Goal: Task Accomplishment & Management: Complete application form

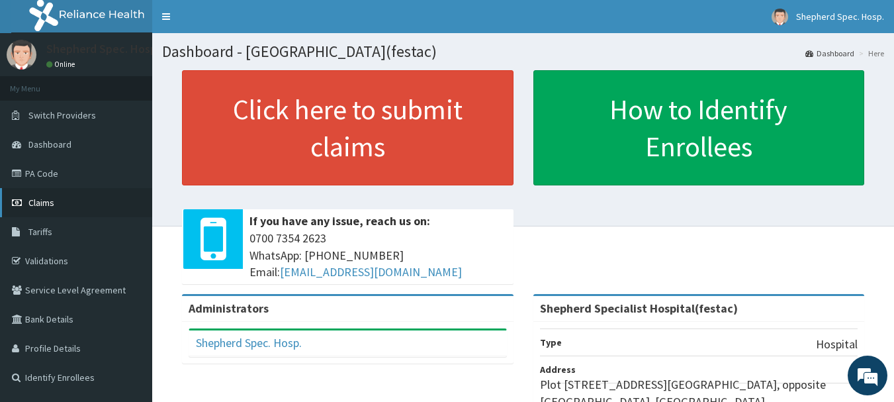
click at [60, 207] on link "Claims" at bounding box center [76, 202] width 152 height 29
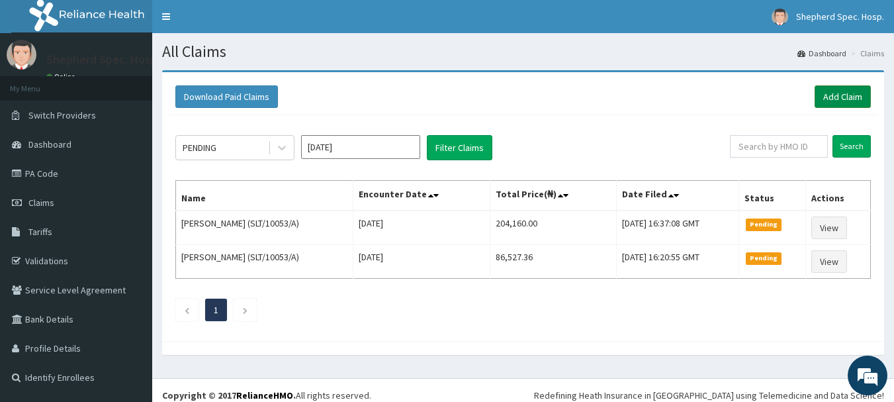
click at [826, 96] on link "Add Claim" at bounding box center [843, 96] width 56 height 23
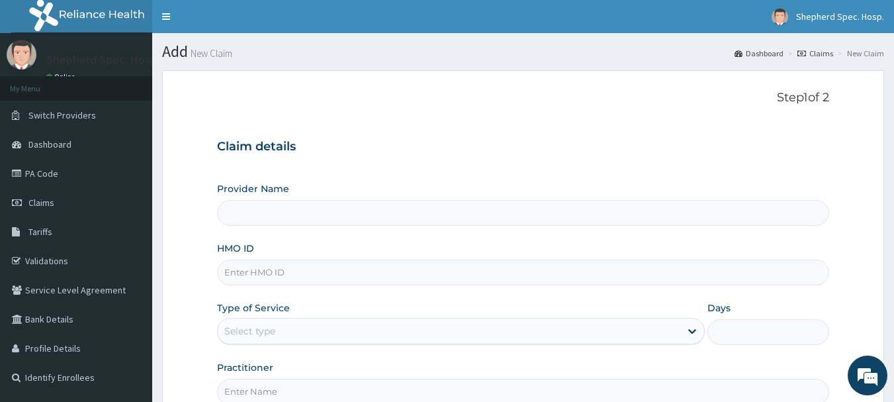
type input "Shepherd Specialist Hospital(festac)"
click at [593, 261] on input "HMO ID" at bounding box center [523, 273] width 613 height 26
paste input "SFA/10144/C"
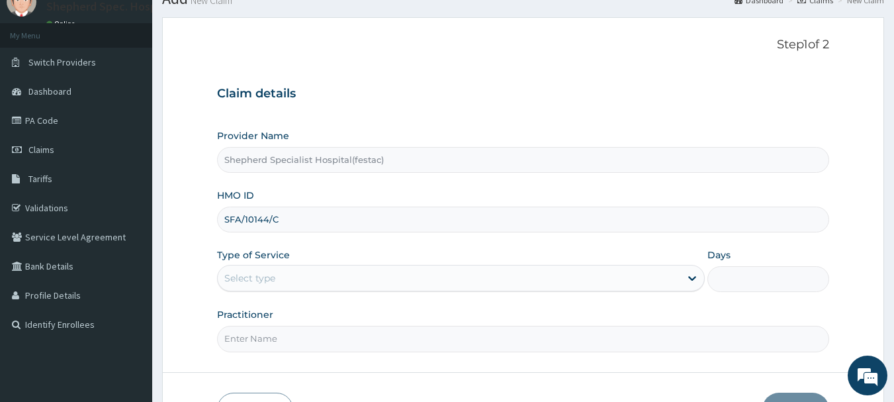
scroll to position [132, 0]
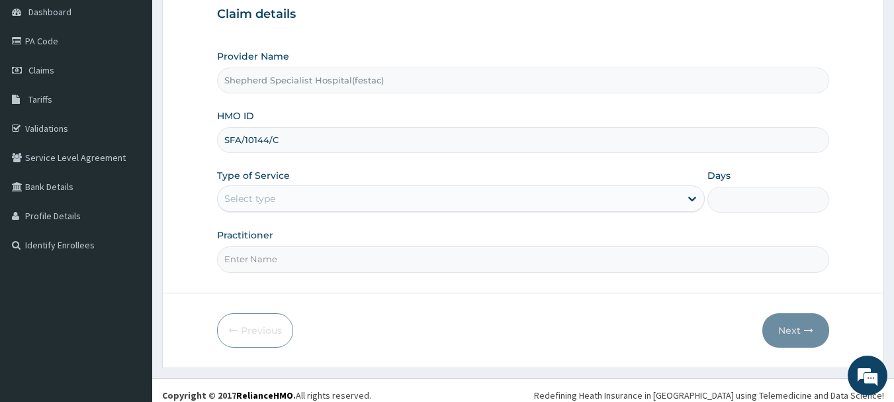
type input "SFA/10144/C"
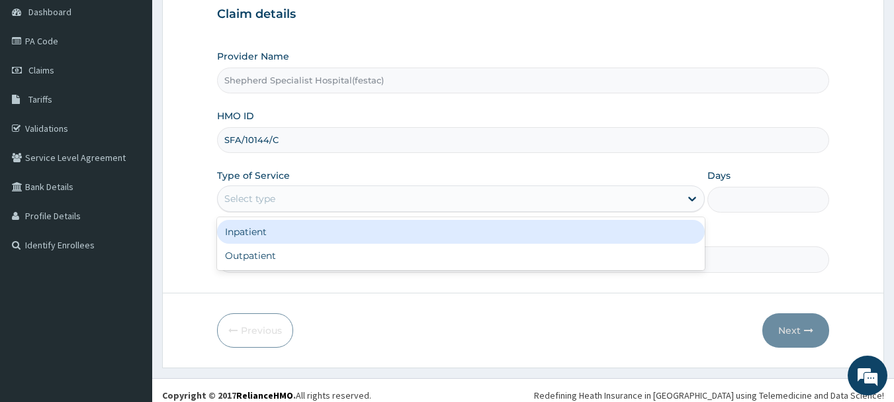
click at [296, 203] on div "Select type" at bounding box center [449, 198] width 463 height 21
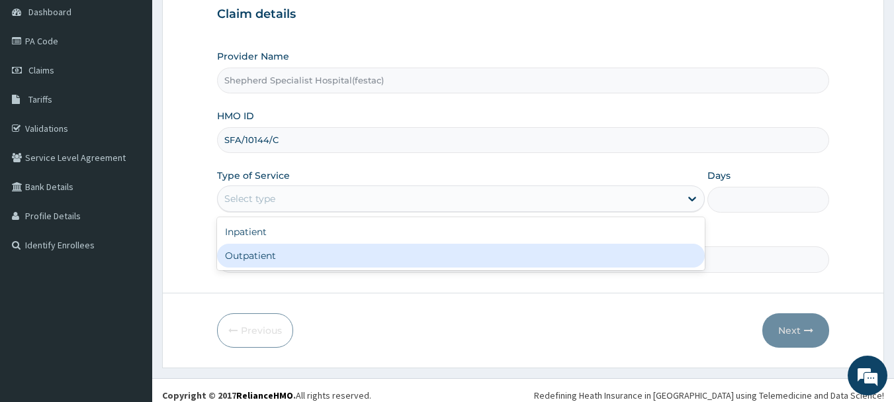
click at [273, 271] on input "Practitioner" at bounding box center [523, 259] width 613 height 26
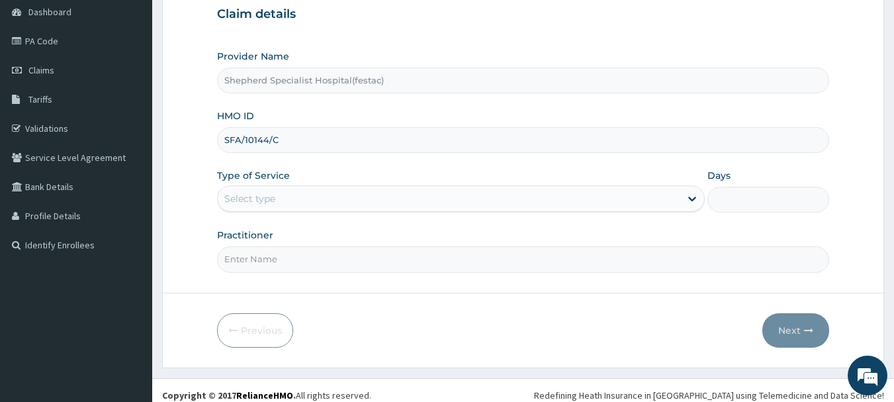
click at [250, 220] on div "Provider Name Shepherd Specialist Hospital(festac) HMO ID SFA/10144/C Type of S…" at bounding box center [523, 161] width 613 height 222
click at [249, 205] on div "Select type" at bounding box center [249, 198] width 51 height 13
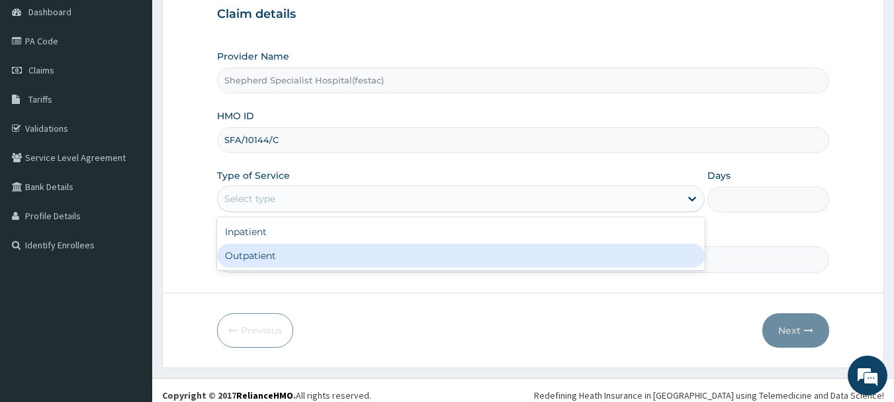
click at [263, 259] on div "Outpatient" at bounding box center [461, 256] width 488 height 24
type input "1"
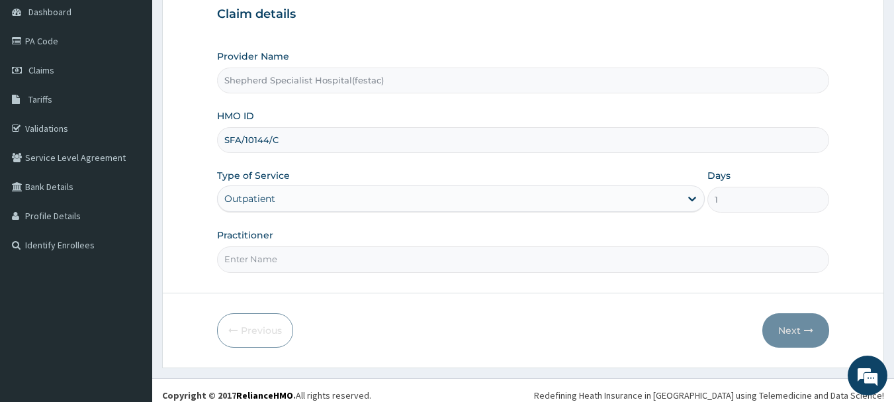
click at [263, 259] on input "Practitioner" at bounding box center [523, 259] width 613 height 26
type input "DR [PERSON_NAME]"
click at [783, 328] on button "Next" at bounding box center [796, 330] width 67 height 34
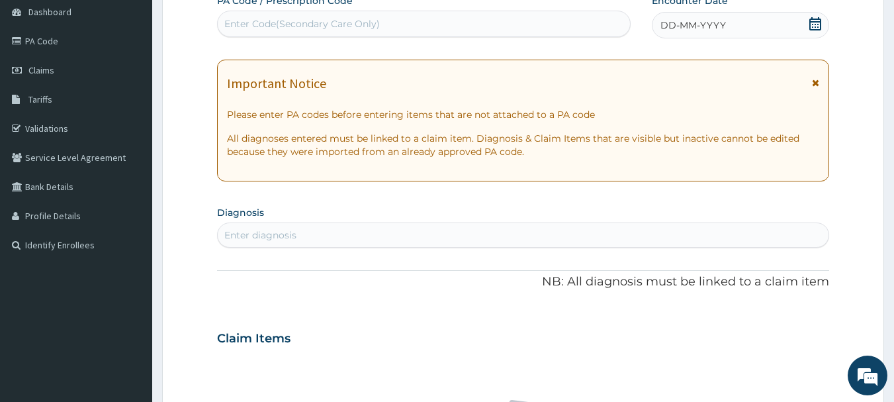
click at [824, 24] on div "DD-MM-YYYY" at bounding box center [740, 25] width 177 height 26
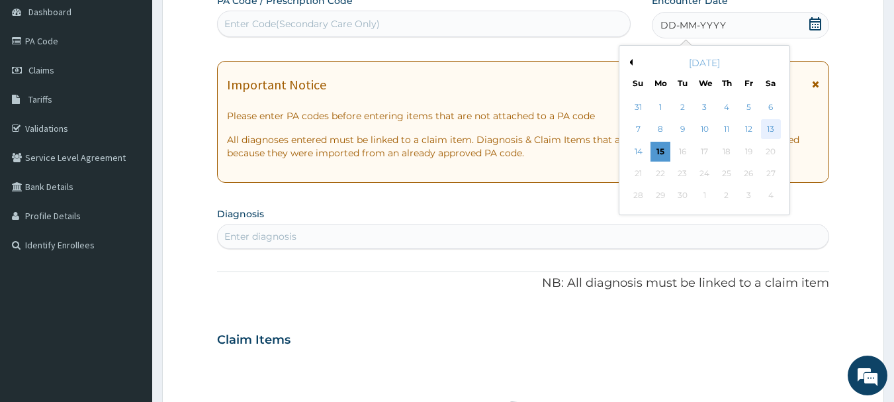
click at [771, 132] on div "13" at bounding box center [771, 130] width 20 height 20
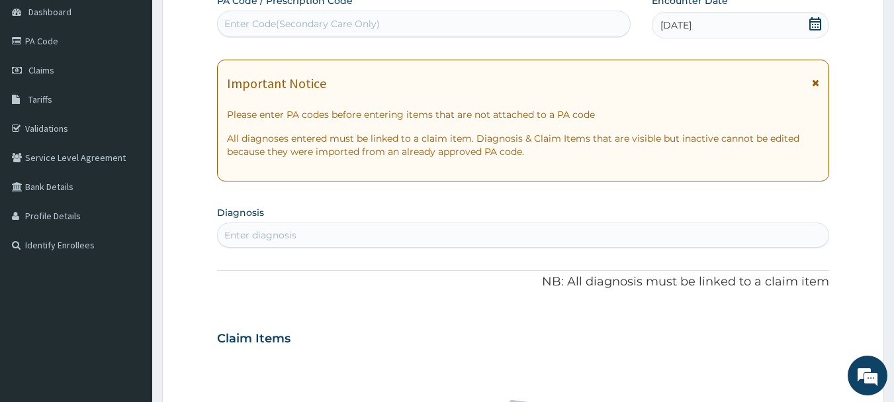
click at [631, 227] on div "Enter diagnosis" at bounding box center [524, 234] width 612 height 21
click at [629, 238] on div "Enter diagnosis" at bounding box center [524, 234] width 612 height 21
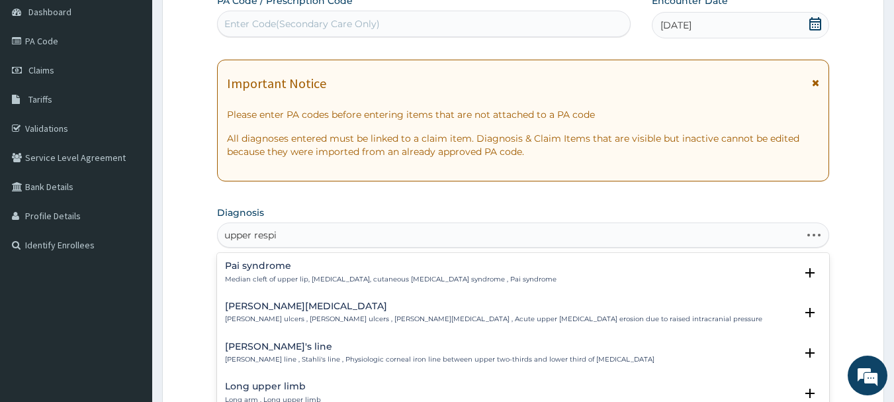
type input "upper respir"
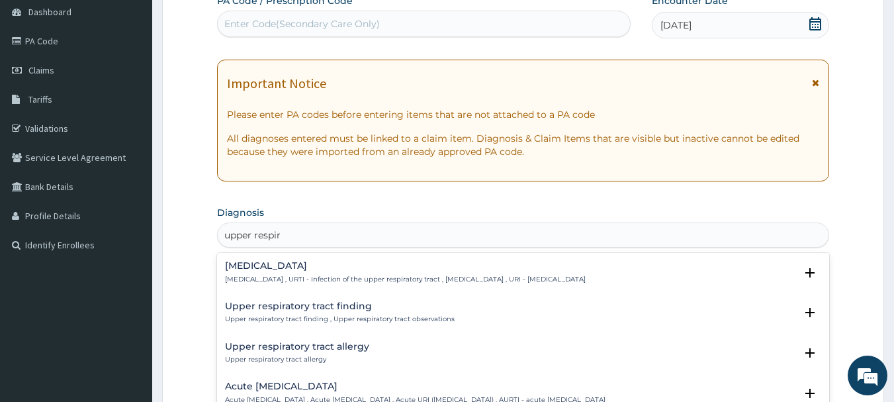
click at [300, 283] on p "[MEDICAL_DATA] , URTI - Infection of the upper respiratory tract , [MEDICAL_DAT…" at bounding box center [405, 279] width 361 height 9
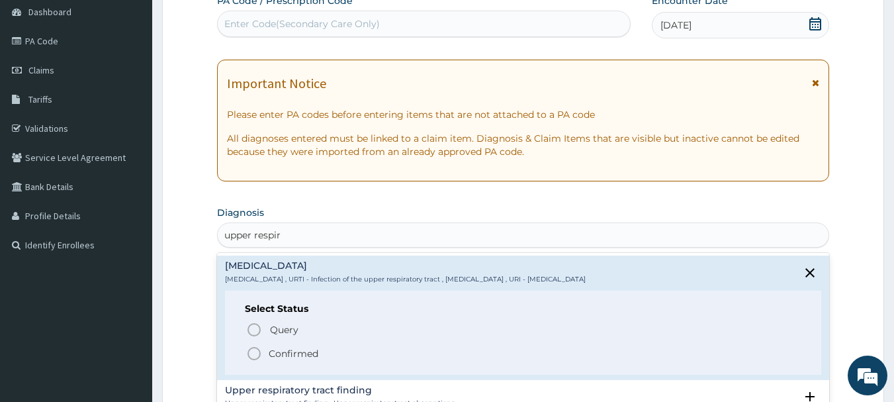
click at [257, 356] on icon "status option filled" at bounding box center [254, 354] width 16 height 16
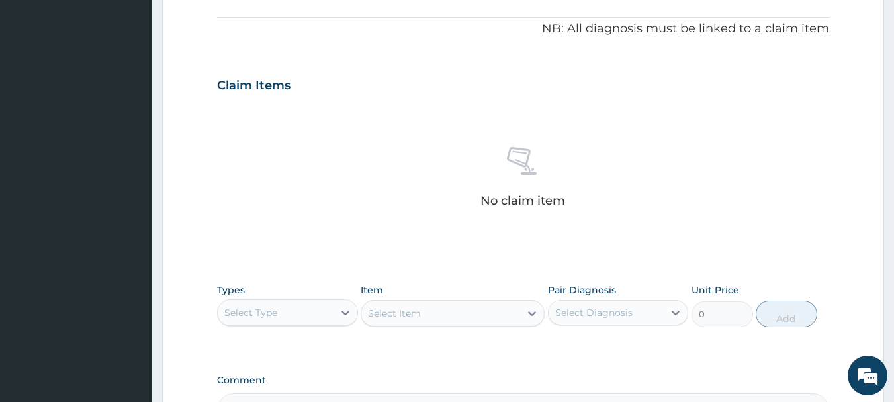
scroll to position [463, 0]
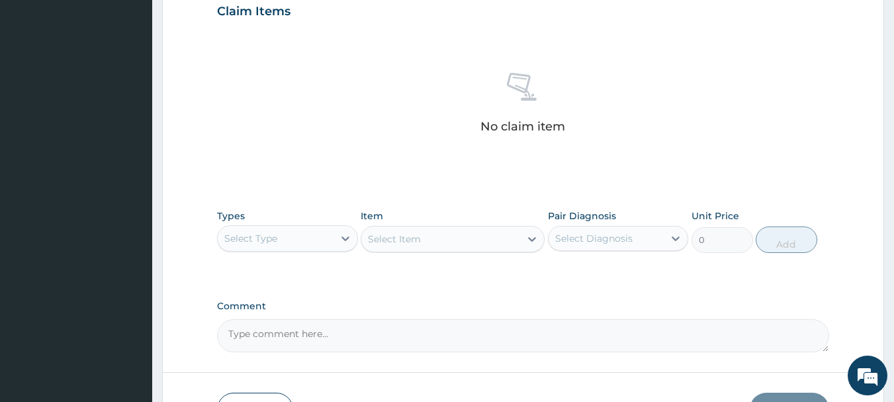
click at [275, 238] on div "Select Type" at bounding box center [250, 238] width 53 height 13
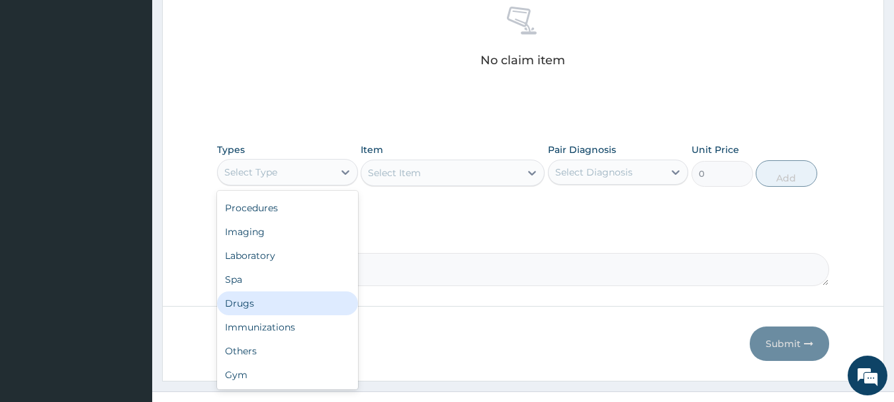
scroll to position [0, 0]
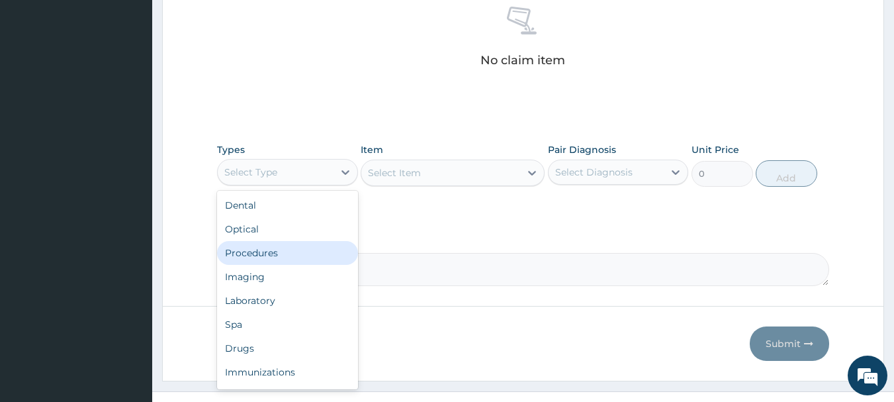
click at [278, 256] on div "Procedures" at bounding box center [287, 253] width 141 height 24
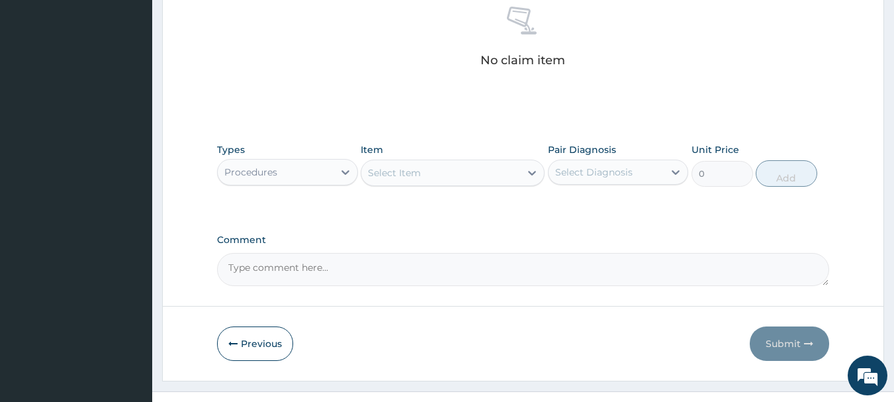
click at [512, 166] on div "Select Item" at bounding box center [440, 172] width 159 height 21
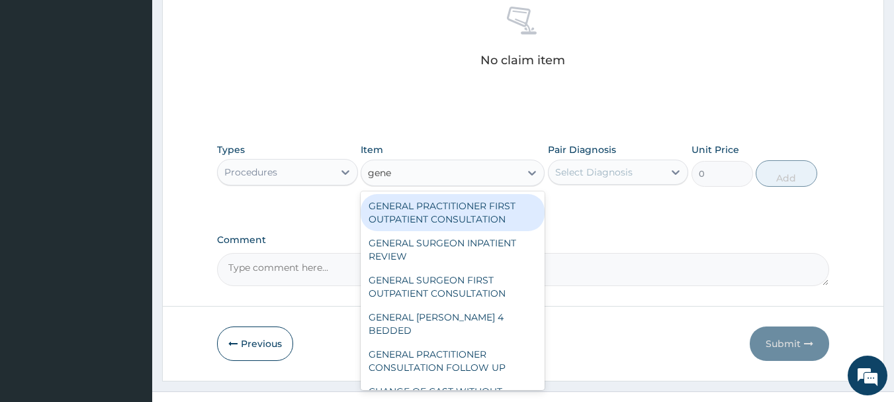
type input "gener"
type input "4500"
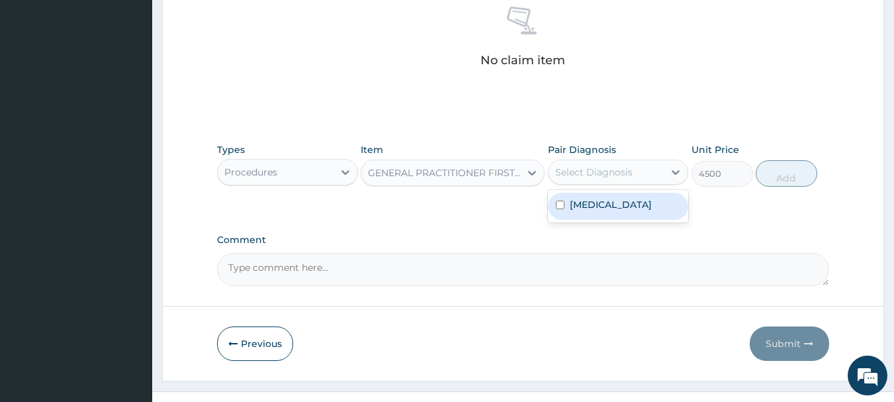
click at [634, 165] on div "Select Diagnosis" at bounding box center [607, 172] width 116 height 21
click at [607, 203] on label "Upper respiratory infection" at bounding box center [611, 204] width 82 height 13
checkbox input "true"
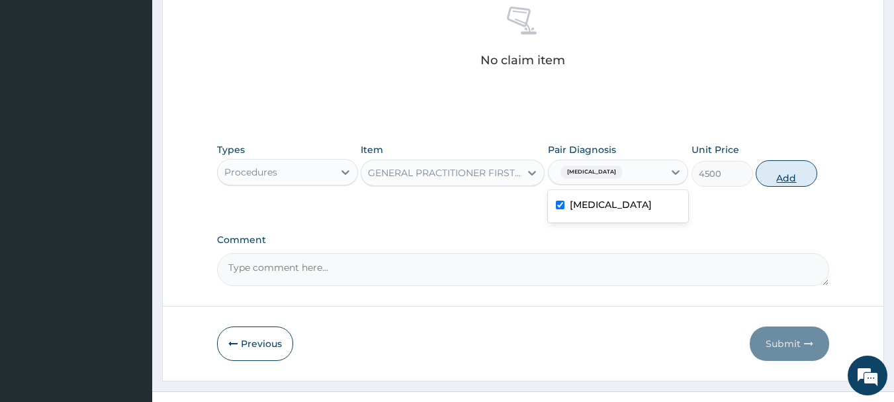
click at [771, 173] on button "Add" at bounding box center [787, 173] width 62 height 26
type input "0"
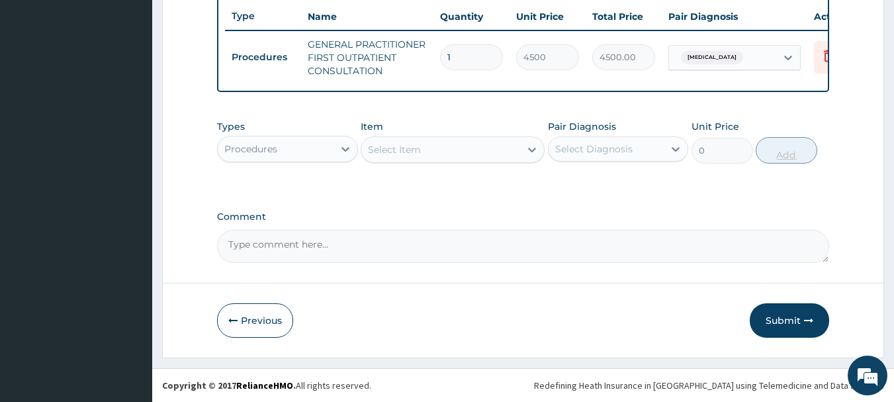
scroll to position [507, 0]
click at [444, 146] on div "Select Item" at bounding box center [440, 149] width 159 height 21
click at [445, 148] on div "Select Item" at bounding box center [440, 149] width 159 height 21
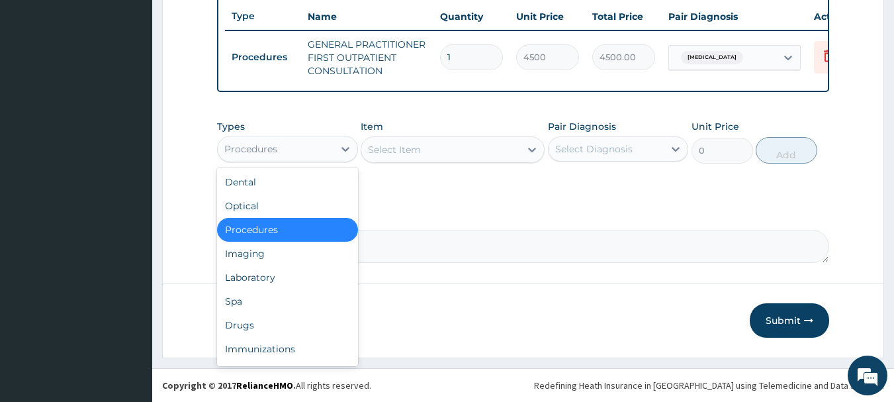
click at [305, 148] on div "Procedures" at bounding box center [276, 148] width 116 height 21
click at [260, 322] on div "Drugs" at bounding box center [287, 325] width 141 height 24
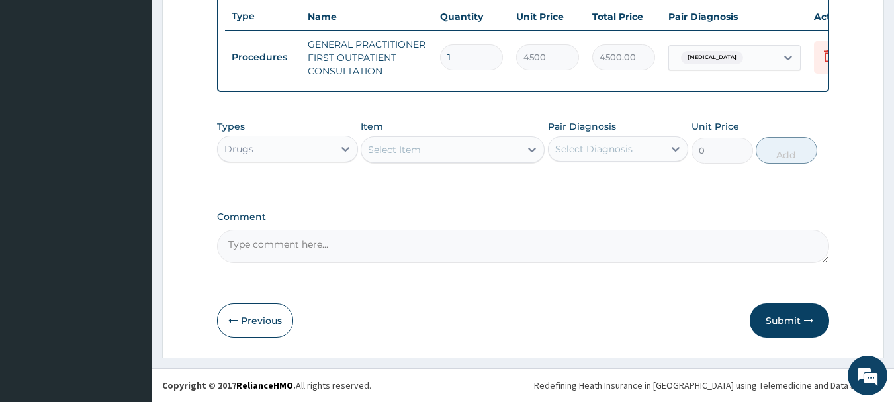
click at [495, 141] on div "Select Item" at bounding box center [440, 149] width 159 height 21
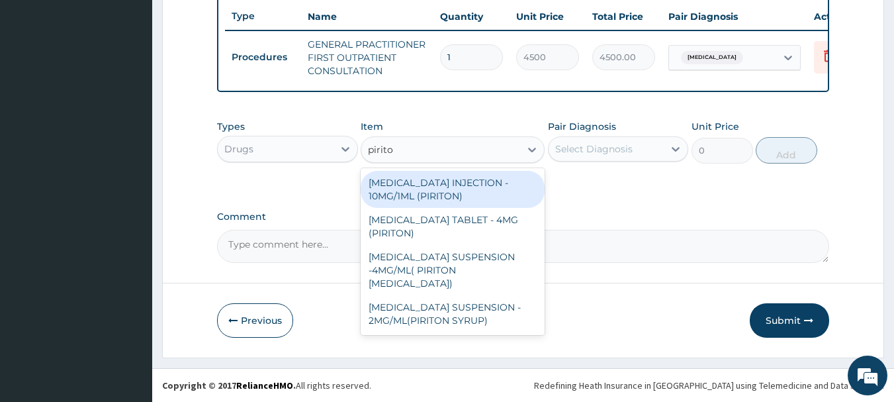
type input "piriton"
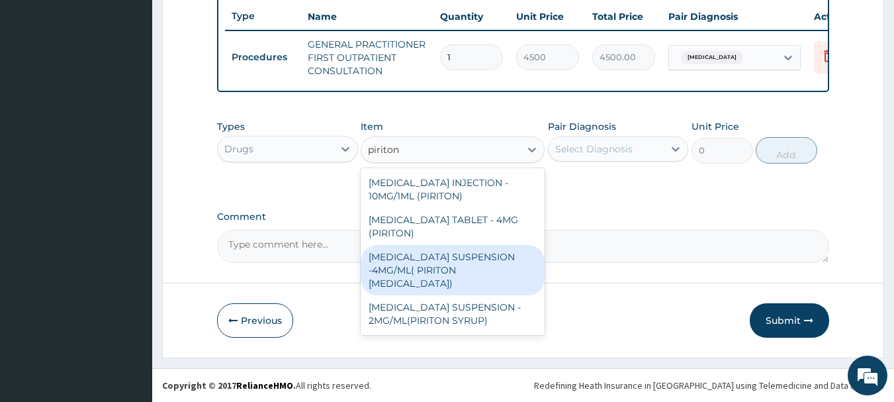
click at [500, 271] on div "CHLORPHENIRAMINE SUSPENSION -4MG/ML( PIRITON EXPECTORANT)" at bounding box center [453, 270] width 184 height 50
type input "1568"
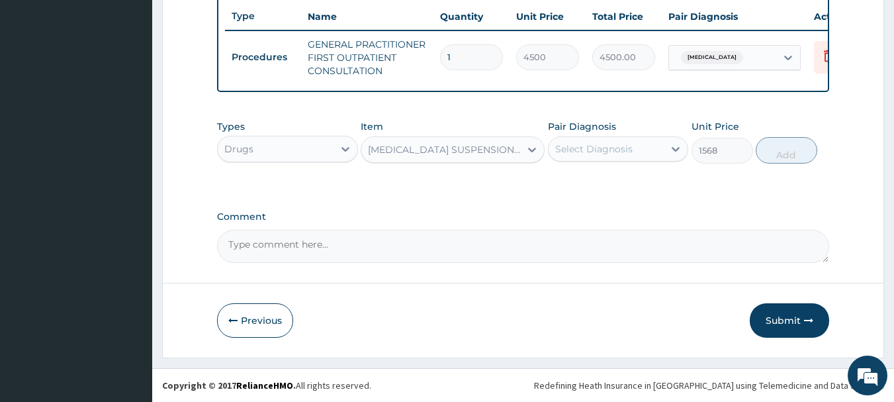
click at [497, 155] on div "CHLORPHENIRAMINE SUSPENSION -4MG/ML( PIRITON EXPECTORANT)" at bounding box center [445, 149] width 154 height 13
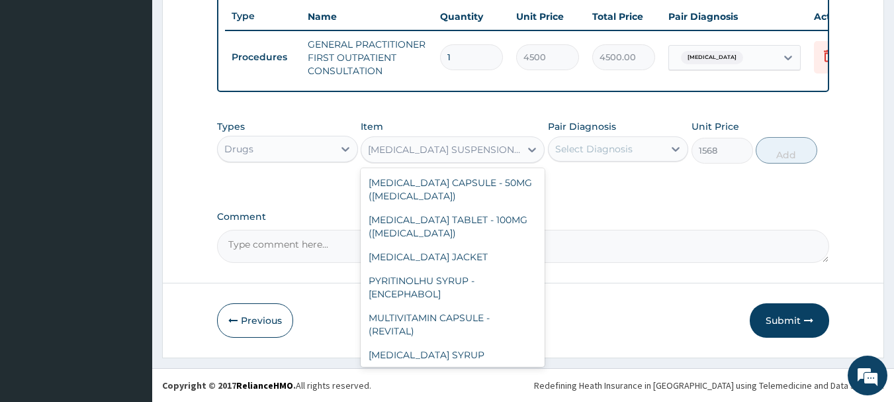
scroll to position [12849, 0]
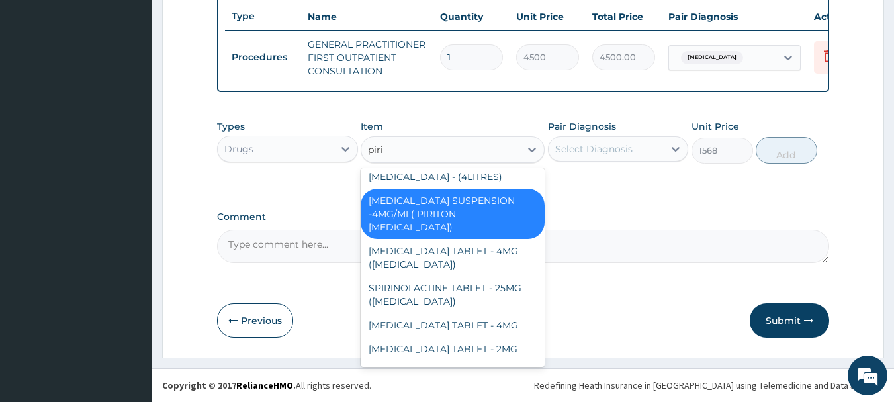
type input "pirit"
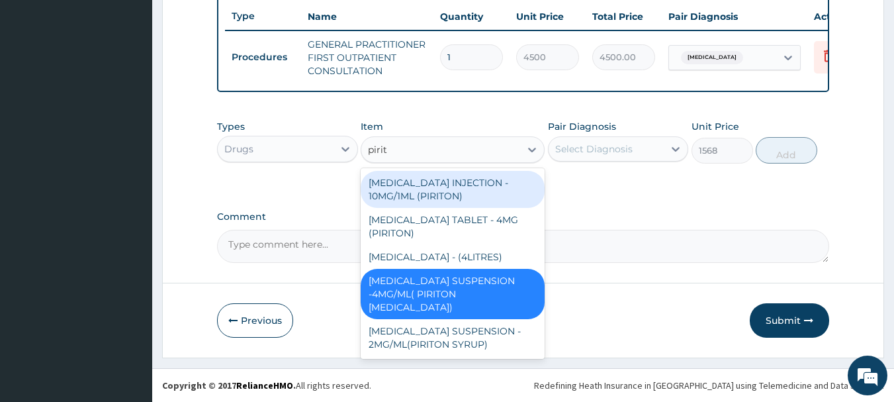
scroll to position [5, 0]
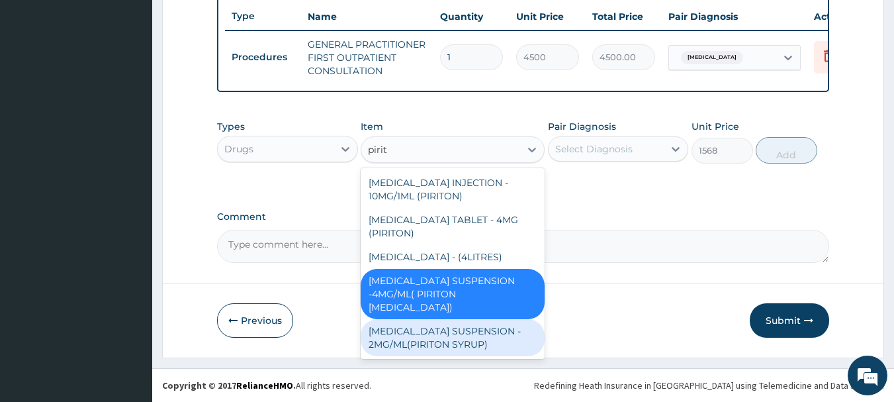
click at [457, 342] on div "CHLORPHENIRAMINE SUSPENSION - 2MG/ML(PIRITON SYRUP)" at bounding box center [453, 337] width 184 height 37
type input "960"
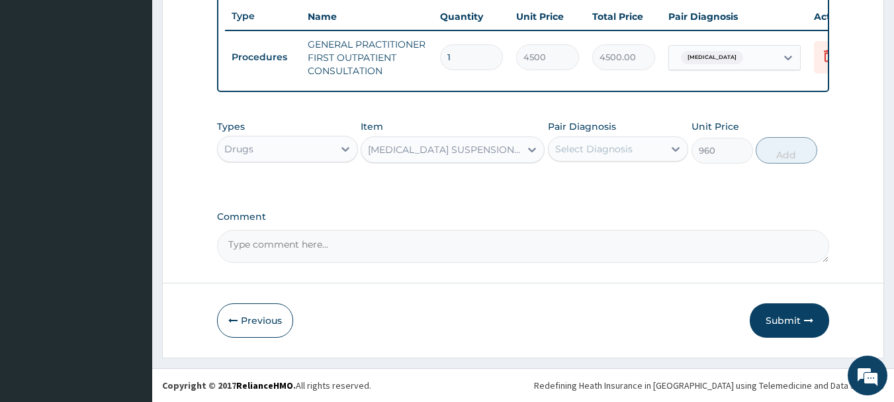
click at [406, 155] on div "CHLORPHENIRAMINE SUSPENSION - 2MG/ML(PIRITON SYRUP)" at bounding box center [445, 149] width 154 height 13
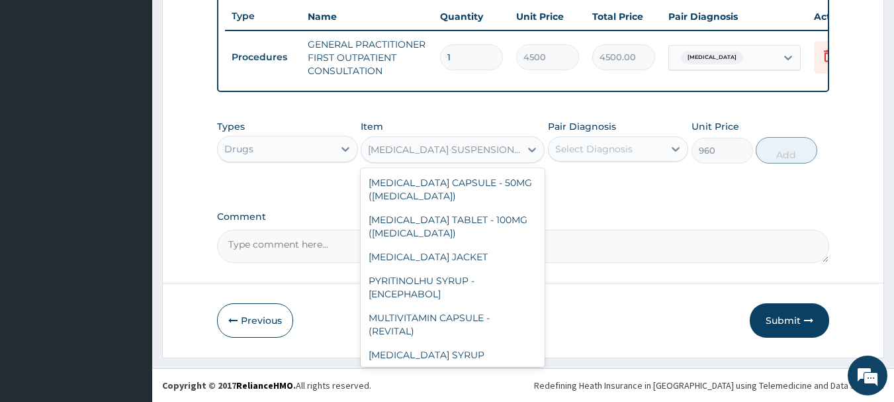
scroll to position [26942, 0]
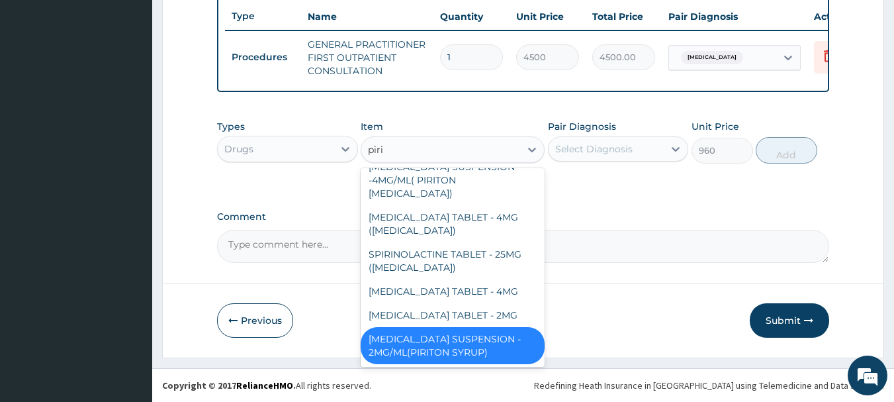
type input "pirit"
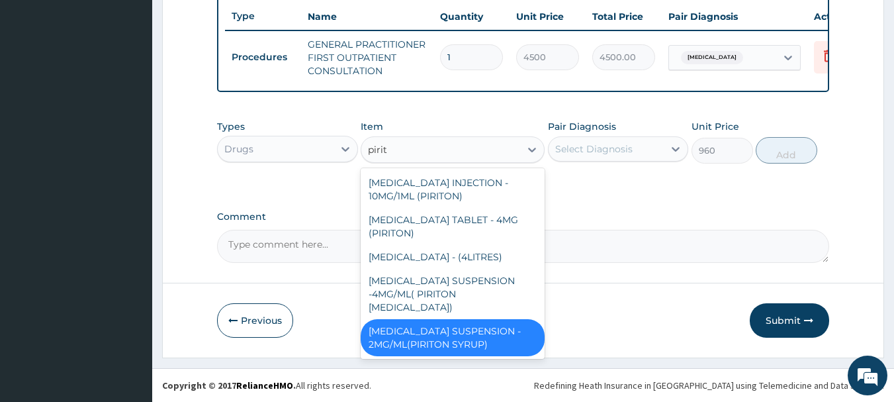
click at [441, 299] on div "CHLORPHENIRAMINE SUSPENSION -4MG/ML( PIRITON EXPECTORANT)" at bounding box center [453, 294] width 184 height 50
type input "1568"
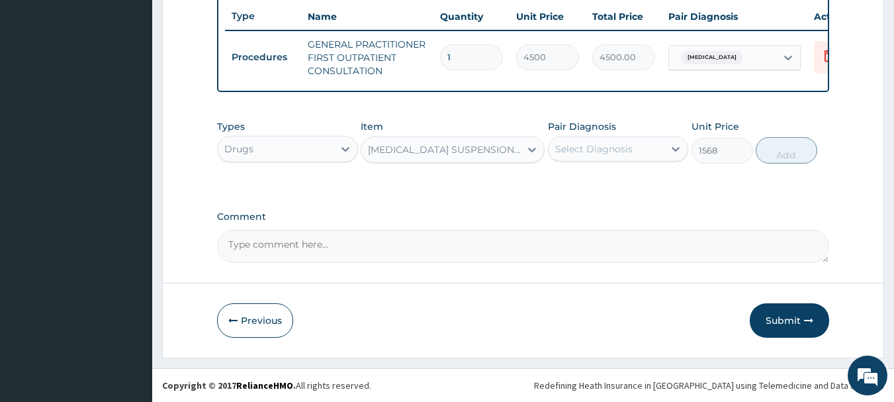
click at [628, 145] on div "Select Diagnosis" at bounding box center [593, 148] width 77 height 13
click at [631, 188] on label "Upper respiratory infection" at bounding box center [611, 181] width 82 height 13
checkbox input "true"
click at [784, 144] on button "Add" at bounding box center [787, 150] width 62 height 26
type input "0"
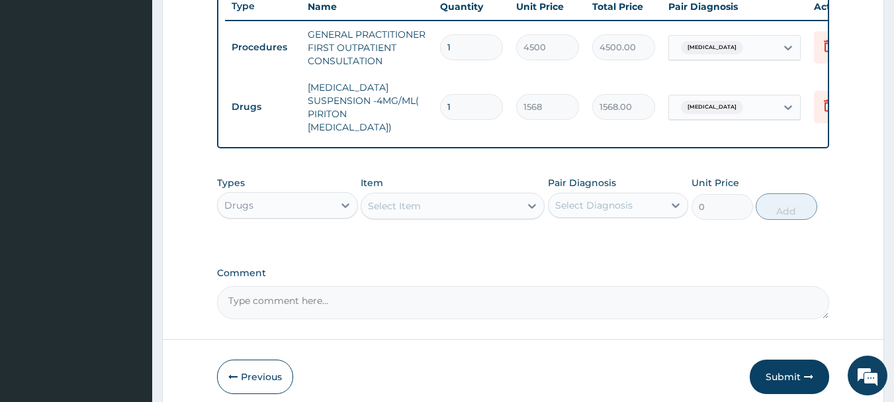
click at [458, 211] on div "Select Item" at bounding box center [440, 205] width 159 height 21
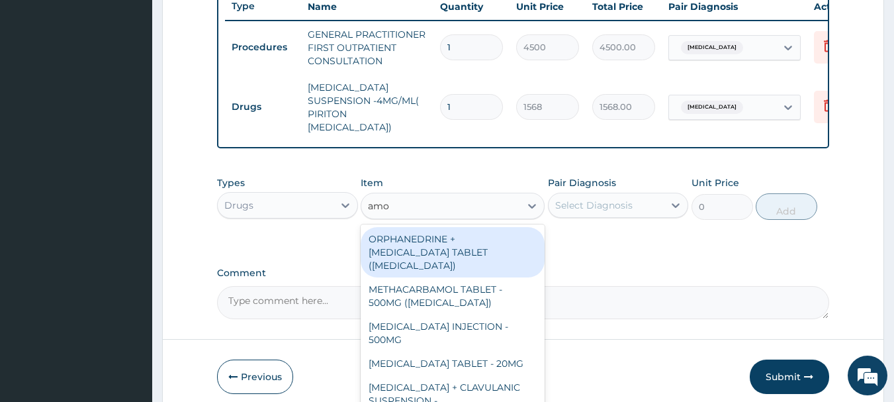
type input "amox"
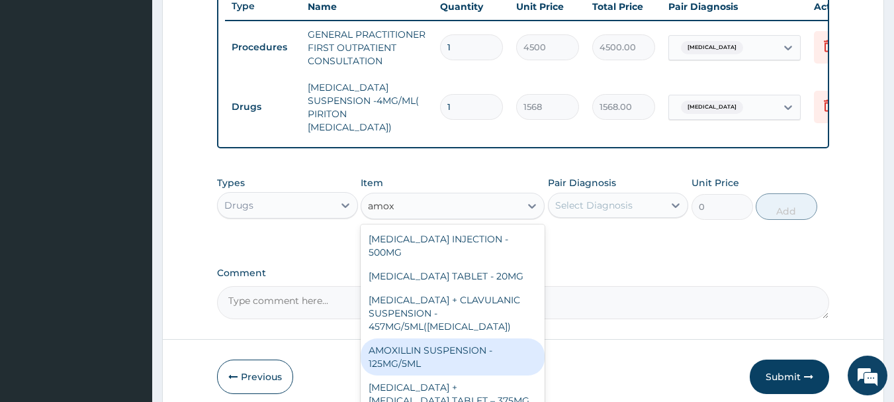
click at [435, 346] on div "AMOXILLIN SUSPENSION - 125MG/5ML" at bounding box center [453, 356] width 184 height 37
type input "960"
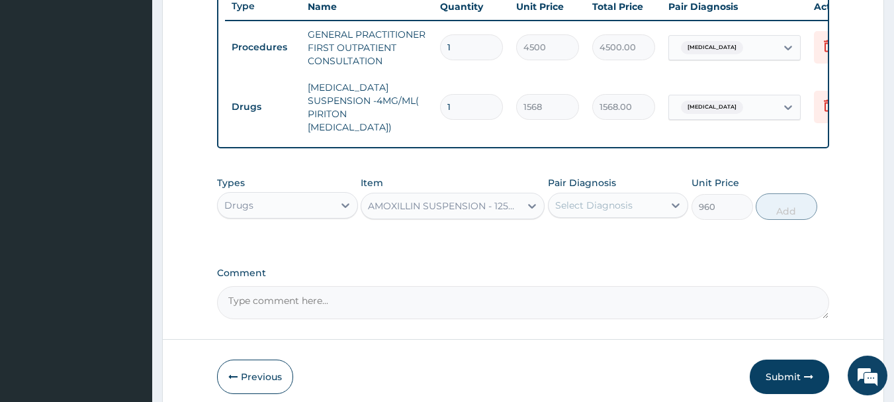
click at [618, 213] on div "Select Diagnosis" at bounding box center [618, 205] width 141 height 25
click at [612, 239] on label "Upper respiratory infection" at bounding box center [611, 237] width 82 height 13
checkbox input "true"
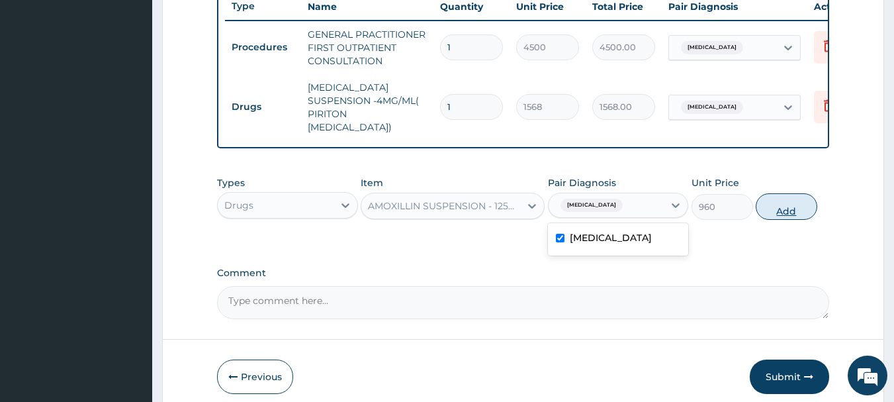
click at [806, 197] on button "Add" at bounding box center [787, 206] width 62 height 26
type input "0"
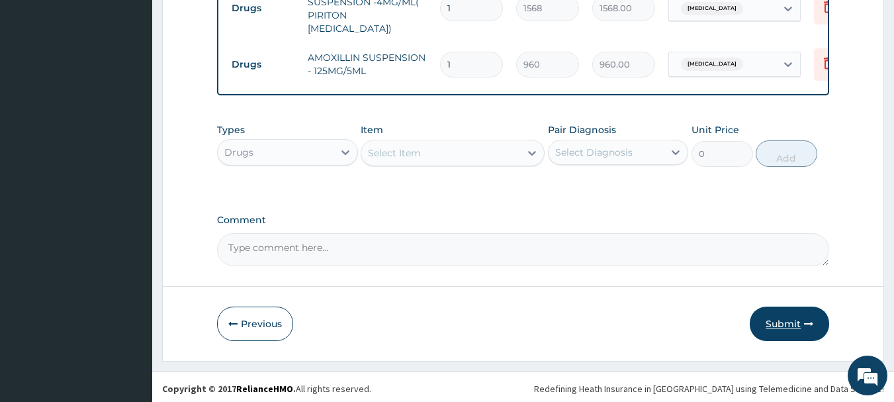
click at [820, 329] on button "Submit" at bounding box center [789, 324] width 79 height 34
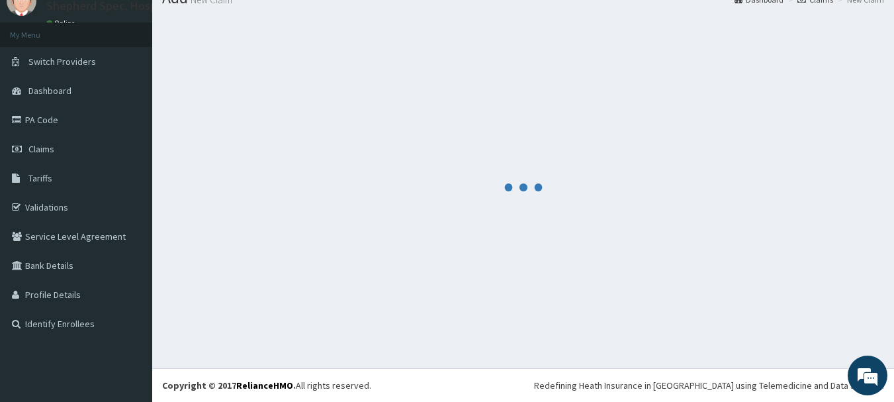
scroll to position [54, 0]
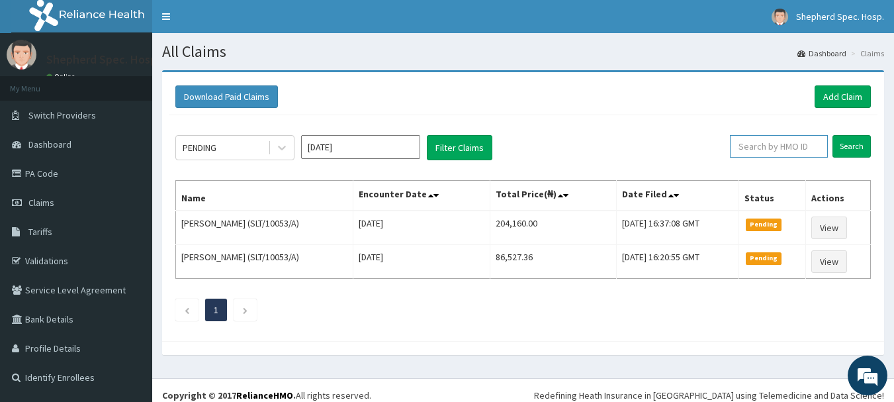
click at [776, 142] on input "text" at bounding box center [779, 146] width 98 height 23
paste input "SFA/10144/C"
type input "SFA/10144/C"
click at [833, 135] on input "Search" at bounding box center [852, 146] width 38 height 23
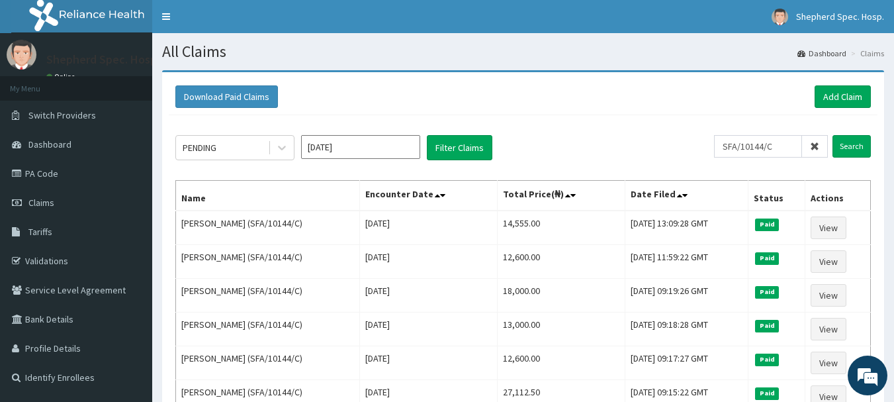
click at [873, 146] on div "PENDING Sep 2025 Filter Claims SFA/10144/C Search Name Encounter Date Total Pri…" at bounding box center [523, 410] width 709 height 591
click at [559, 113] on div "Download Paid Claims Add Claim" at bounding box center [523, 97] width 709 height 36
click at [859, 102] on link "Add Claim" at bounding box center [843, 96] width 56 height 23
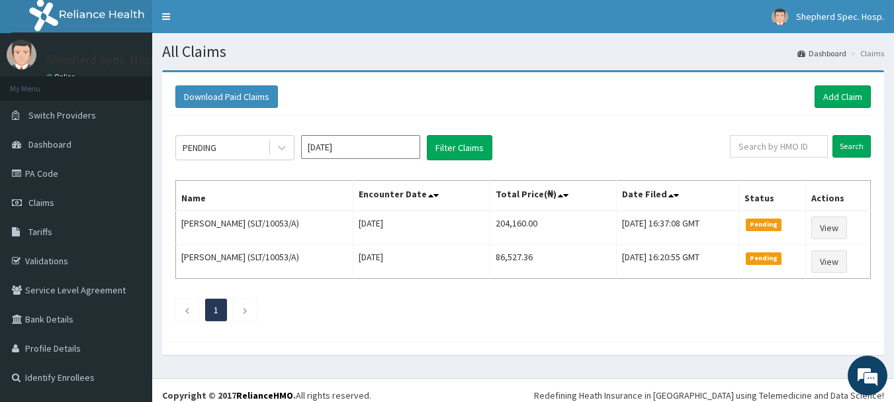
click at [602, 147] on div "PENDING Sep 2025 Filter Claims" at bounding box center [452, 147] width 555 height 25
click at [811, 154] on input "text" at bounding box center [779, 146] width 98 height 23
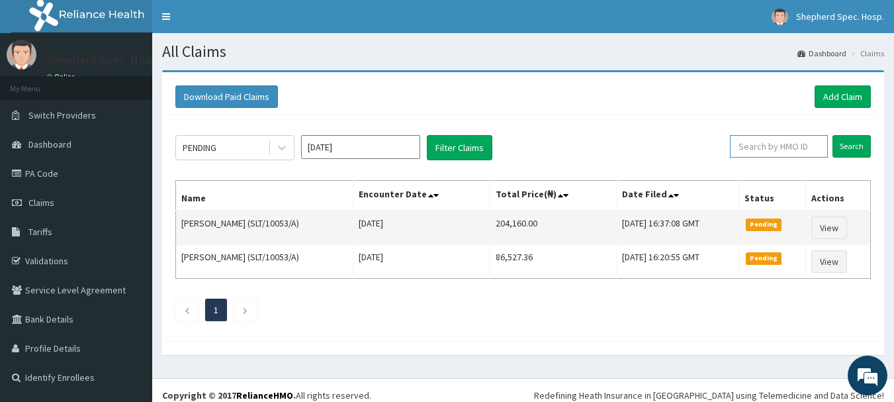
paste input "SFA/10144/D"
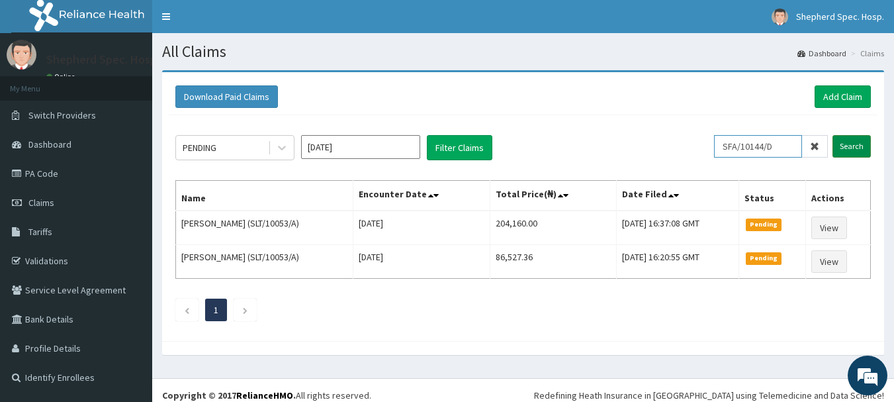
type input "SFA/10144/D"
click at [859, 152] on input "Search" at bounding box center [852, 146] width 38 height 23
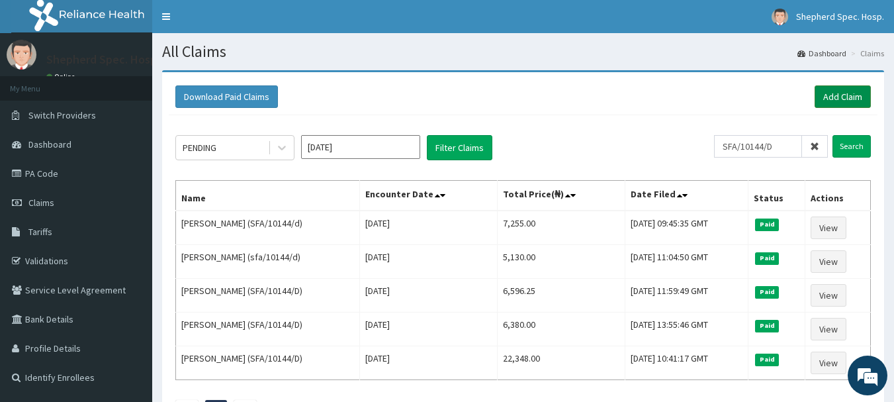
click at [856, 102] on link "Add Claim" at bounding box center [843, 96] width 56 height 23
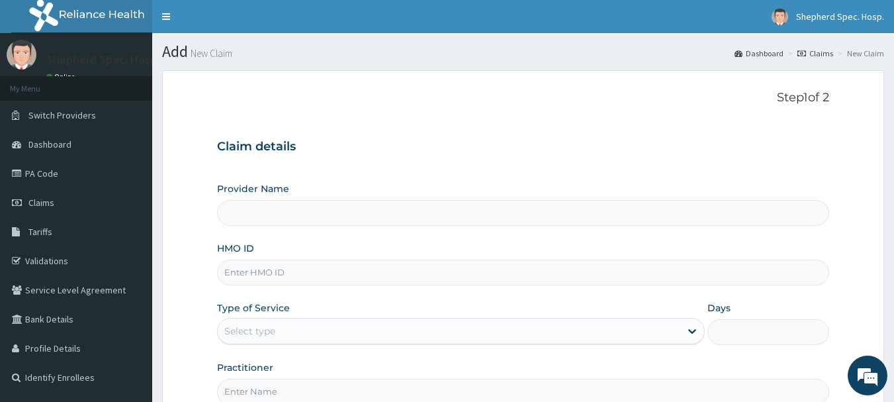
type input "Shepherd Specialist Hospital(festac)"
click at [304, 273] on input "HMO ID" at bounding box center [523, 273] width 613 height 26
paste input "SFA/10144/D"
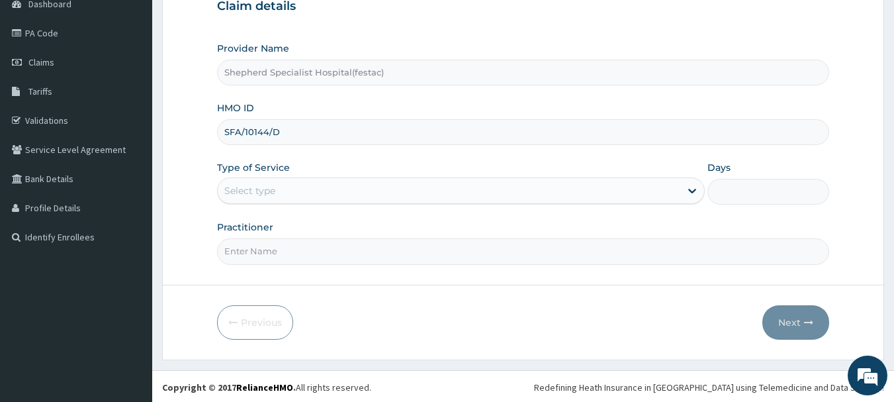
scroll to position [142, 0]
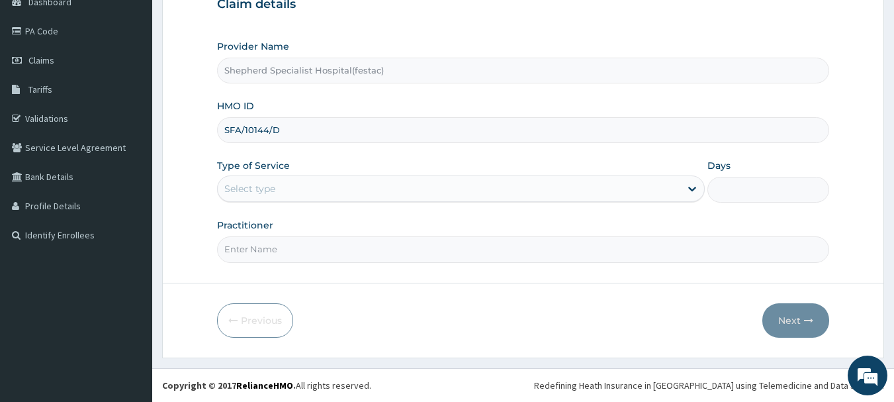
type input "SFA/10144/D"
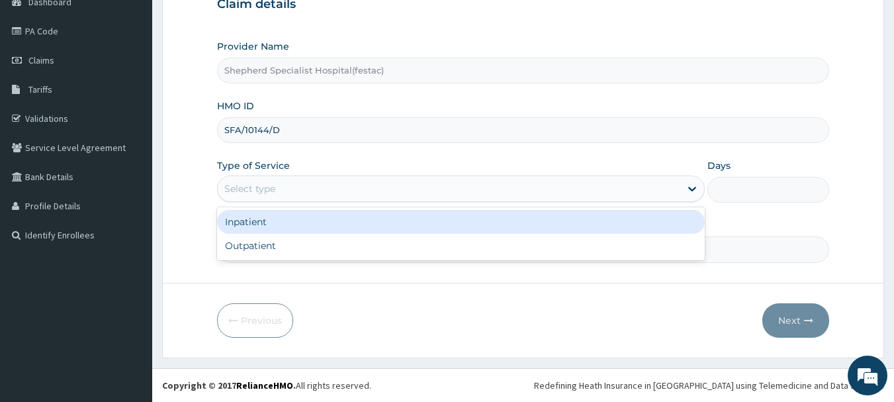
click at [339, 193] on div "Select type" at bounding box center [449, 188] width 463 height 21
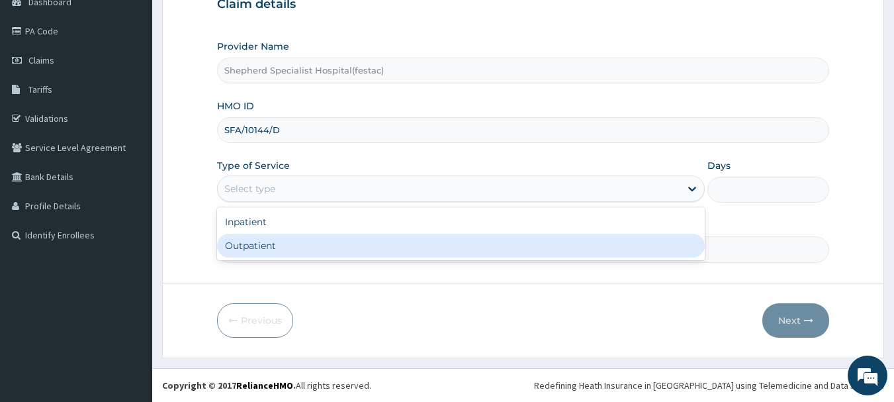
click at [274, 240] on div "Outpatient" at bounding box center [461, 246] width 488 height 24
type input "1"
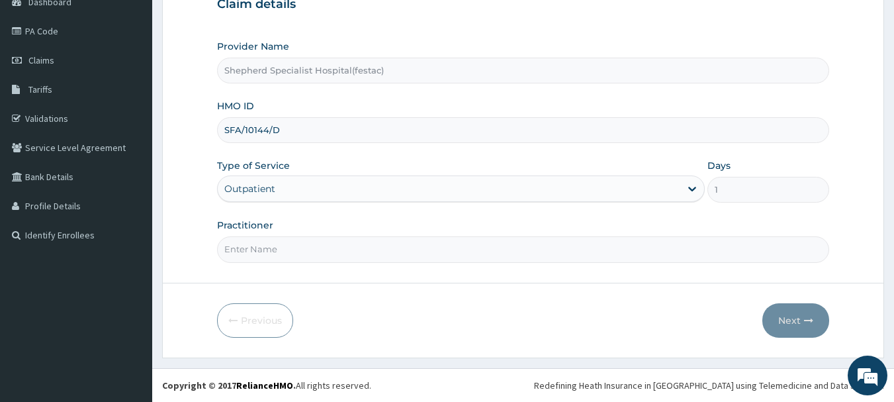
click at [252, 250] on input "Practitioner" at bounding box center [523, 249] width 613 height 26
type input "DR [PERSON_NAME]"
click at [809, 321] on icon "button" at bounding box center [808, 320] width 9 height 9
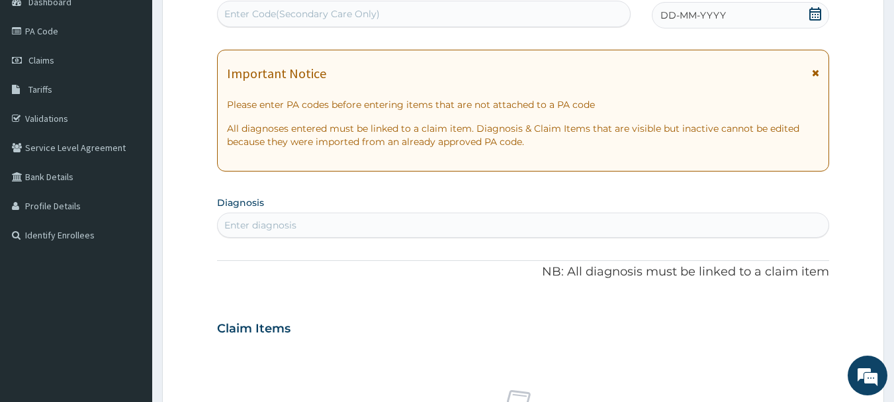
click at [819, 17] on icon at bounding box center [816, 13] width 12 height 13
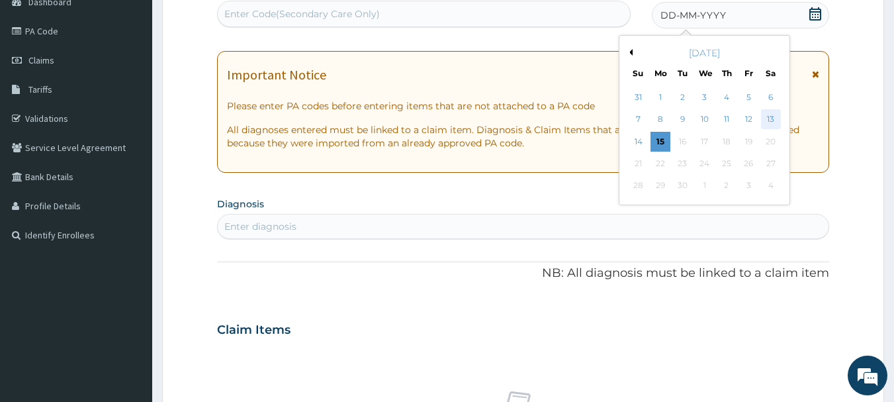
click at [769, 118] on div "13" at bounding box center [771, 120] width 20 height 20
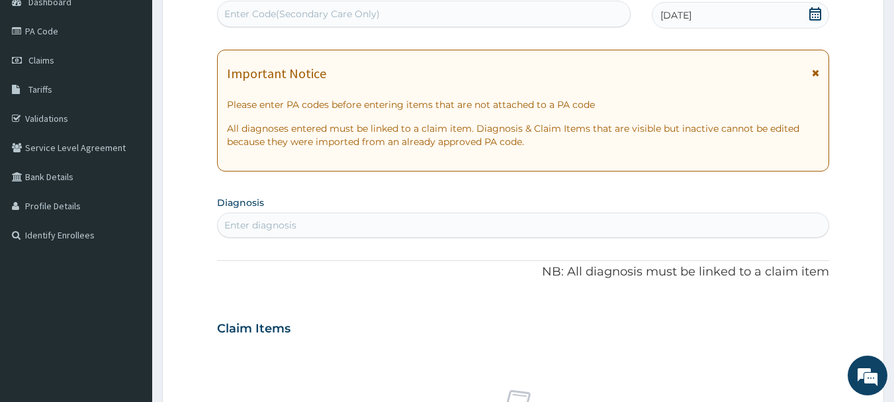
click at [467, 213] on div "Enter diagnosis" at bounding box center [523, 225] width 613 height 25
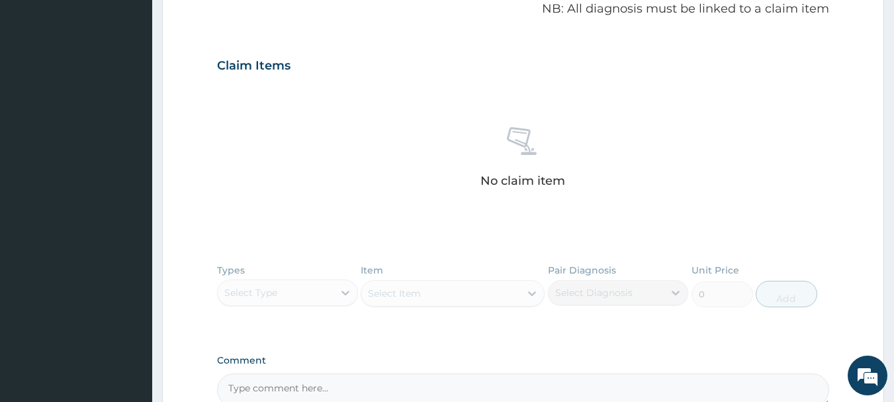
scroll to position [341, 0]
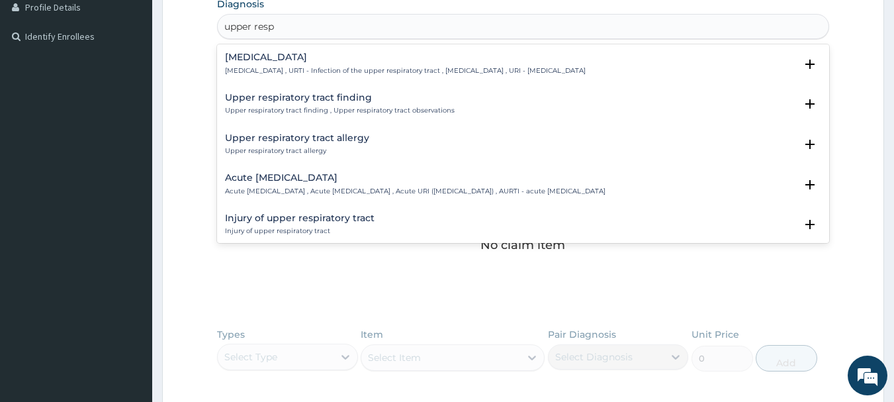
type input "upper respi"
click at [401, 66] on div "Upper respiratory infection Upper respiratory infection , URTI - Infection of t…" at bounding box center [405, 63] width 361 height 23
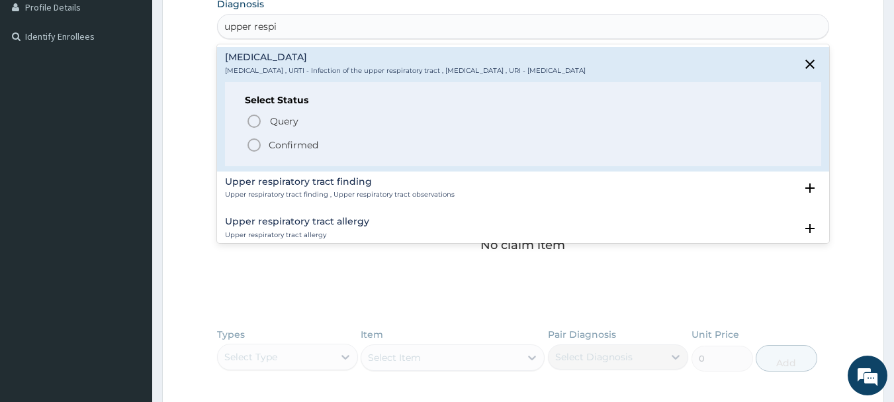
click at [258, 147] on icon "status option filled" at bounding box center [254, 145] width 16 height 16
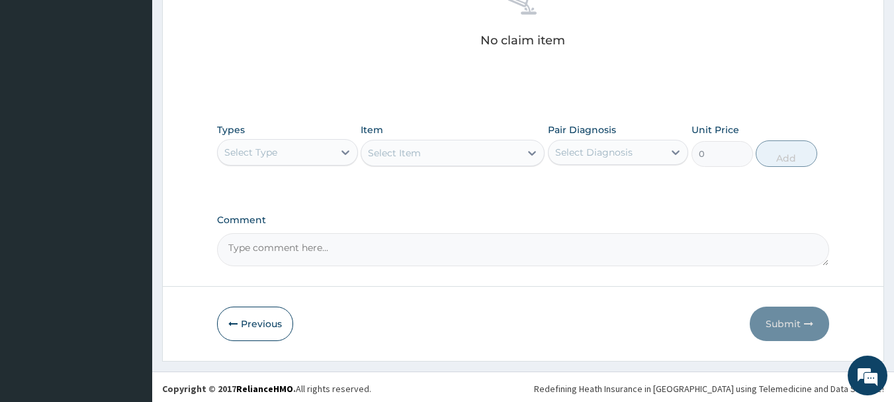
scroll to position [553, 0]
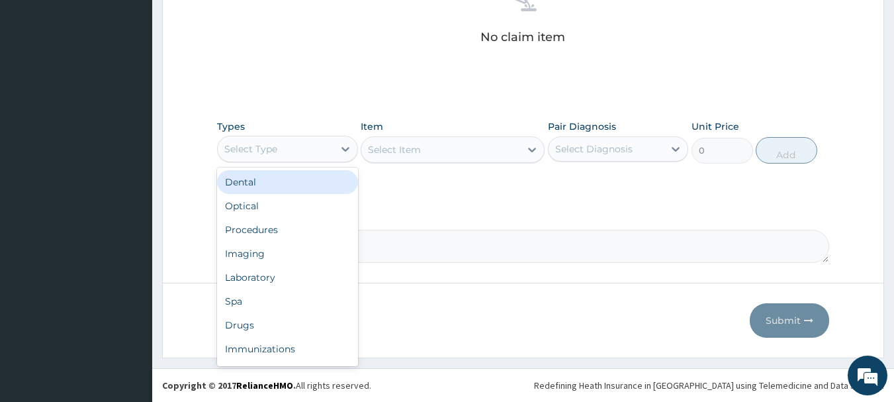
click at [326, 150] on div "Select Type" at bounding box center [276, 148] width 116 height 21
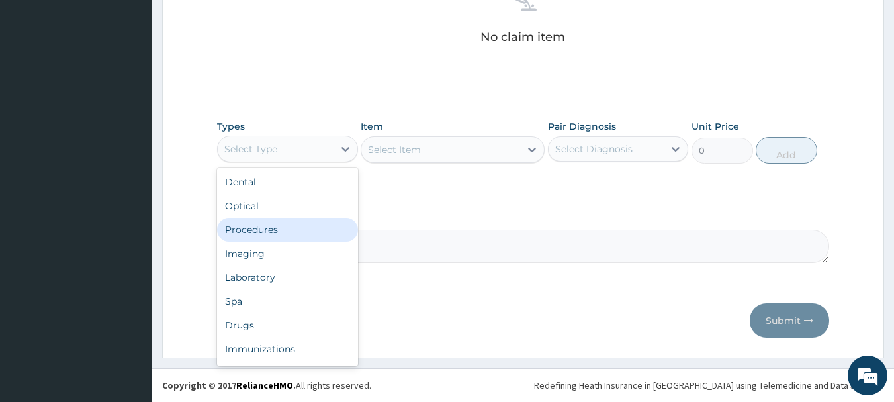
click at [319, 226] on div "Procedures" at bounding box center [287, 230] width 141 height 24
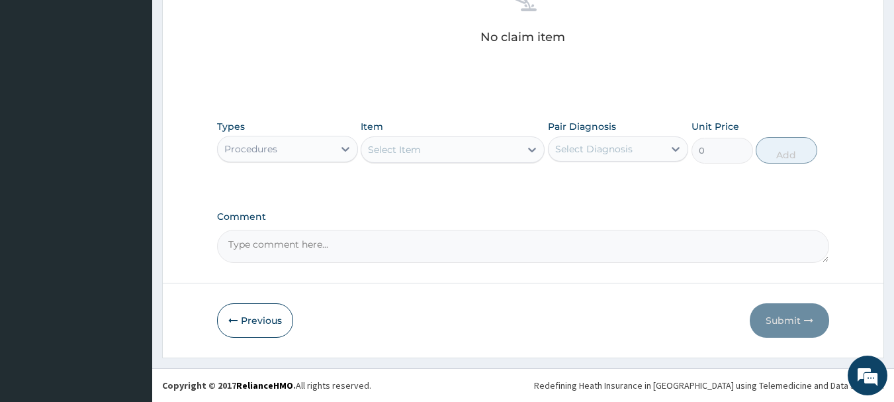
click at [426, 144] on div "Select Item" at bounding box center [440, 149] width 159 height 21
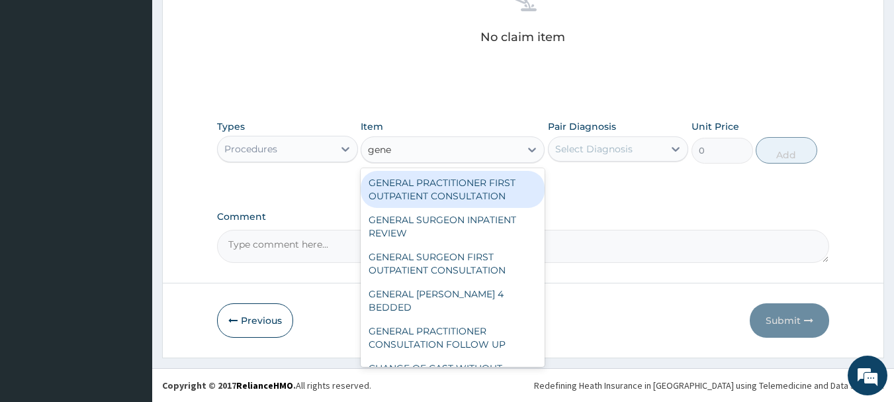
type input "gener"
click at [494, 187] on div "GENERAL PRACTITIONER FIRST OUTPATIENT CONSULTATION" at bounding box center [453, 189] width 184 height 37
type input "4500"
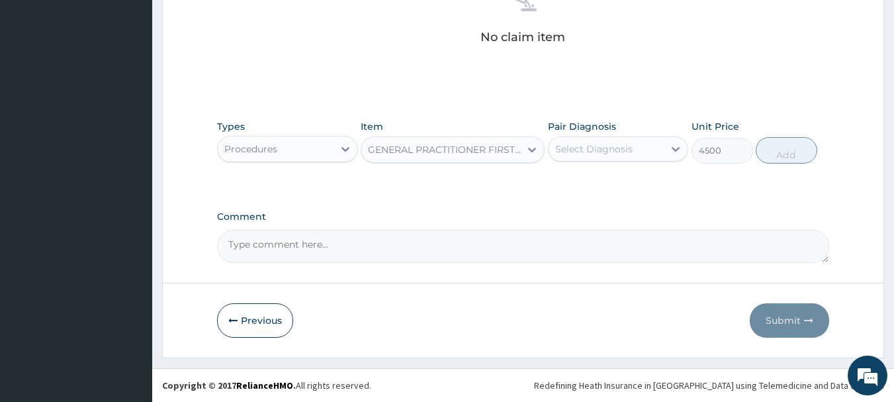
click at [581, 141] on div "Select Diagnosis" at bounding box center [607, 148] width 116 height 21
click at [581, 187] on label "Upper respiratory infection" at bounding box center [611, 181] width 82 height 13
checkbox input "true"
click at [783, 162] on button "Add" at bounding box center [787, 150] width 62 height 26
type input "0"
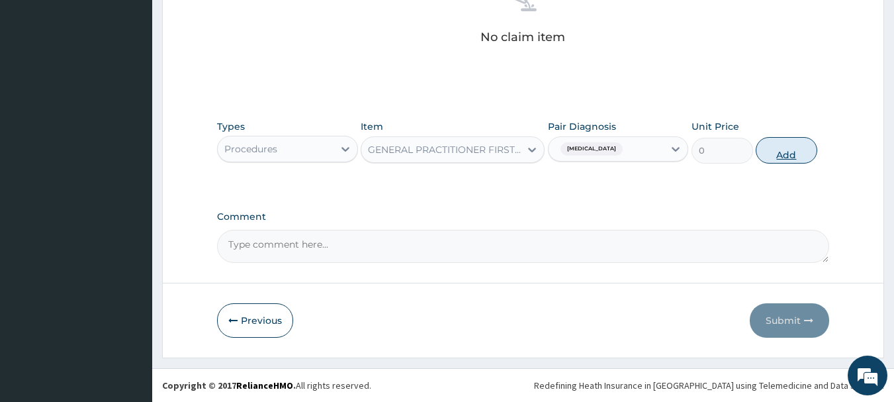
scroll to position [507, 0]
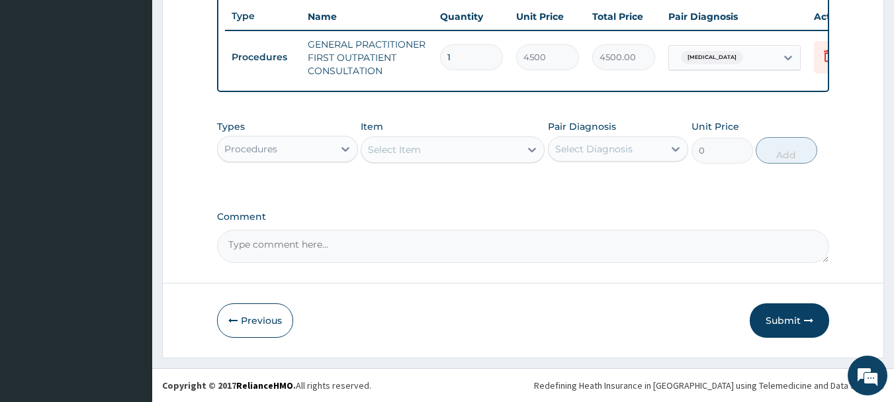
click at [289, 169] on div "Types Procedures Item Select Item Pair Diagnosis Select Diagnosis Unit Price 0 …" at bounding box center [523, 141] width 613 height 57
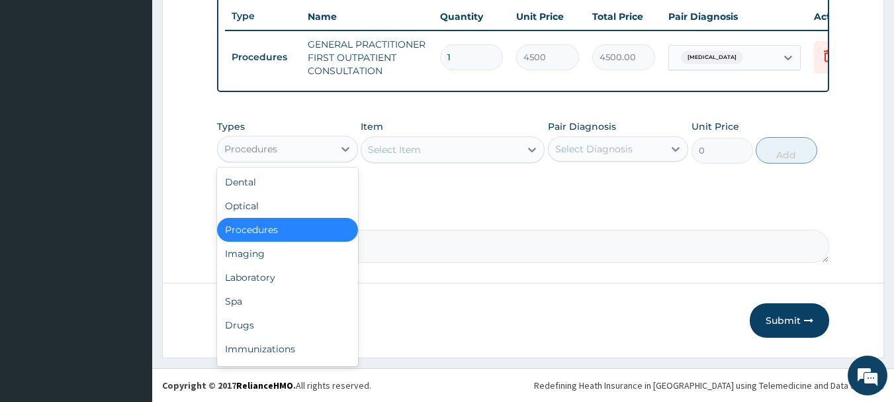
click at [294, 146] on div "Procedures" at bounding box center [276, 148] width 116 height 21
click at [228, 318] on div "Drugs" at bounding box center [287, 325] width 141 height 24
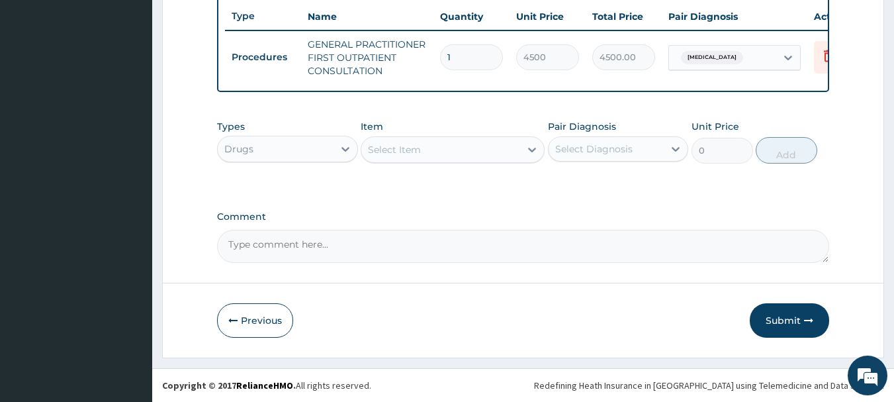
click at [397, 150] on div "Select Item" at bounding box center [394, 149] width 53 height 13
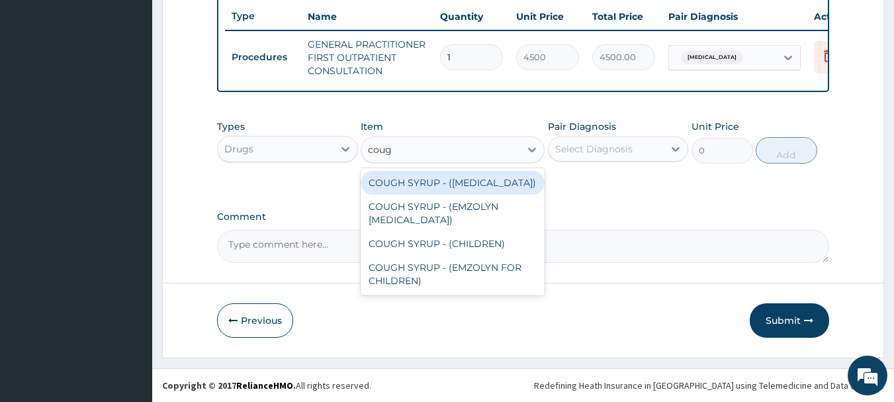
type input "cough"
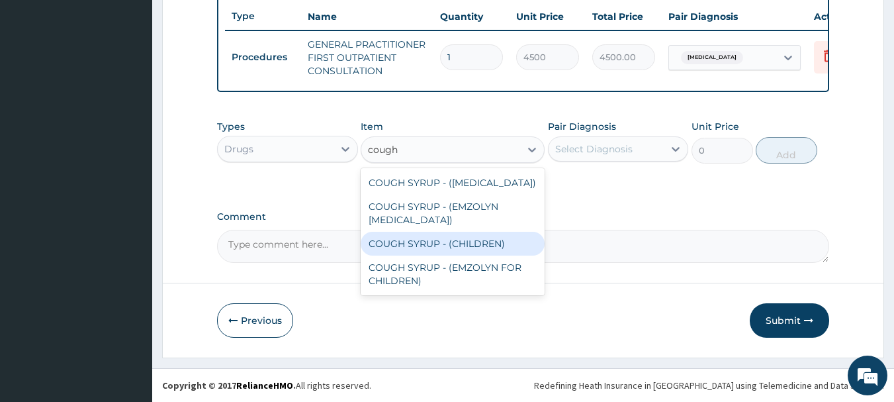
click at [426, 234] on div "COUGH SYRUP - (CHILDREN)" at bounding box center [453, 244] width 184 height 24
type input "1280"
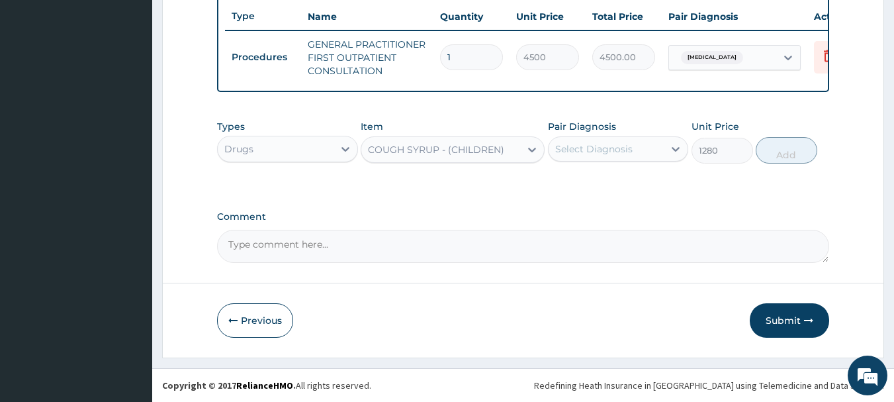
click at [440, 166] on div "Types Drugs Item option COUGH SYRUP - (CHILDREN), selected. Select is focused ,…" at bounding box center [523, 141] width 613 height 57
click at [446, 158] on div "COUGH SYRUP - (CHILDREN)" at bounding box center [440, 149] width 159 height 21
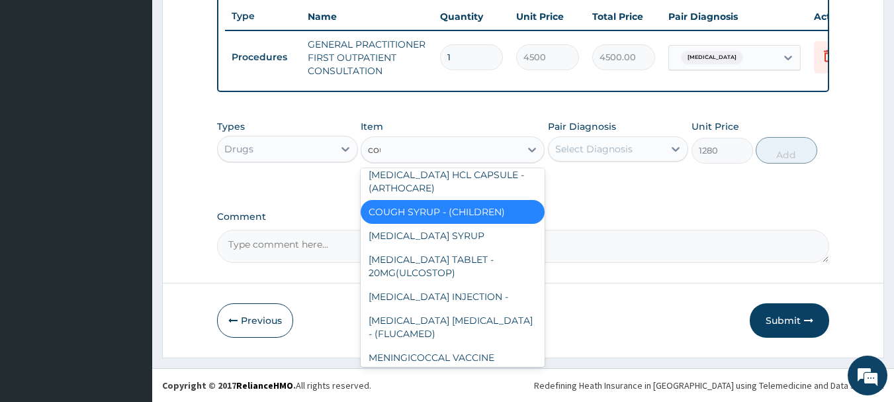
scroll to position [0, 0]
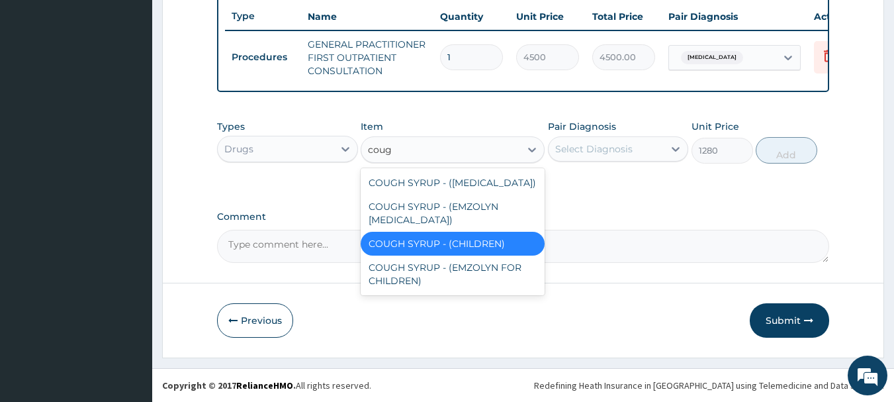
type input "cough"
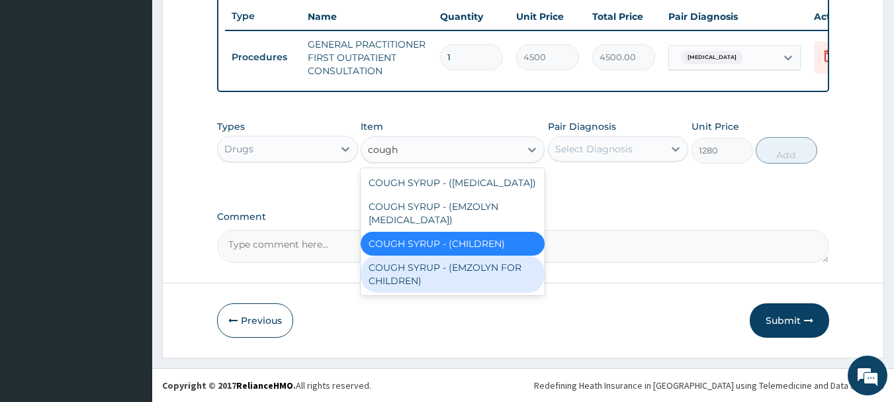
click at [451, 269] on div "COUGH SYRUP - (EMZOLYN FOR CHILDREN)" at bounding box center [453, 274] width 184 height 37
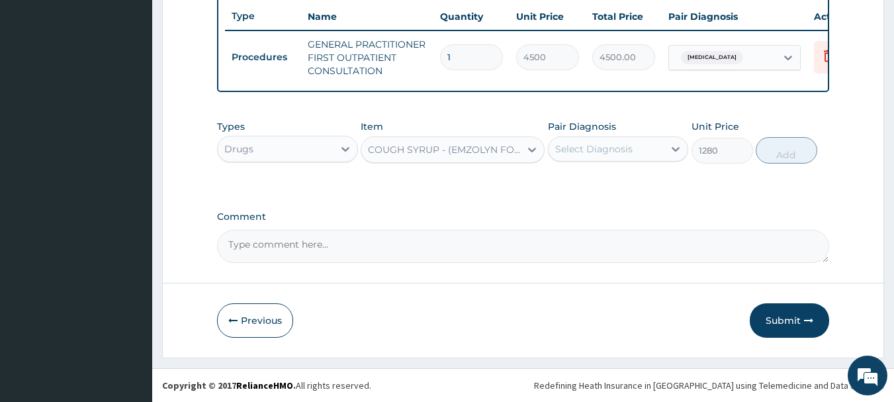
click at [462, 160] on div "COUGH SYRUP - (EMZOLYN FOR CHILDREN)" at bounding box center [440, 149] width 159 height 21
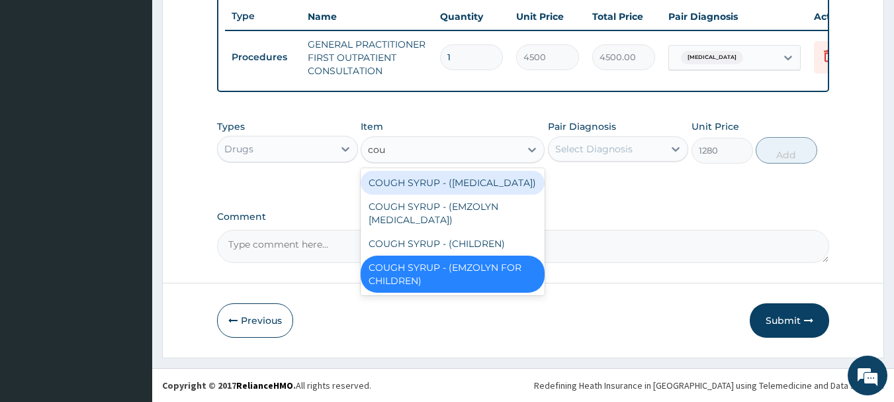
type input "coug"
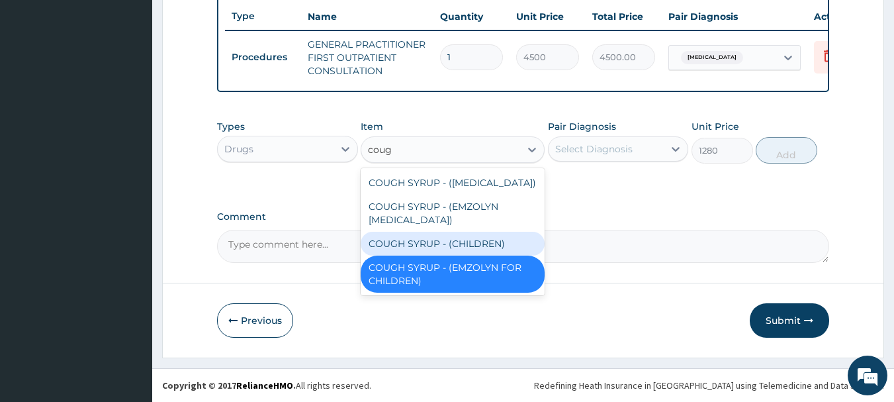
click at [455, 244] on div "COUGH SYRUP - (CHILDREN)" at bounding box center [453, 244] width 184 height 24
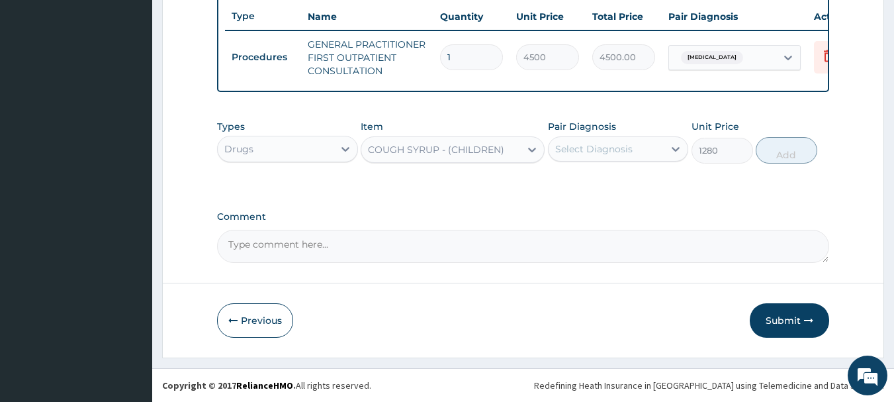
click at [598, 150] on div "Select Diagnosis" at bounding box center [593, 148] width 77 height 13
click at [579, 197] on div "Upper respiratory infection" at bounding box center [618, 182] width 141 height 27
checkbox input "true"
click at [793, 146] on button "Add" at bounding box center [787, 150] width 62 height 26
type input "0"
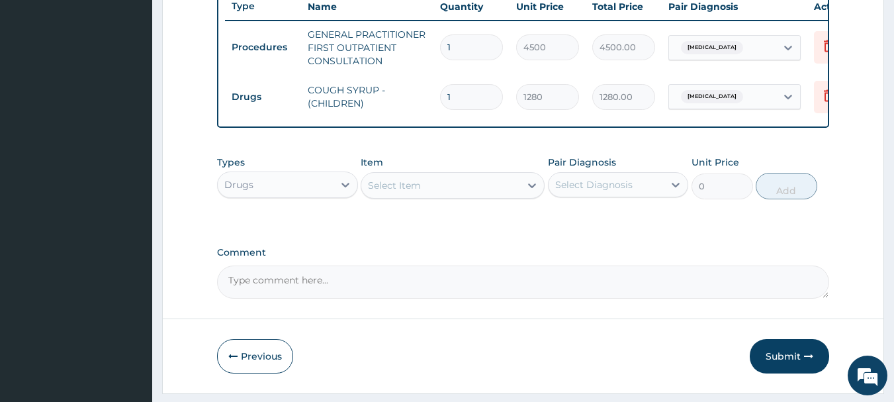
click at [393, 192] on div "Select Item" at bounding box center [394, 185] width 53 height 13
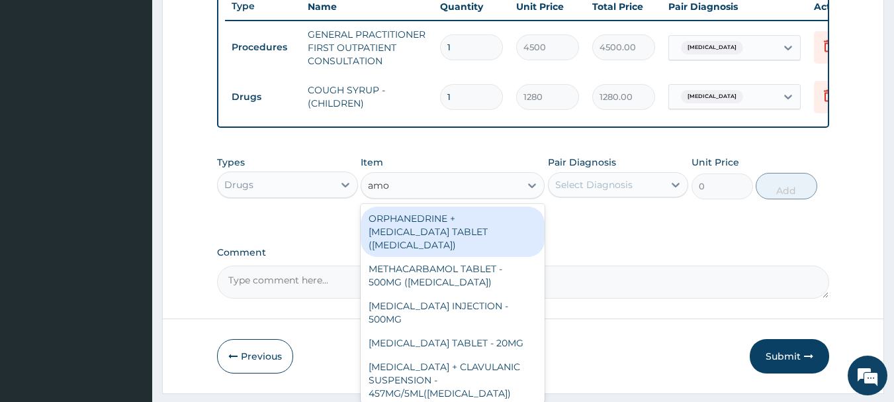
type input "amox"
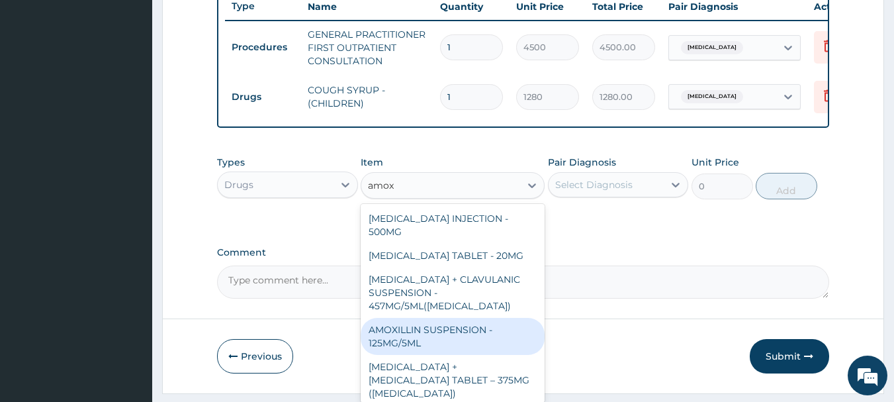
drag, startPoint x: 434, startPoint y: 327, endPoint x: 442, endPoint y: 319, distance: 11.7
click at [434, 328] on div "AMOXILLIN SUSPENSION - 125MG/5ML" at bounding box center [453, 336] width 184 height 37
type input "960"
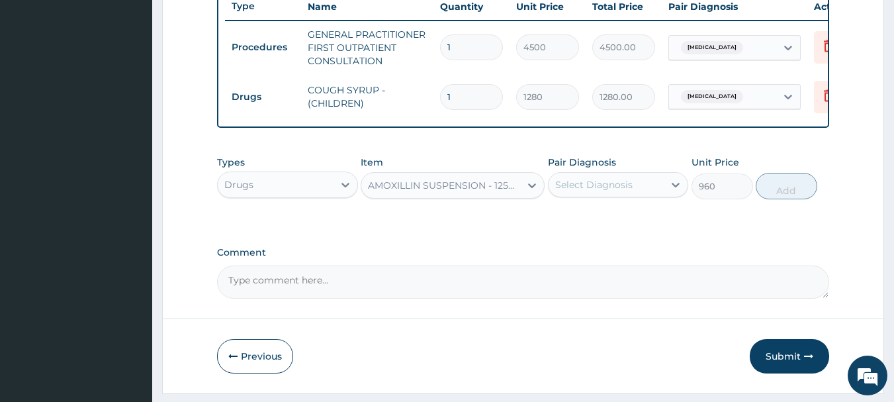
click at [590, 206] on div "Types Drugs Item option AMOXILLIN SUSPENSION - 125MG/5ML, selected. Select is f…" at bounding box center [523, 177] width 613 height 57
click at [602, 191] on div "Select Diagnosis" at bounding box center [593, 184] width 77 height 13
click at [595, 224] on label "Upper respiratory infection" at bounding box center [611, 217] width 82 height 13
checkbox input "true"
click at [790, 199] on button "Add" at bounding box center [787, 186] width 62 height 26
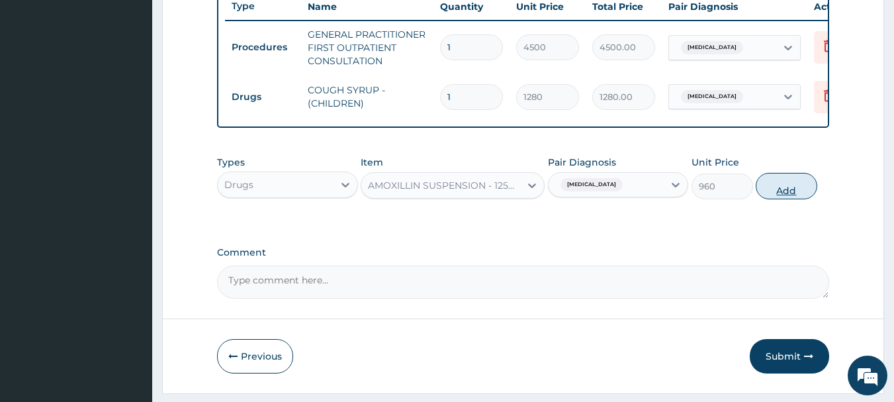
type input "0"
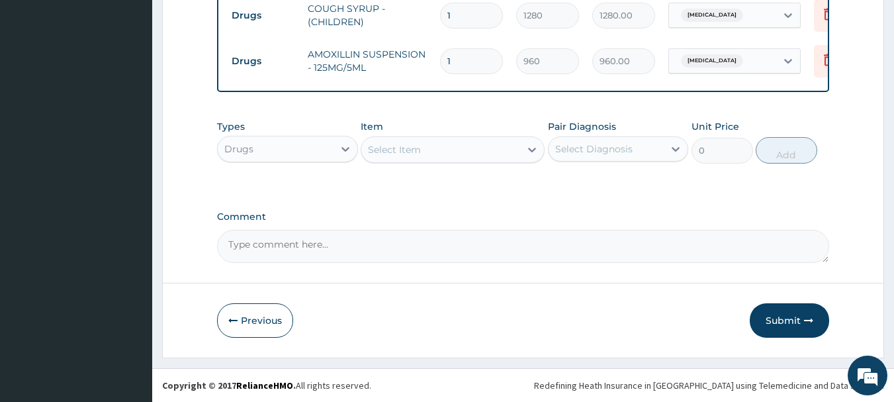
drag, startPoint x: 806, startPoint y: 323, endPoint x: 777, endPoint y: 305, distance: 34.5
click at [806, 323] on icon "button" at bounding box center [808, 320] width 9 height 9
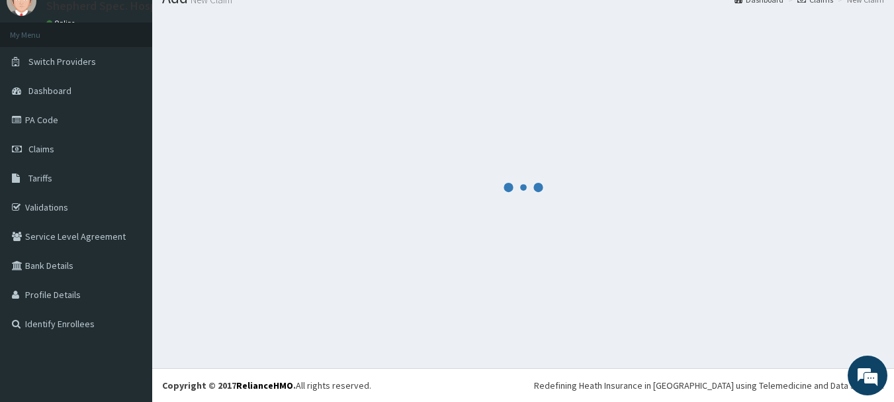
scroll to position [54, 0]
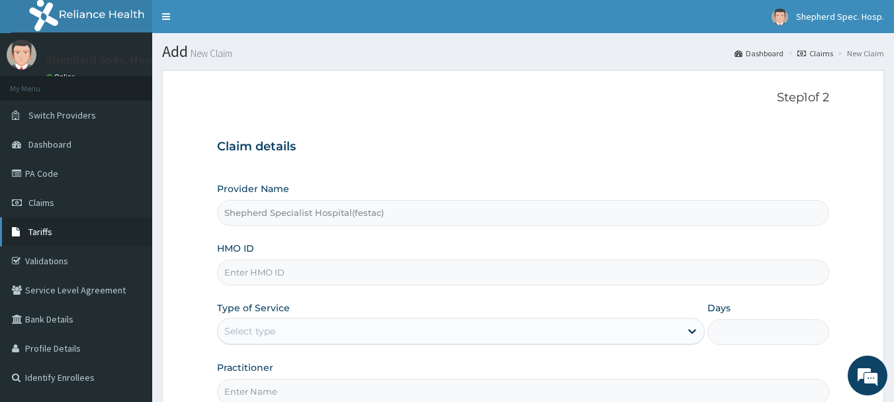
click at [63, 240] on link "Tariffs" at bounding box center [76, 231] width 152 height 29
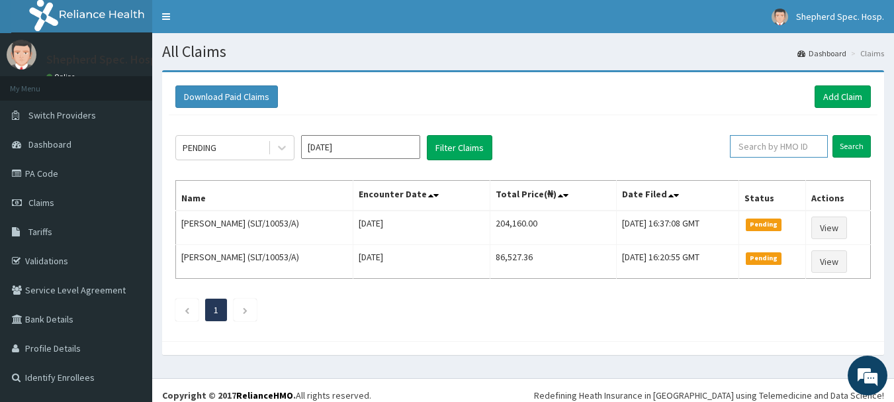
click at [767, 150] on input "text" at bounding box center [779, 146] width 98 height 23
paste input "SFA/10144/A"
type input "SFA/10144/A"
click at [843, 154] on input "Search" at bounding box center [852, 146] width 38 height 23
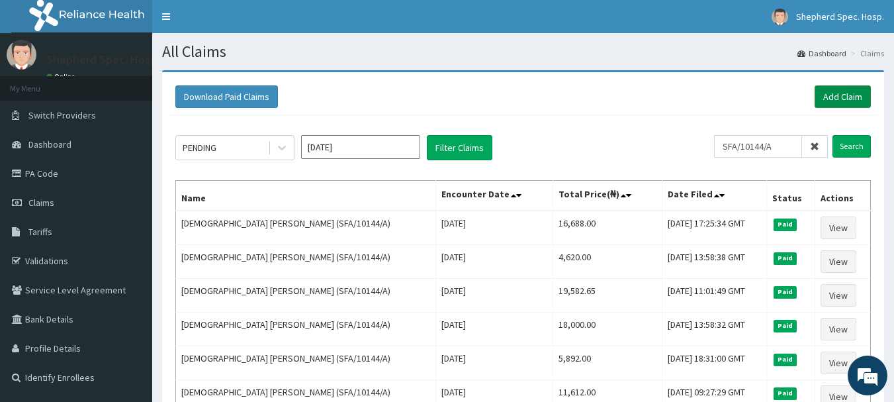
click at [855, 101] on link "Add Claim" at bounding box center [843, 96] width 56 height 23
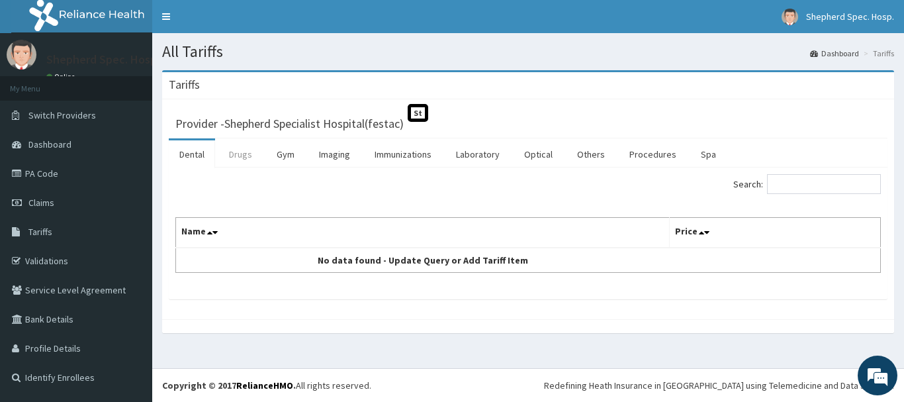
click at [231, 162] on link "Drugs" at bounding box center [240, 154] width 44 height 28
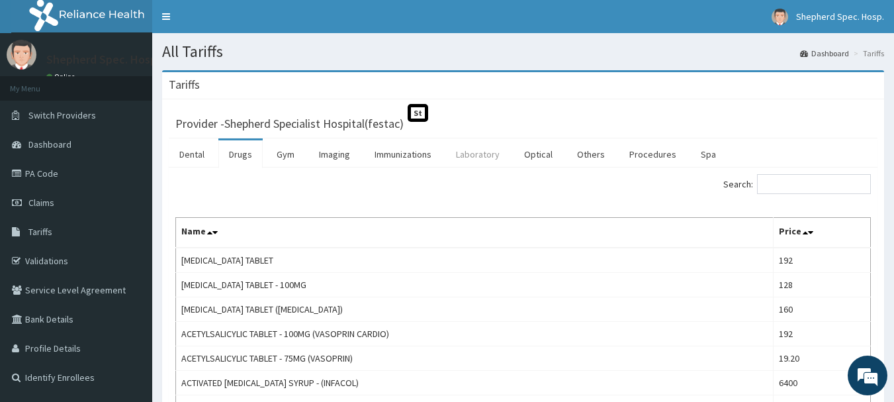
click at [461, 148] on link "Laboratory" at bounding box center [478, 154] width 65 height 28
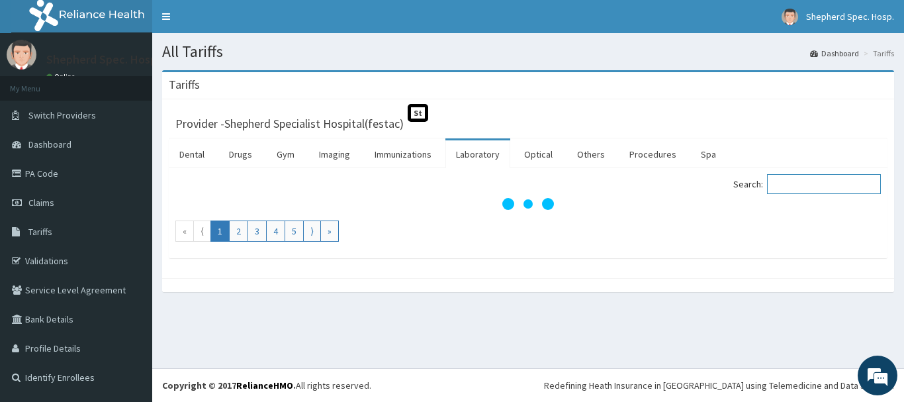
click at [817, 183] on input "Search:" at bounding box center [824, 184] width 114 height 20
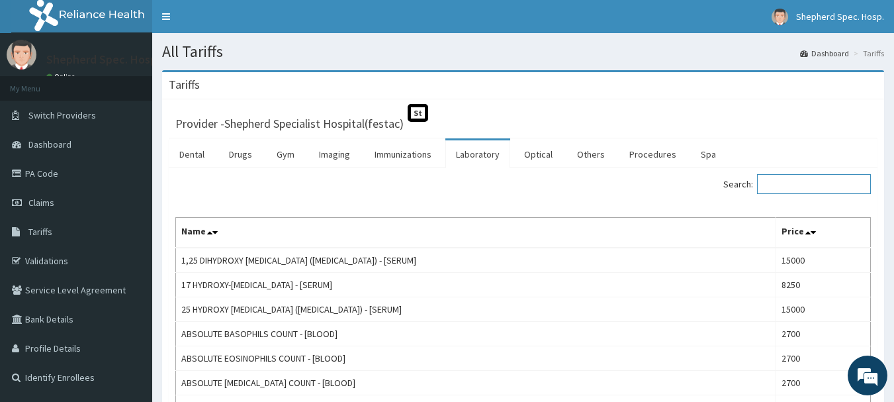
click at [810, 179] on input "Search:" at bounding box center [814, 184] width 114 height 20
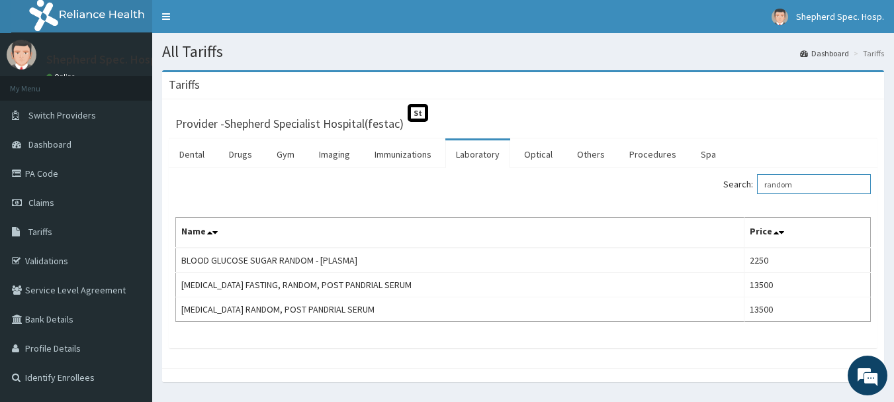
type input "random"
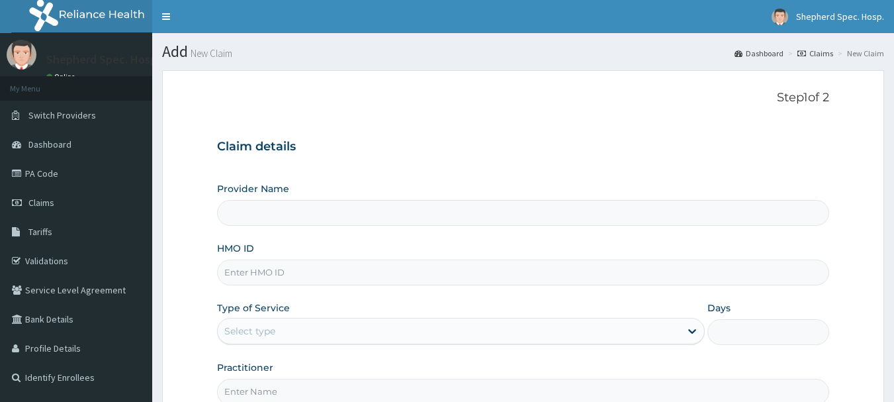
drag, startPoint x: 0, startPoint y: 0, endPoint x: 263, endPoint y: 269, distance: 376.9
click at [263, 269] on input "HMO ID" at bounding box center [523, 273] width 613 height 26
type input "Shepherd Specialist Hospital(festac)"
paste input "SFA/10144/A"
type input "SFA/10144/A"
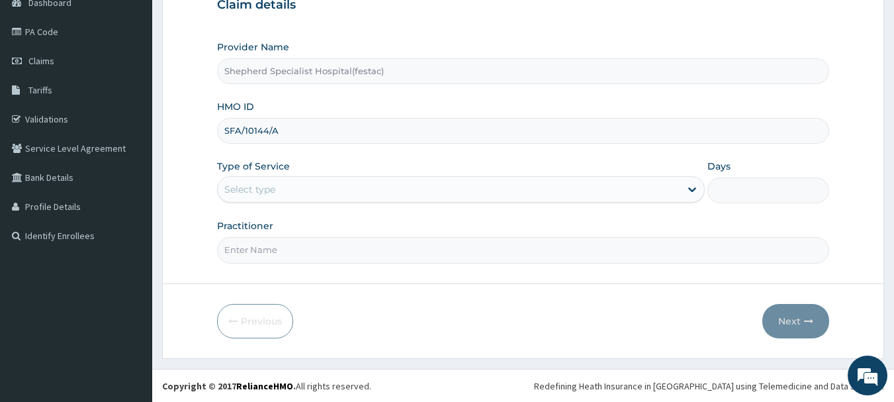
scroll to position [142, 0]
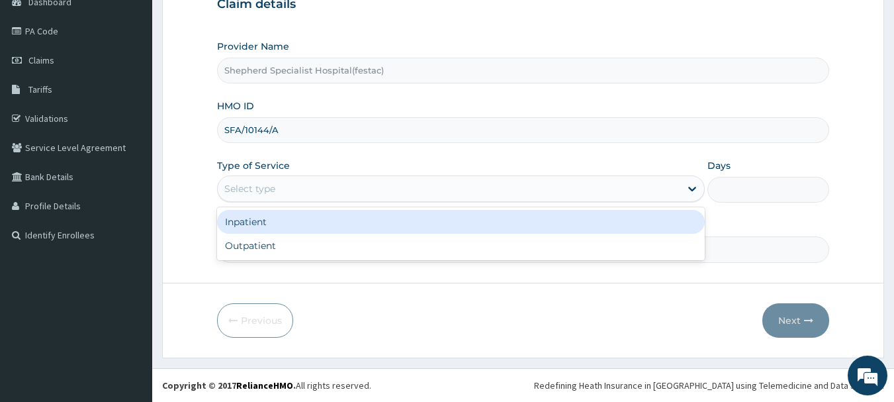
click at [333, 181] on div "Select type" at bounding box center [449, 188] width 463 height 21
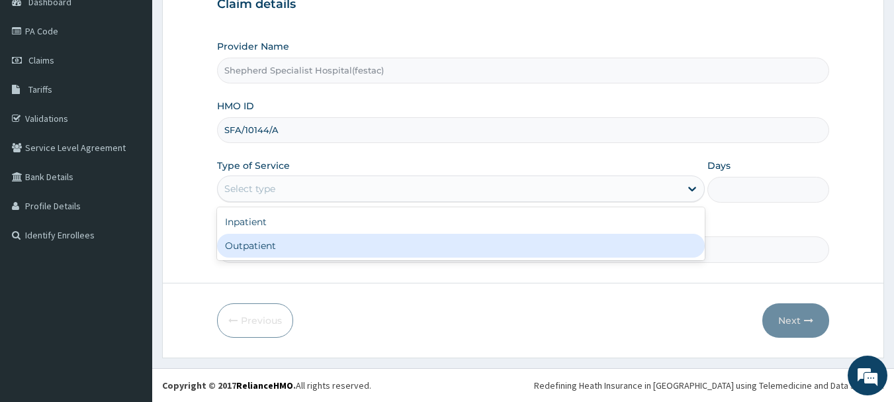
click at [286, 243] on div "Outpatient" at bounding box center [461, 246] width 488 height 24
type input "1"
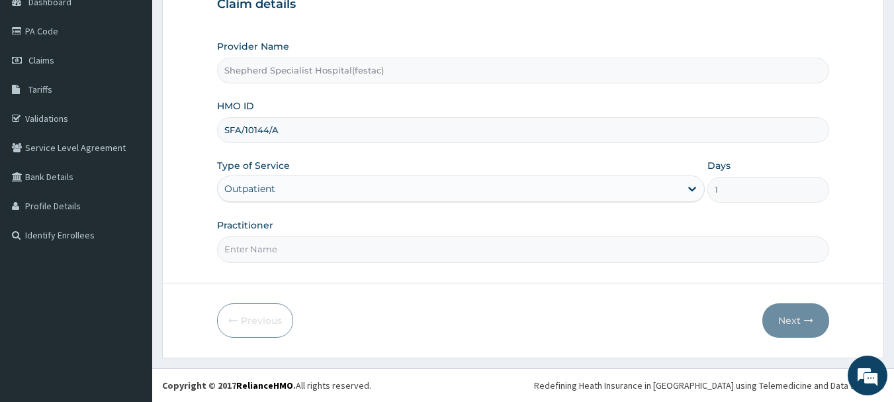
click at [288, 250] on input "Practitioner" at bounding box center [523, 249] width 613 height 26
type input "DR [PERSON_NAME]"
click at [800, 319] on button "Next" at bounding box center [796, 320] width 67 height 34
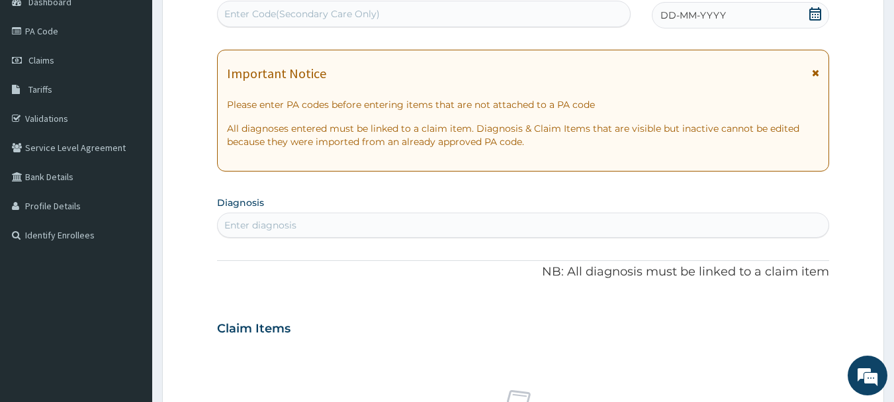
click at [471, 236] on div "Enter diagnosis" at bounding box center [523, 225] width 613 height 25
click at [820, 19] on icon at bounding box center [815, 13] width 13 height 13
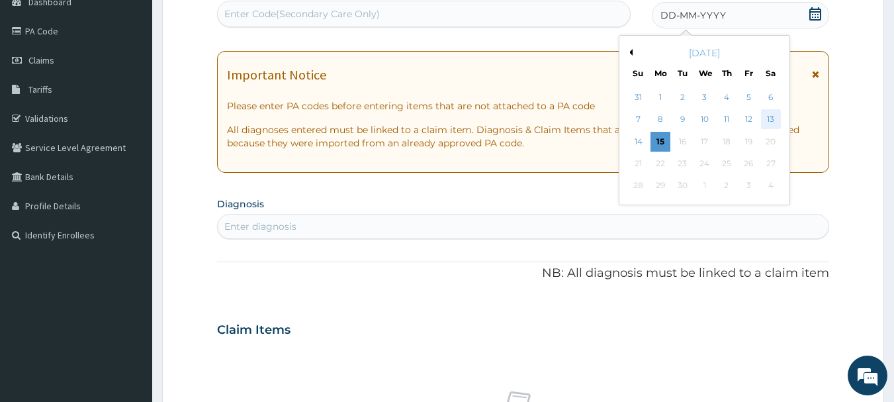
click at [765, 114] on div "13" at bounding box center [771, 120] width 20 height 20
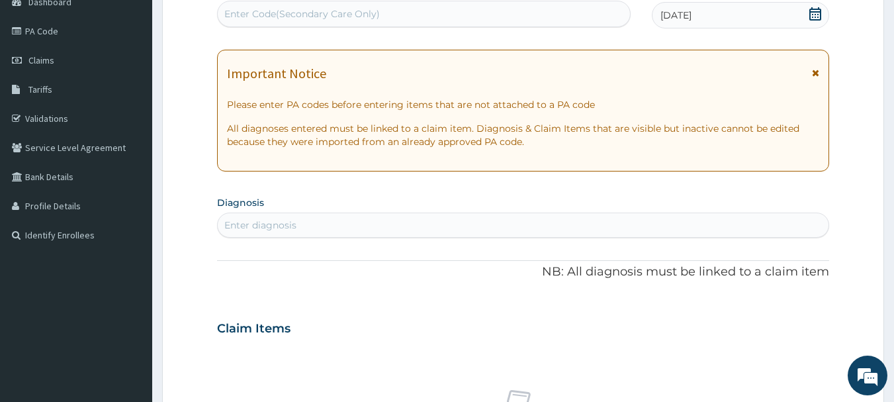
click at [401, 214] on div "Enter diagnosis" at bounding box center [523, 225] width 613 height 25
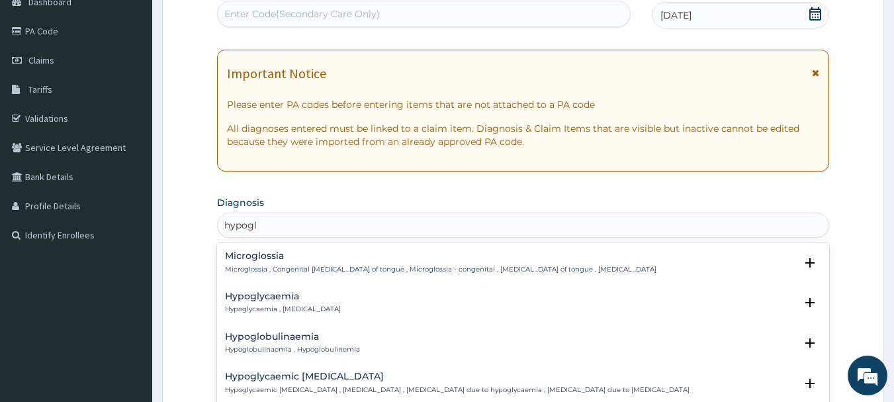
type input "hypogly"
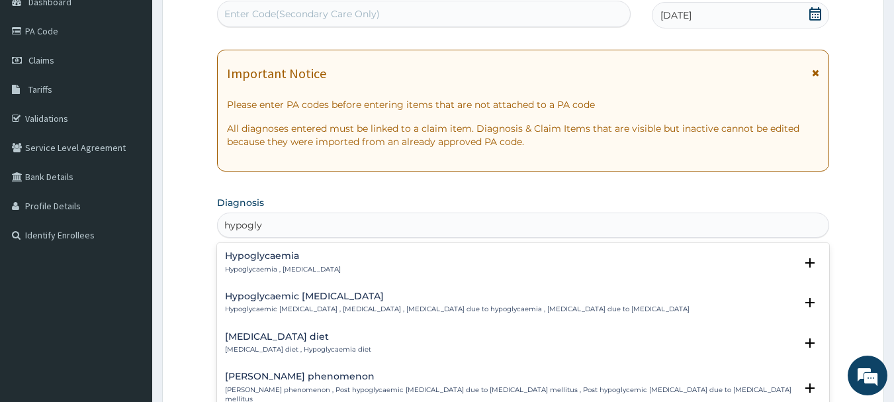
click at [266, 298] on h4 "Hypoglycaemic [MEDICAL_DATA]" at bounding box center [457, 296] width 465 height 10
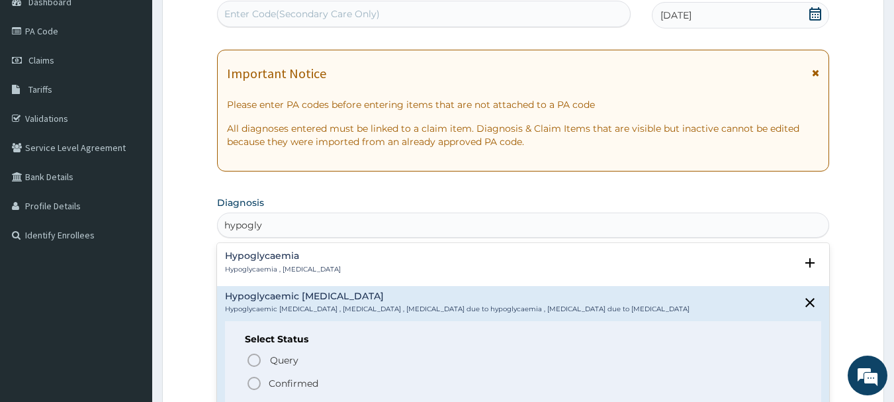
click at [275, 267] on p "Hypoglycaemia , [MEDICAL_DATA]" at bounding box center [283, 269] width 116 height 9
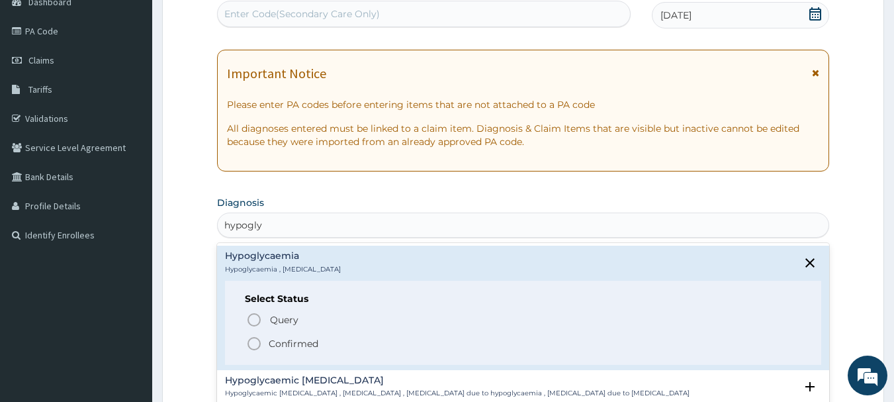
drag, startPoint x: 260, startPoint y: 346, endPoint x: 210, endPoint y: 303, distance: 66.1
click at [260, 346] on circle "status option filled" at bounding box center [254, 344] width 12 height 12
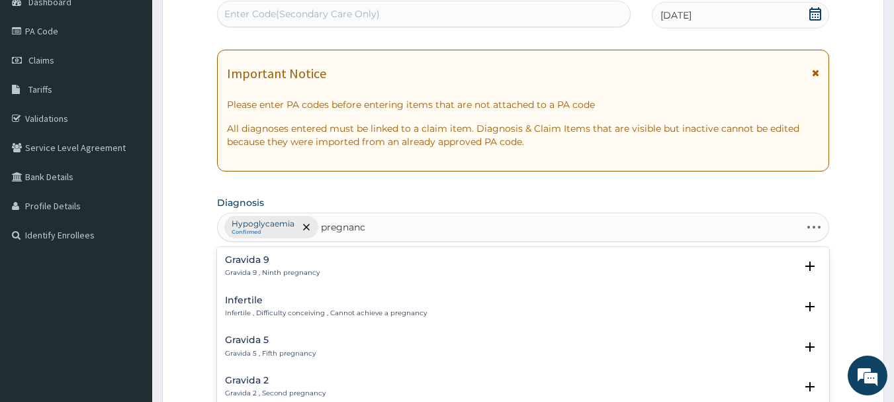
type input "pregnancy"
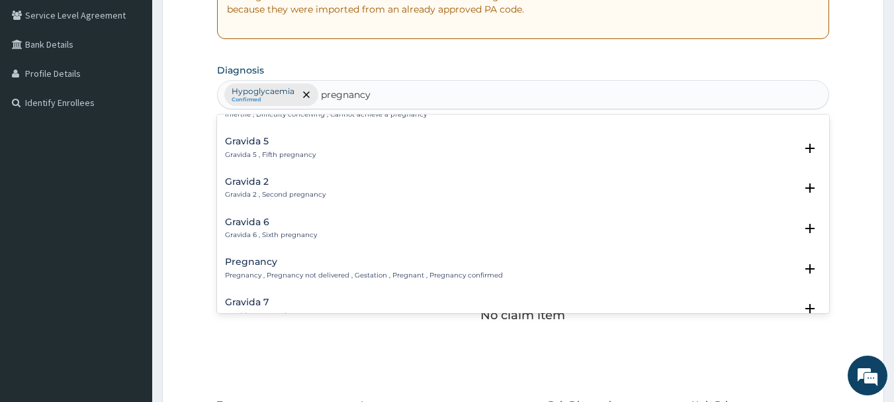
scroll to position [199, 0]
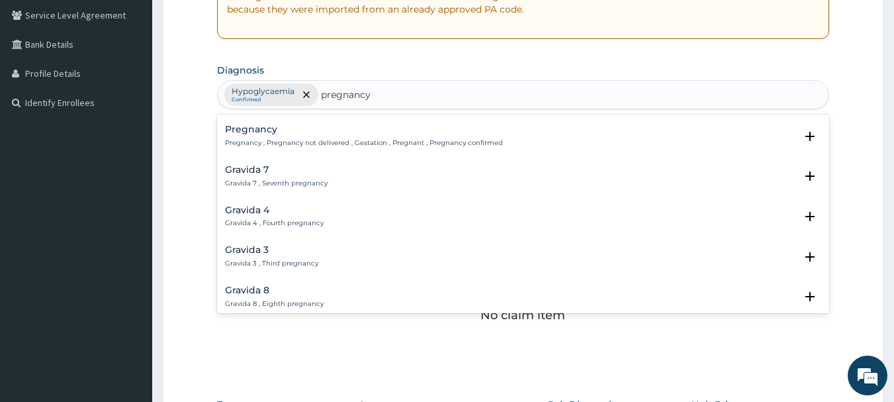
click at [318, 140] on p "Pregnancy , Pregnancy not delivered , Gestation , Pregnant , Pregnancy confirmed" at bounding box center [364, 142] width 278 height 9
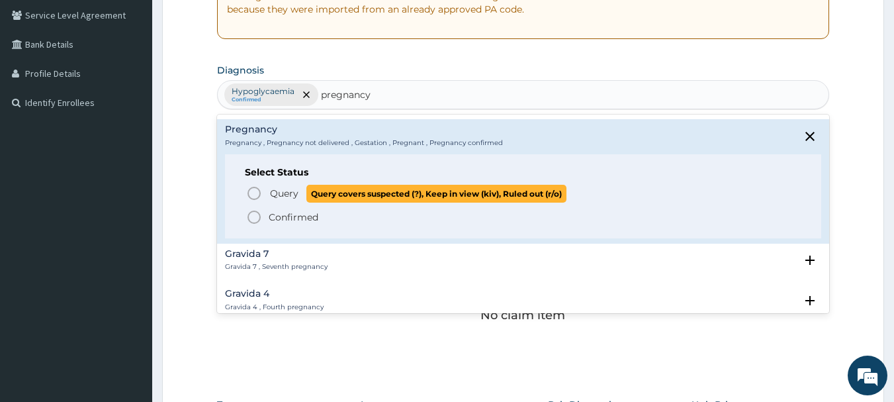
click at [247, 188] on icon "status option query" at bounding box center [254, 193] width 16 height 16
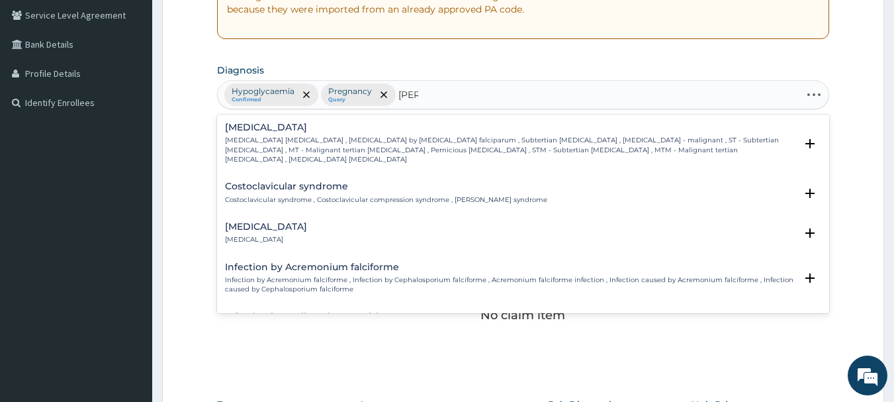
type input "falcip"
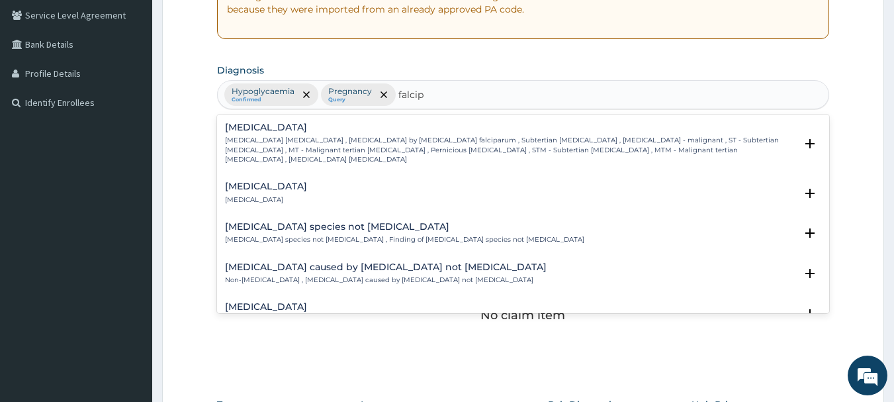
click at [325, 136] on p "[MEDICAL_DATA] [MEDICAL_DATA] , [MEDICAL_DATA] by [MEDICAL_DATA] falciparum , S…" at bounding box center [510, 150] width 571 height 28
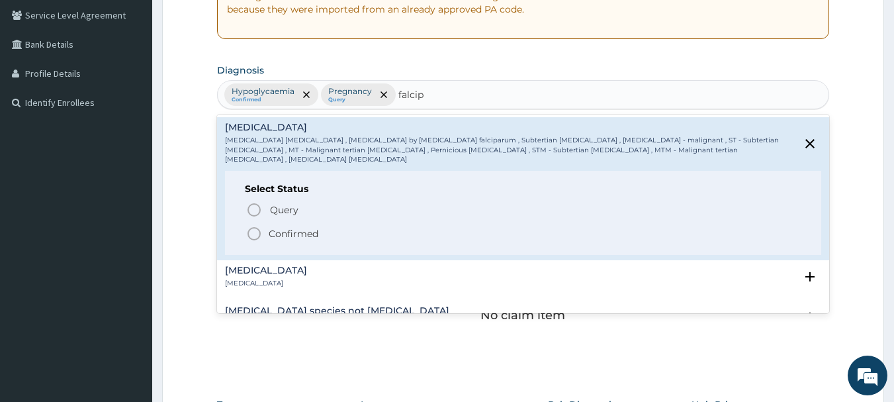
click at [252, 226] on icon "status option filled" at bounding box center [254, 234] width 16 height 16
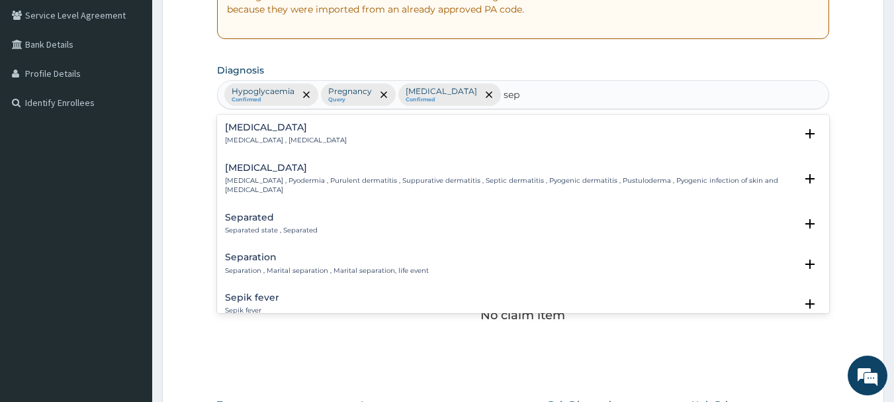
type input "seps"
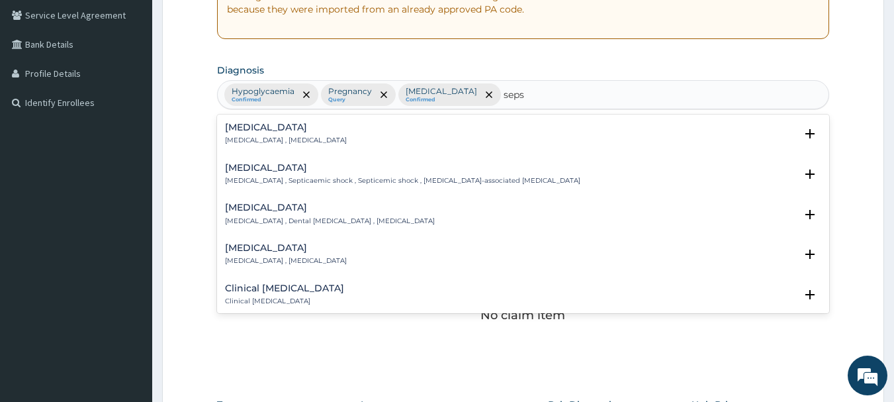
click at [298, 143] on p "[MEDICAL_DATA] , [MEDICAL_DATA]" at bounding box center [286, 140] width 122 height 9
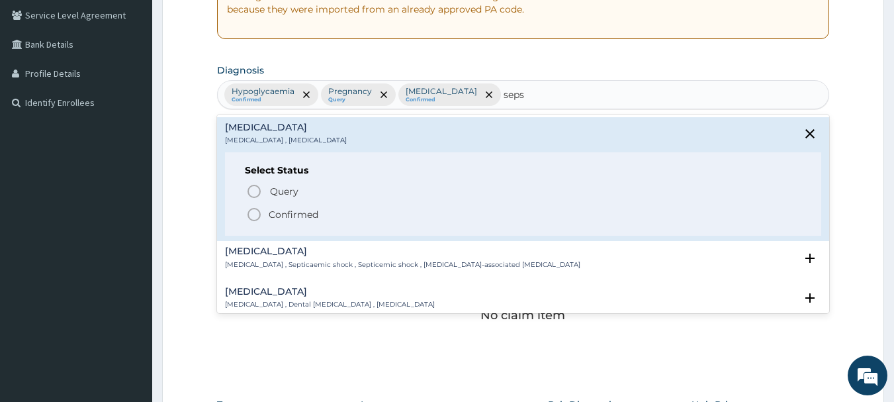
click at [250, 220] on icon "status option filled" at bounding box center [254, 215] width 16 height 16
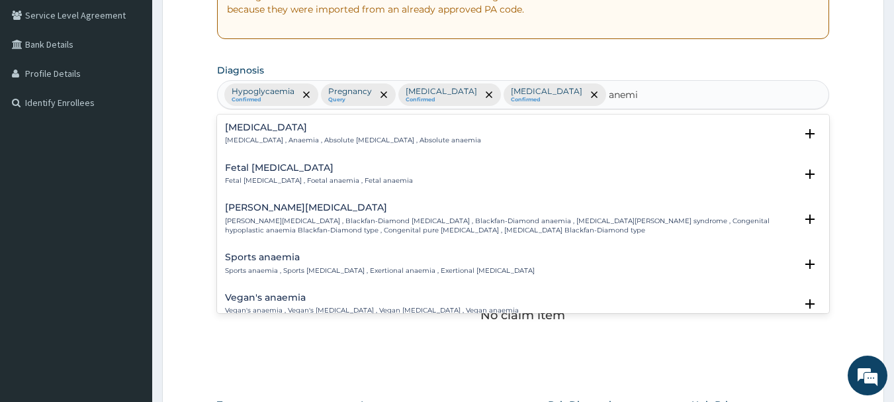
type input "[MEDICAL_DATA]"
click at [317, 134] on div "[MEDICAL_DATA][DEMOGRAPHIC_DATA][MEDICAL_DATA] , Anaemia , Absolute [MEDICAL_DA…" at bounding box center [353, 133] width 256 height 23
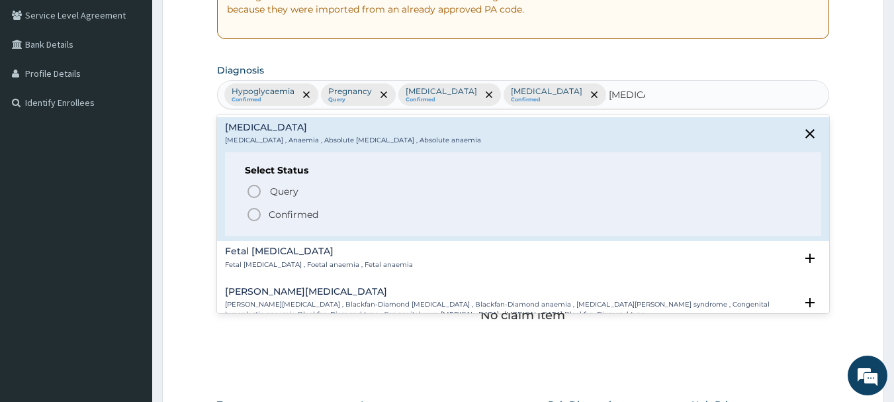
click at [248, 181] on div "Select Status Query Query covers suspected (?), Keep in view (kiv), Ruled out (…" at bounding box center [523, 194] width 597 height 84
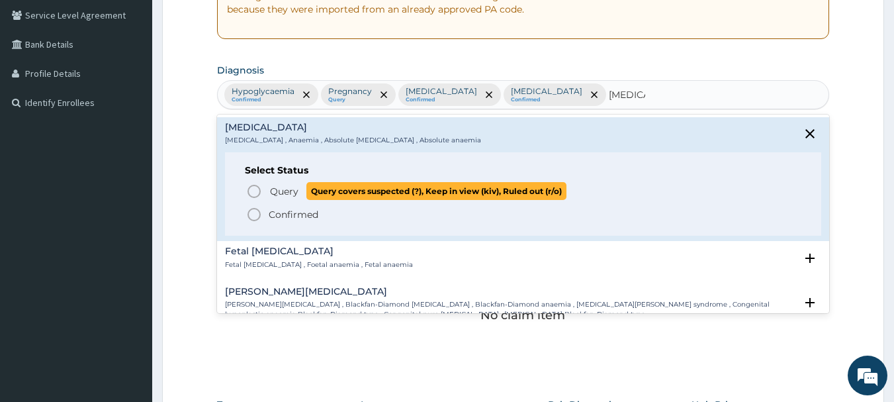
click at [258, 185] on icon "status option query" at bounding box center [254, 191] width 16 height 16
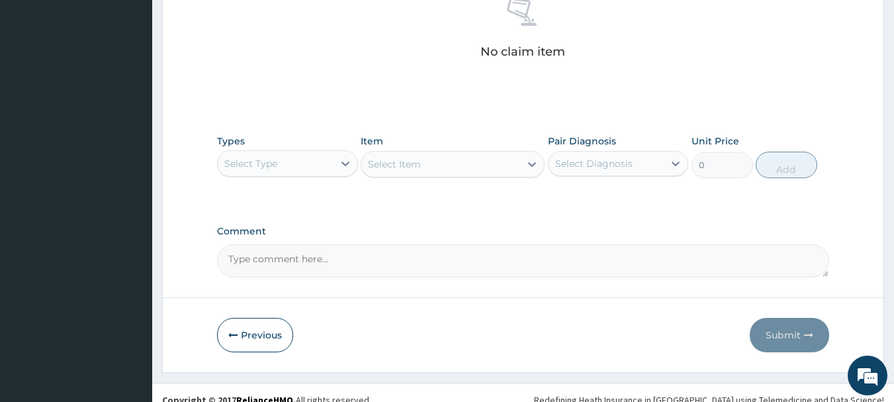
scroll to position [540, 0]
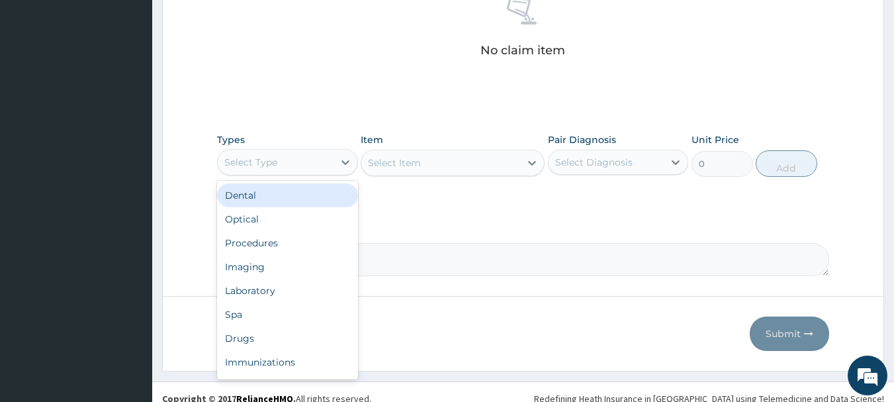
click at [233, 152] on div "Select Type" at bounding box center [276, 162] width 116 height 21
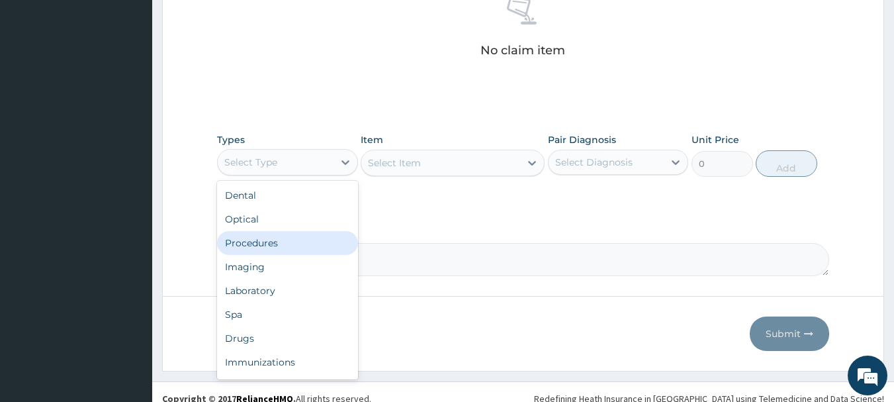
click at [275, 242] on div "Procedures" at bounding box center [287, 243] width 141 height 24
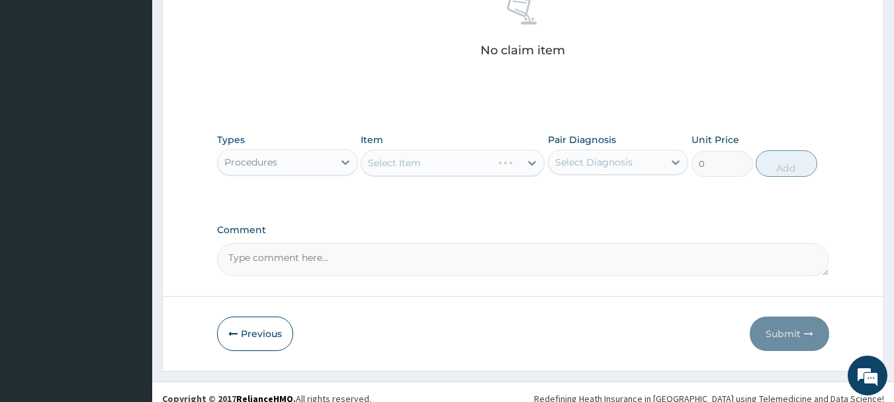
click at [417, 167] on div "Select Item" at bounding box center [453, 163] width 184 height 26
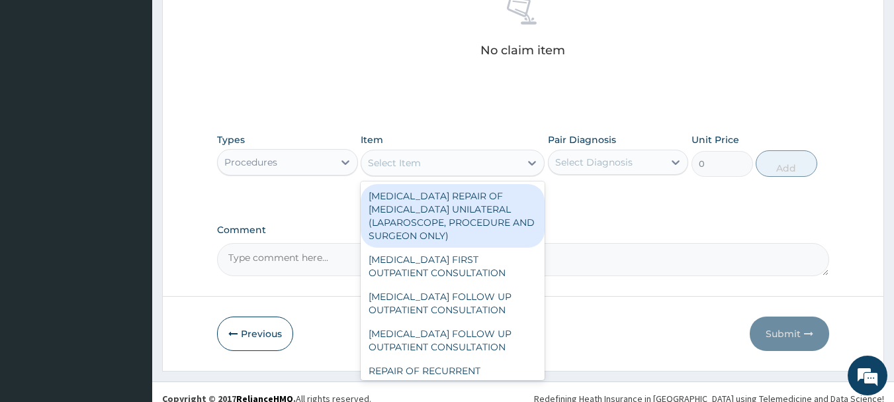
click at [404, 166] on div "Select Item" at bounding box center [394, 162] width 53 height 13
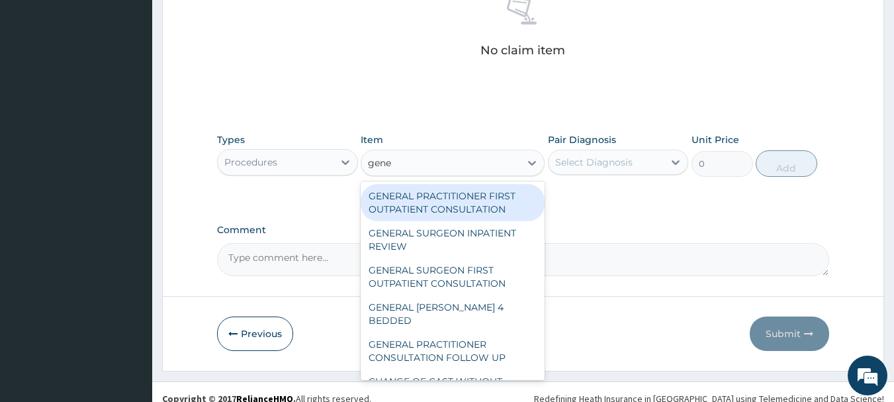
type input "gener"
click at [414, 195] on div "GENERAL PRACTITIONER FIRST OUTPATIENT CONSULTATION" at bounding box center [453, 202] width 184 height 37
type input "4500"
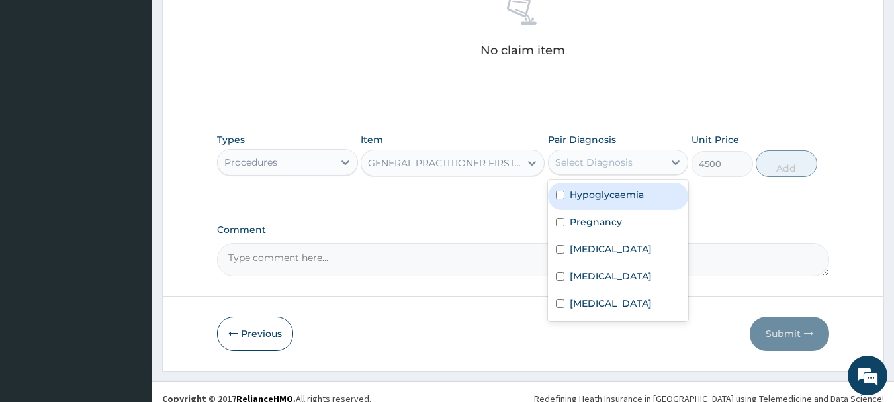
click at [600, 167] on div "Select Diagnosis" at bounding box center [593, 162] width 77 height 13
click at [593, 208] on div "Hypoglycaemia" at bounding box center [618, 196] width 141 height 27
checkbox input "true"
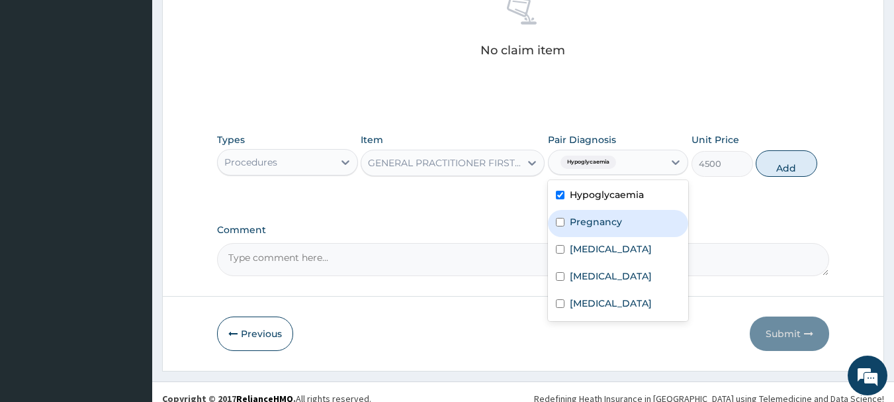
drag, startPoint x: 587, startPoint y: 225, endPoint x: 580, endPoint y: 242, distance: 18.4
click at [586, 226] on label "Pregnancy" at bounding box center [596, 221] width 52 height 13
checkbox input "true"
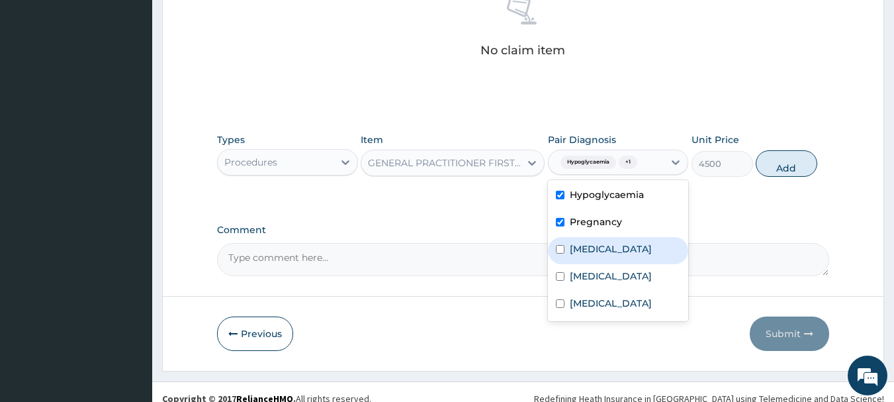
drag, startPoint x: 578, startPoint y: 252, endPoint x: 572, endPoint y: 269, distance: 17.6
click at [574, 263] on div "[MEDICAL_DATA]" at bounding box center [618, 250] width 141 height 27
click at [574, 264] on div "[MEDICAL_DATA]" at bounding box center [618, 277] width 141 height 27
checkbox input "true"
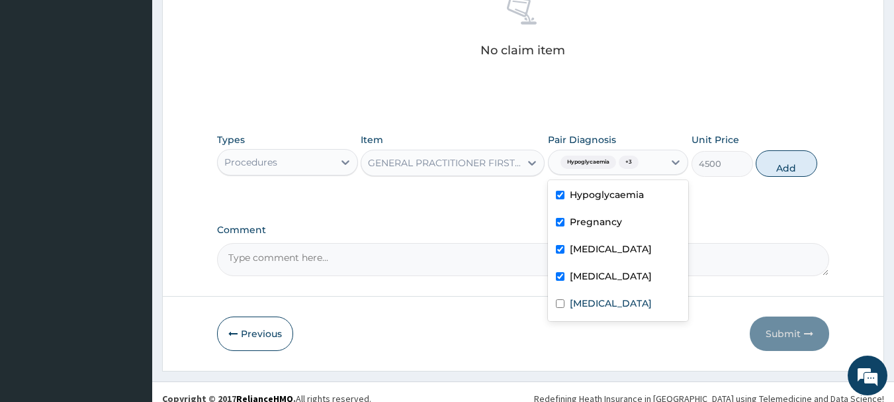
drag, startPoint x: 571, startPoint y: 275, endPoint x: 571, endPoint y: 283, distance: 7.3
click at [571, 280] on label "[MEDICAL_DATA]" at bounding box center [611, 275] width 82 height 13
checkbox input "false"
drag, startPoint x: 569, startPoint y: 282, endPoint x: 567, endPoint y: 304, distance: 22.0
click at [567, 304] on div "Hypoglycaemia Pregnancy [MEDICAL_DATA] [MEDICAL_DATA] [MEDICAL_DATA]" at bounding box center [618, 250] width 141 height 141
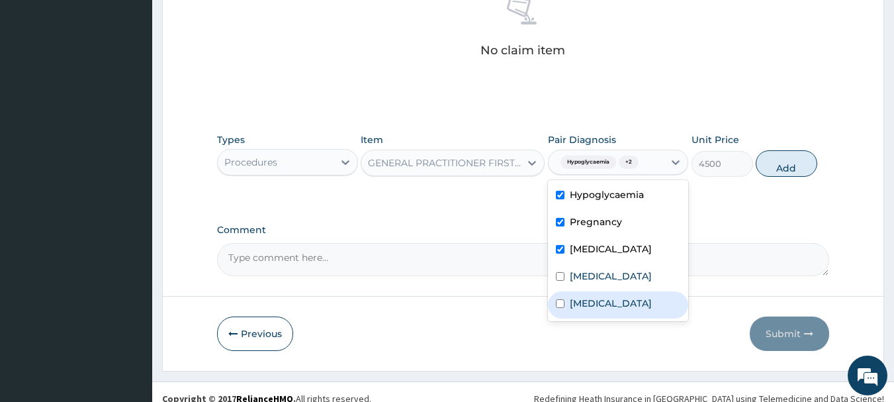
click at [567, 303] on div "[MEDICAL_DATA]" at bounding box center [618, 304] width 141 height 27
checkbox input "true"
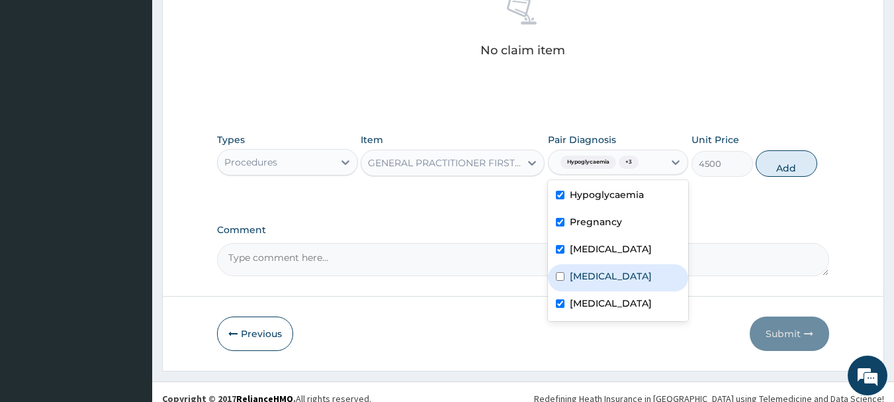
click at [580, 272] on label "[MEDICAL_DATA]" at bounding box center [611, 275] width 82 height 13
checkbox input "true"
click at [801, 142] on div "Types Procedures Item GENERAL PRACTITIONER FIRST OUTPATIENT CONSULTATION Pair D…" at bounding box center [523, 154] width 613 height 57
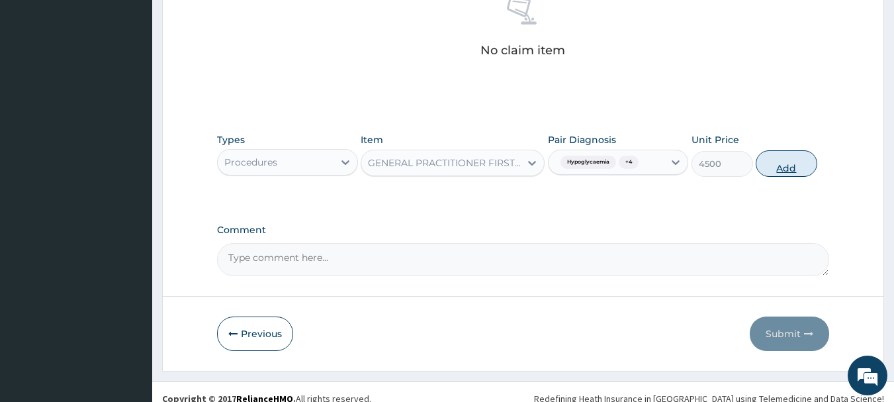
click at [796, 161] on button "Add" at bounding box center [787, 163] width 62 height 26
type input "0"
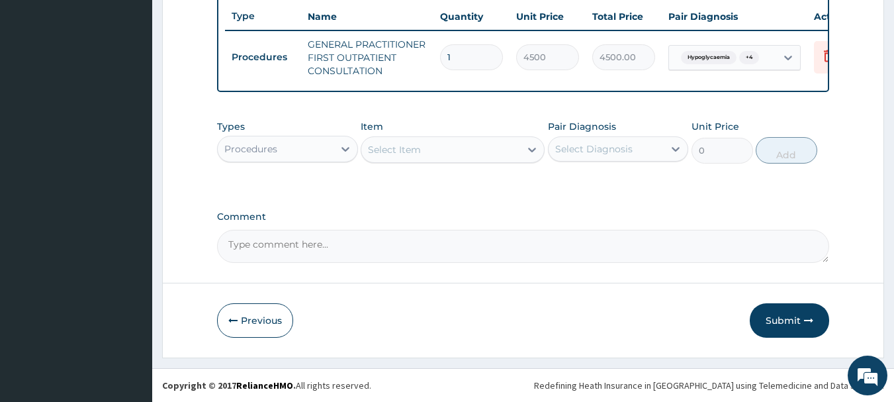
scroll to position [507, 0]
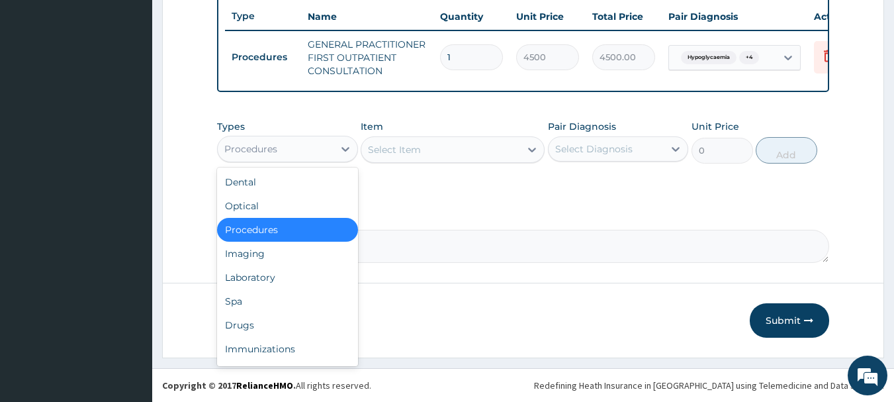
drag, startPoint x: 268, startPoint y: 155, endPoint x: 273, endPoint y: 144, distance: 12.2
click at [268, 154] on div "Procedures" at bounding box center [250, 148] width 53 height 13
click at [263, 273] on div "Laboratory" at bounding box center [287, 277] width 141 height 24
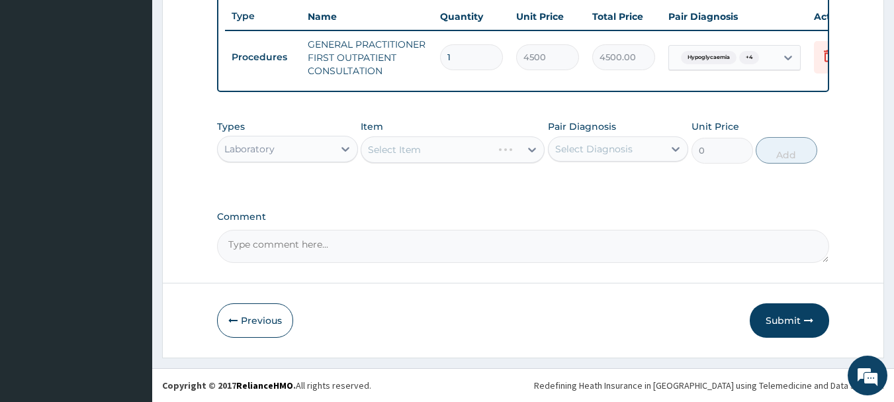
click at [414, 153] on div "Select Item" at bounding box center [453, 149] width 184 height 26
click at [422, 144] on div "Select Item" at bounding box center [453, 149] width 184 height 26
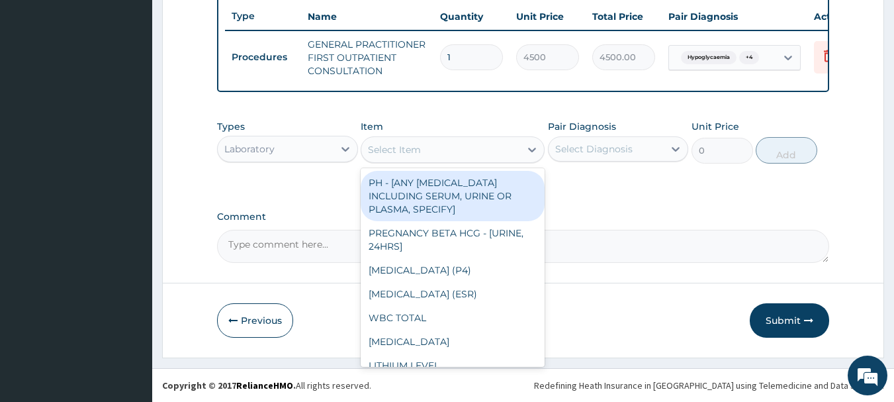
click at [422, 144] on div "Select Item" at bounding box center [440, 149] width 159 height 21
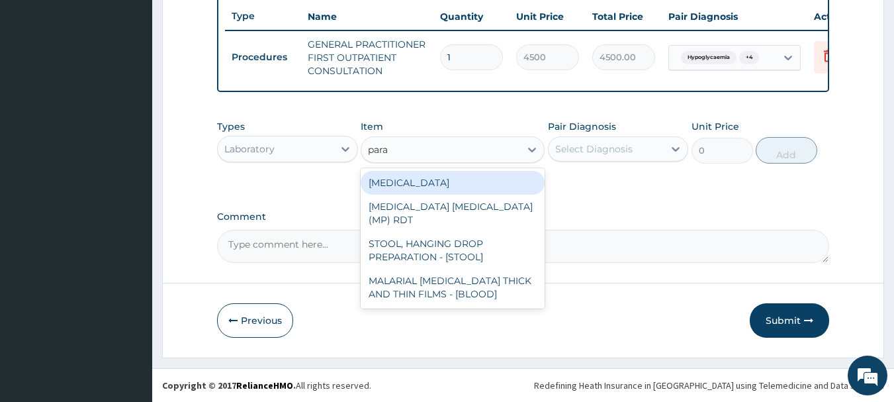
type input "paras"
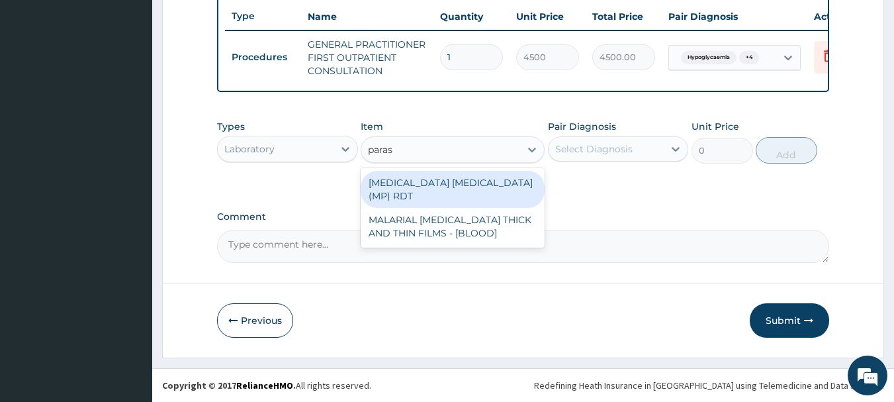
click at [447, 190] on div "[MEDICAL_DATA] [MEDICAL_DATA] (MP) RDT" at bounding box center [453, 189] width 184 height 37
type input "2400"
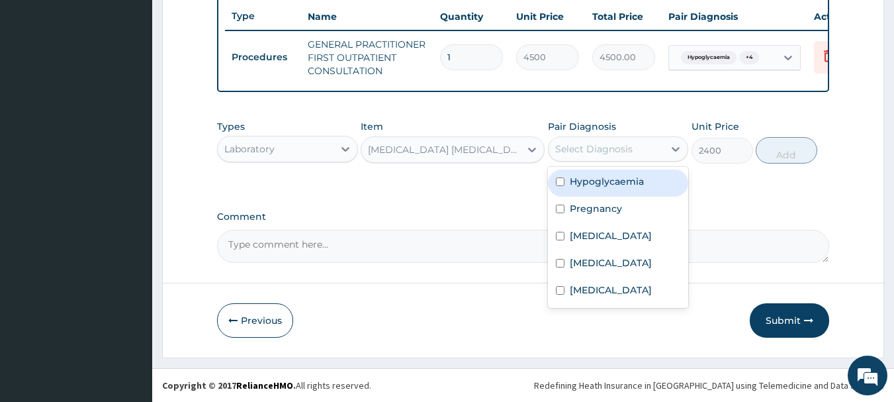
click at [580, 150] on div "Select Diagnosis" at bounding box center [593, 148] width 77 height 13
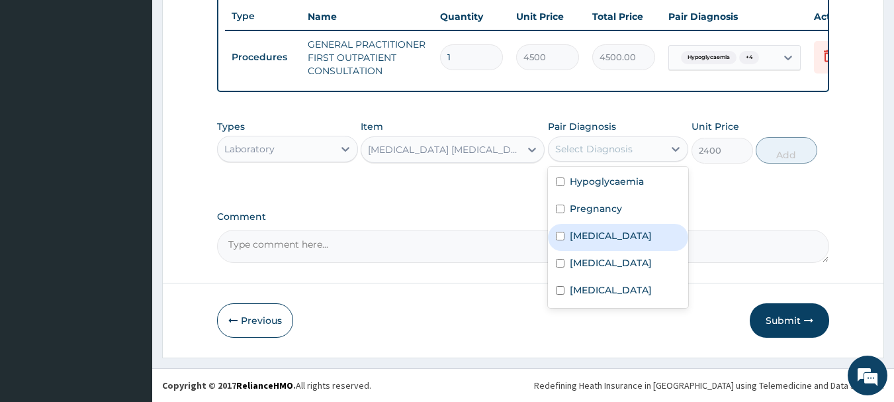
click at [593, 240] on label "[MEDICAL_DATA]" at bounding box center [611, 235] width 82 height 13
checkbox input "true"
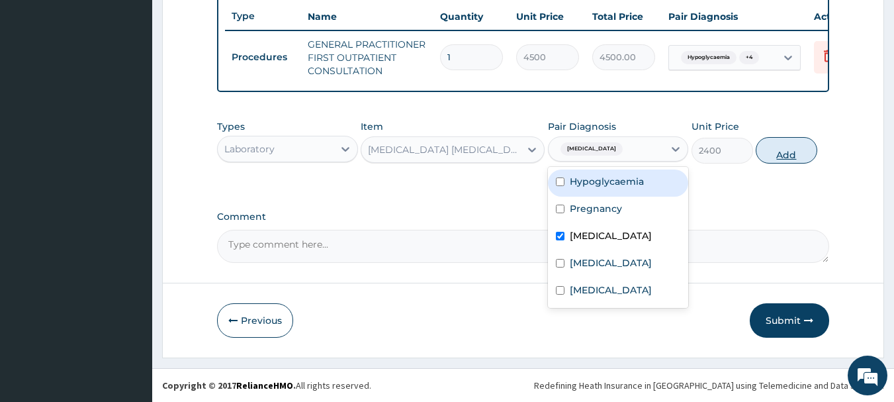
click at [804, 158] on button "Add" at bounding box center [787, 150] width 62 height 26
type input "0"
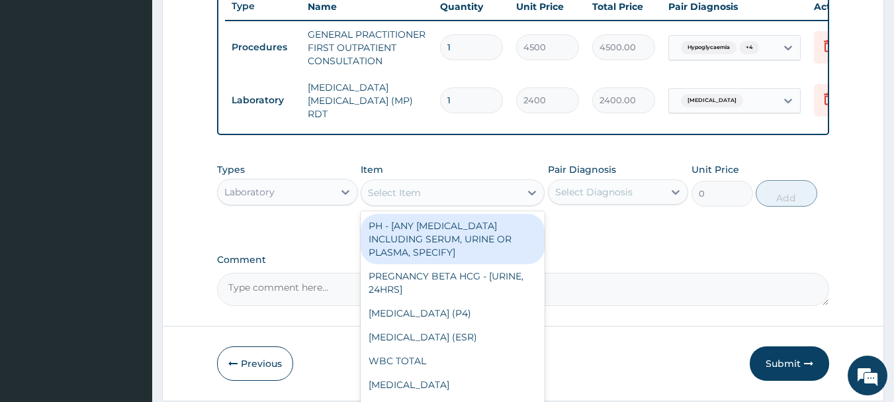
click at [438, 193] on div "Select Item" at bounding box center [440, 192] width 159 height 21
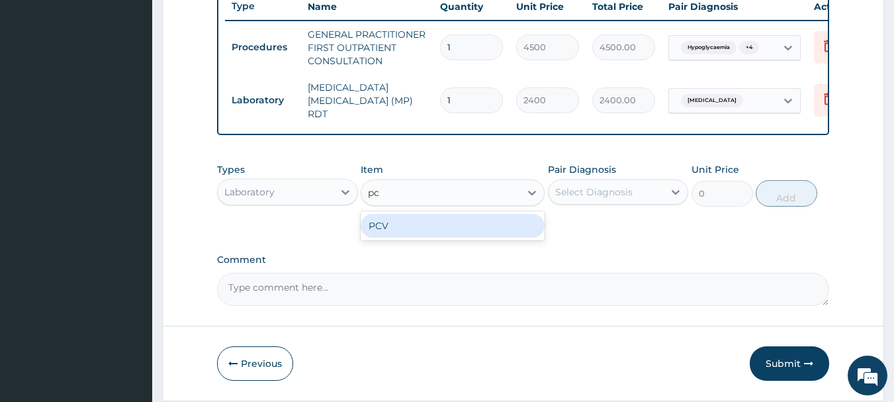
type input "pcv"
click at [446, 227] on div "PCV" at bounding box center [453, 226] width 184 height 24
type input "2625"
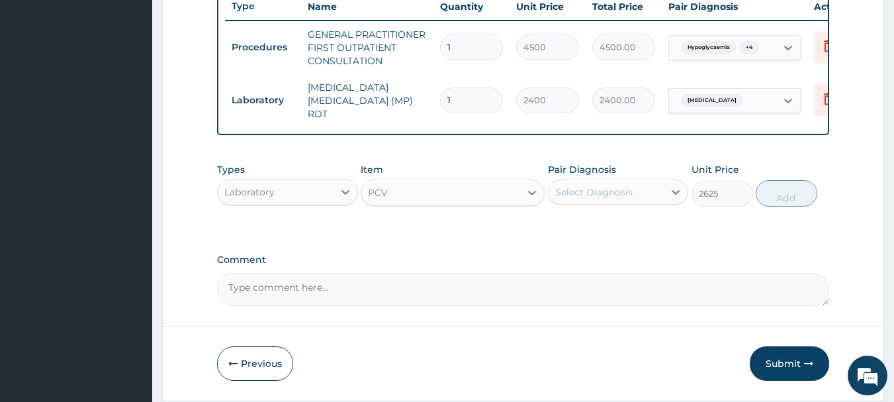
click at [642, 201] on div "Select Diagnosis" at bounding box center [607, 191] width 116 height 21
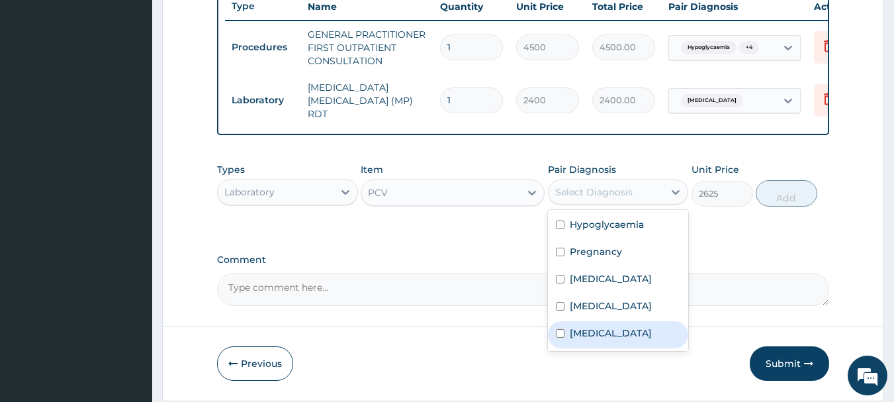
drag, startPoint x: 597, startPoint y: 335, endPoint x: 608, endPoint y: 316, distance: 21.7
click at [600, 333] on label "[MEDICAL_DATA]" at bounding box center [611, 332] width 82 height 13
checkbox input "true"
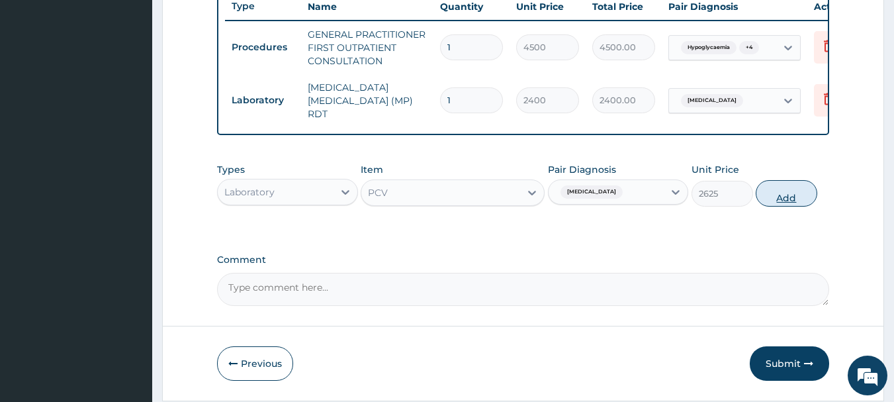
click at [796, 189] on button "Add" at bounding box center [787, 193] width 62 height 26
type input "0"
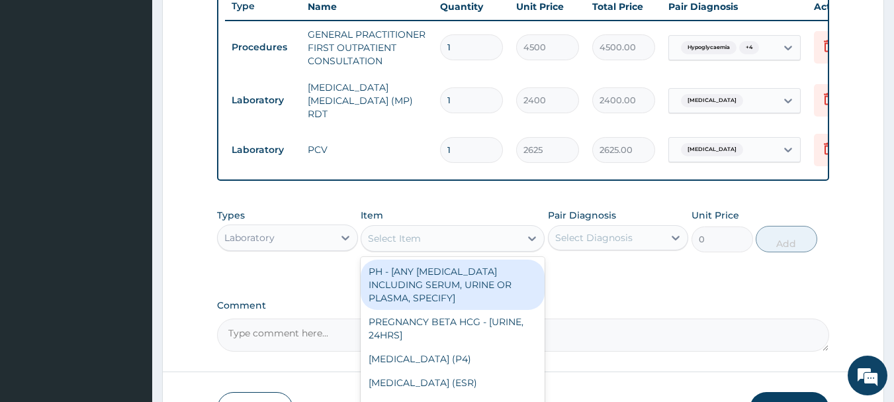
click at [408, 240] on div "Select Item" at bounding box center [394, 238] width 53 height 13
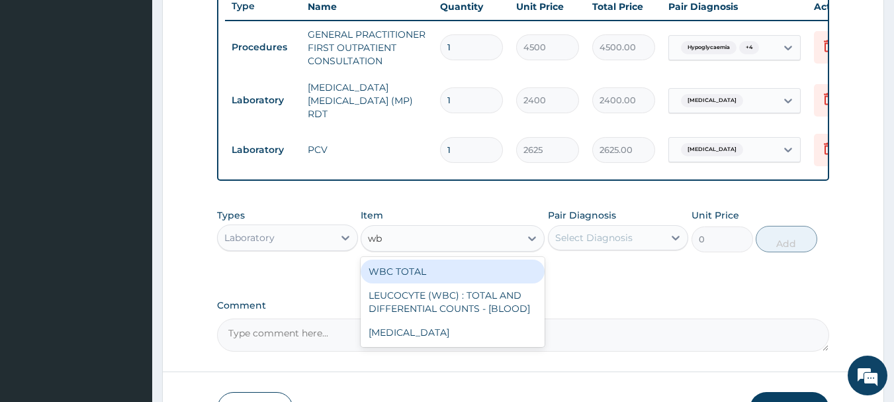
type input "wbc"
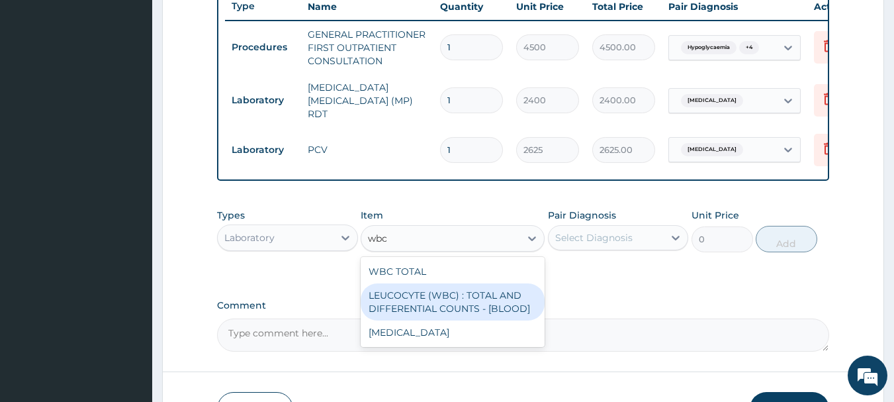
click at [437, 299] on div "LEUCOCYTE (WBC) : TOTAL AND DIFFERENTIAL COUNTS - [BLOOD]" at bounding box center [453, 301] width 184 height 37
type input "3000"
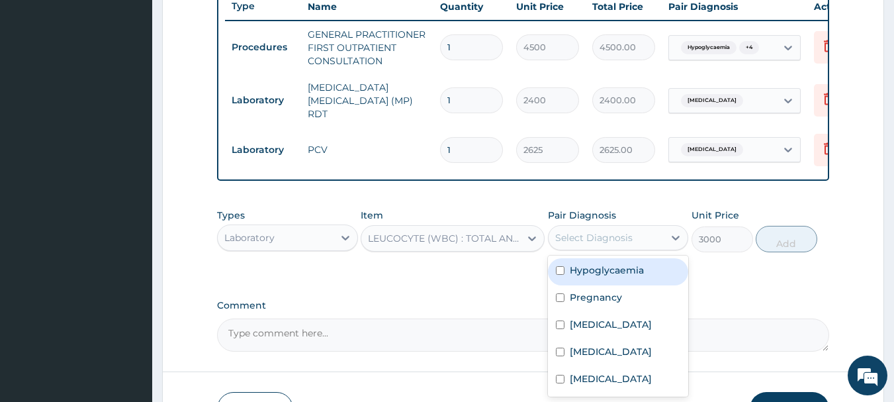
click at [612, 239] on div "Select Diagnosis" at bounding box center [593, 237] width 77 height 13
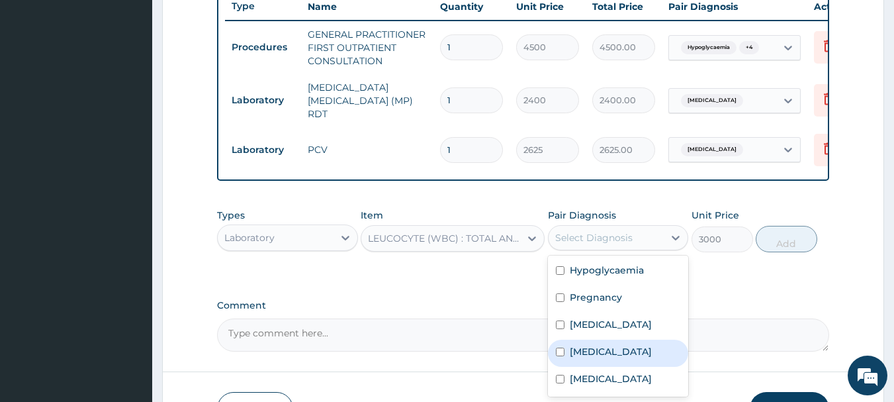
drag, startPoint x: 587, startPoint y: 360, endPoint x: 720, endPoint y: 300, distance: 146.1
click at [589, 358] on label "[MEDICAL_DATA]" at bounding box center [611, 351] width 82 height 13
checkbox input "true"
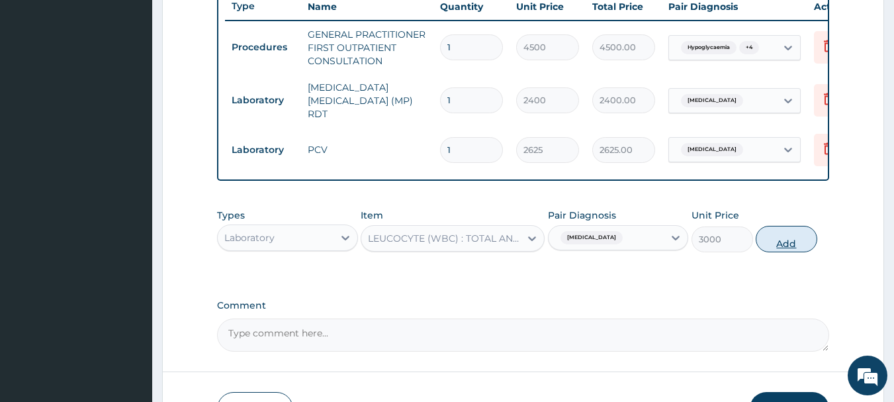
click at [773, 248] on button "Add" at bounding box center [787, 239] width 62 height 26
type input "0"
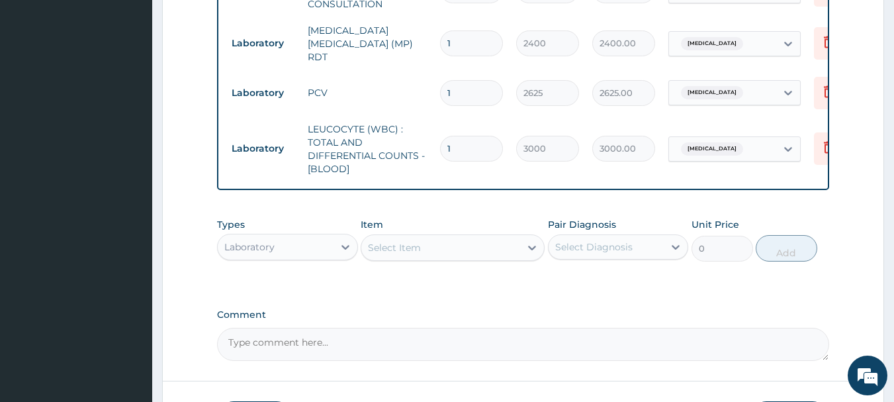
scroll to position [640, 0]
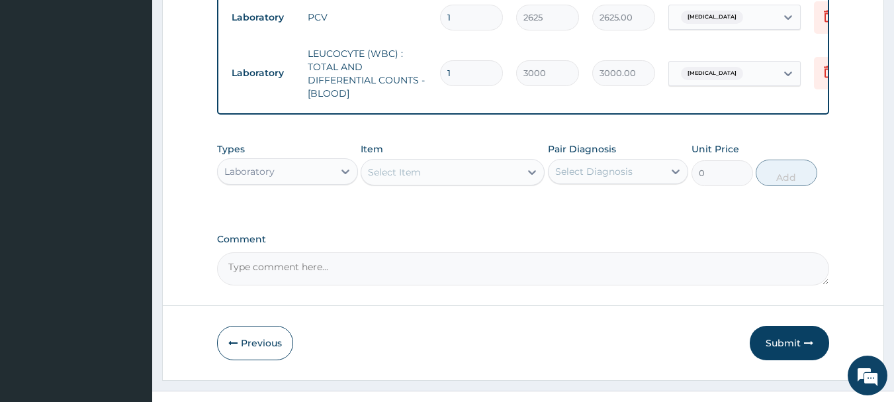
click at [393, 164] on div "Select Item" at bounding box center [440, 172] width 159 height 21
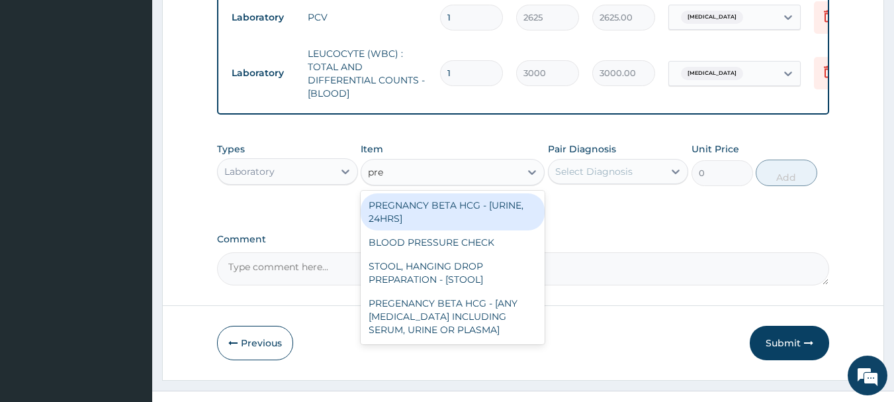
type input "preg"
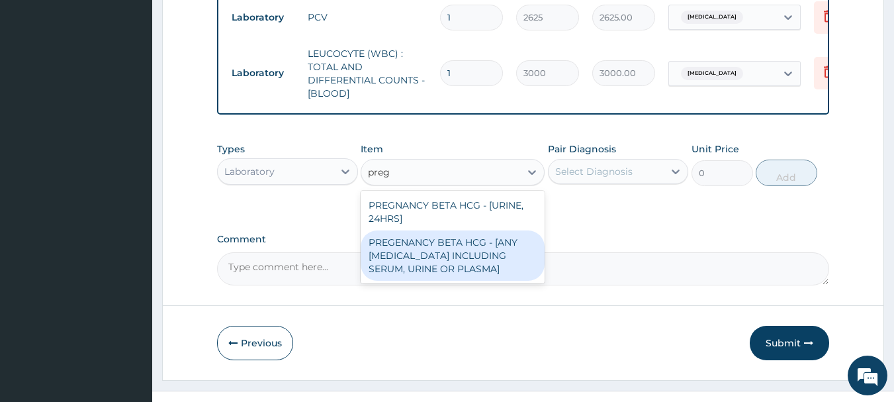
click at [490, 261] on div "PREGENANCY BETA HCG - [ANY [MEDICAL_DATA] INCLUDING SERUM, URINE OR PLASMA]" at bounding box center [453, 255] width 184 height 50
type input "3000"
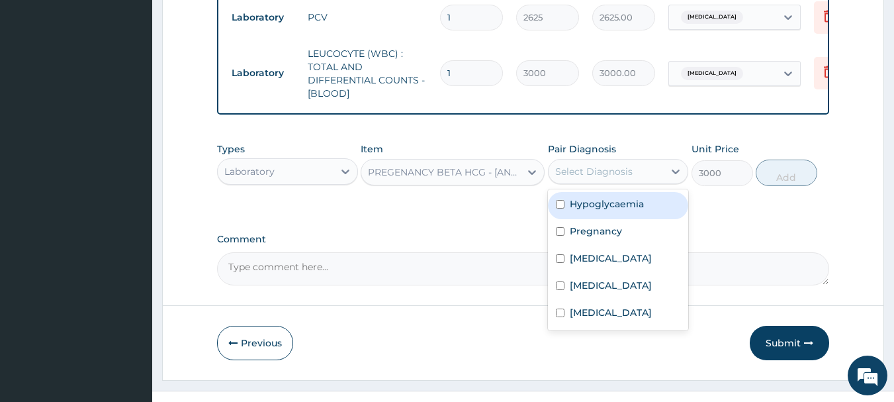
click at [576, 181] on div "Select Diagnosis" at bounding box center [607, 171] width 116 height 21
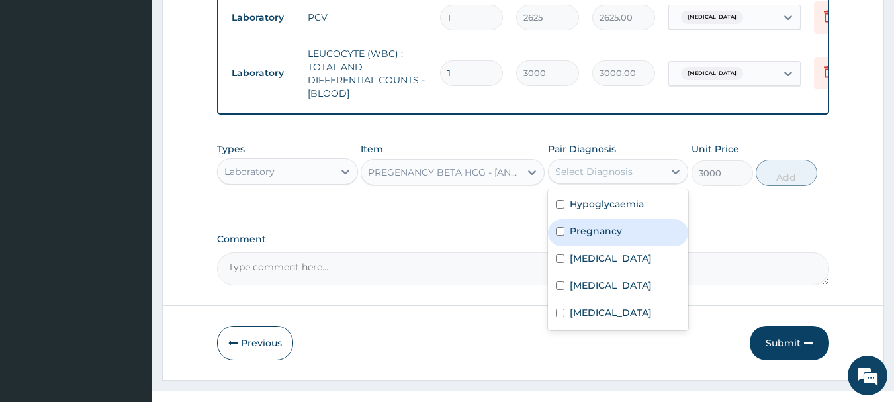
click at [556, 231] on input "checkbox" at bounding box center [560, 231] width 9 height 9
checkbox input "true"
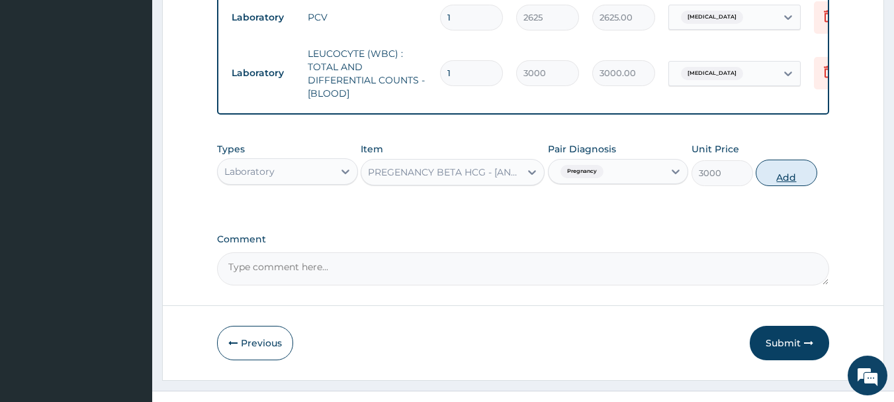
click at [767, 177] on button "Add" at bounding box center [787, 173] width 62 height 26
type input "0"
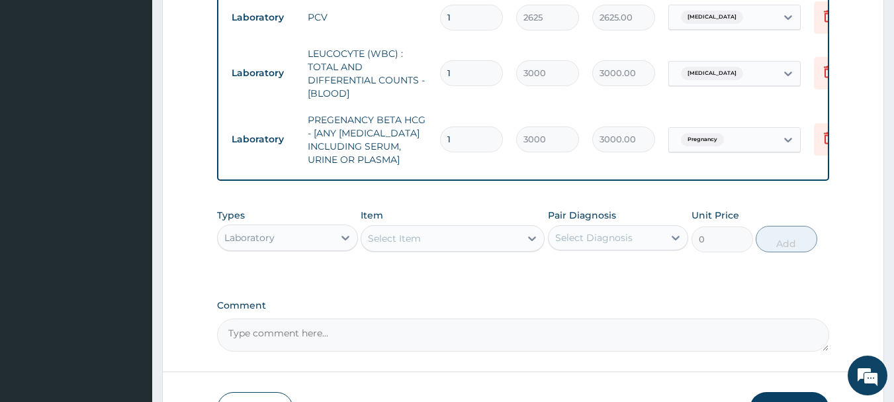
click at [455, 230] on div "Select Item" at bounding box center [440, 238] width 159 height 21
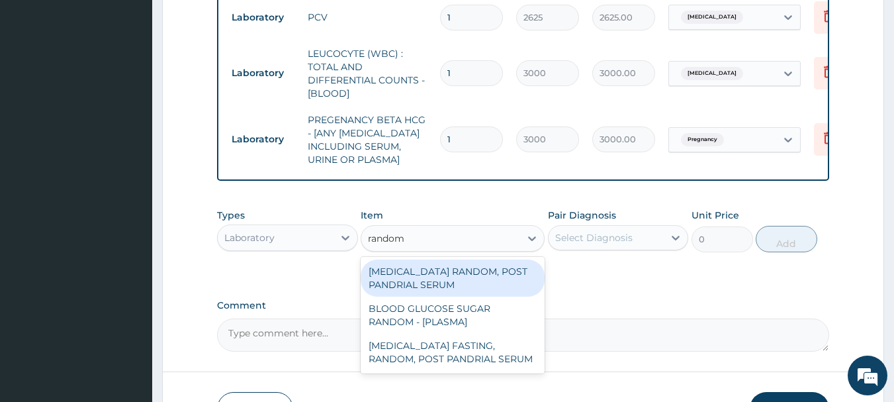
type input "random"
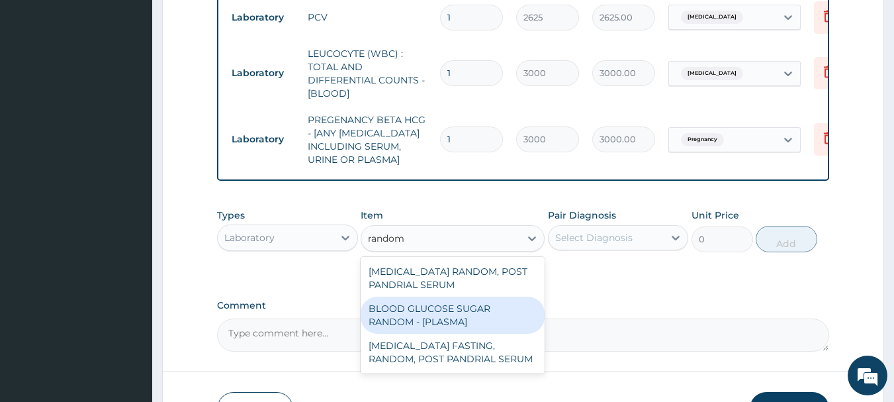
click at [514, 314] on div "BLOOD GLUCOSE SUGAR RANDOM - [PLASMA]" at bounding box center [453, 315] width 184 height 37
type input "2250"
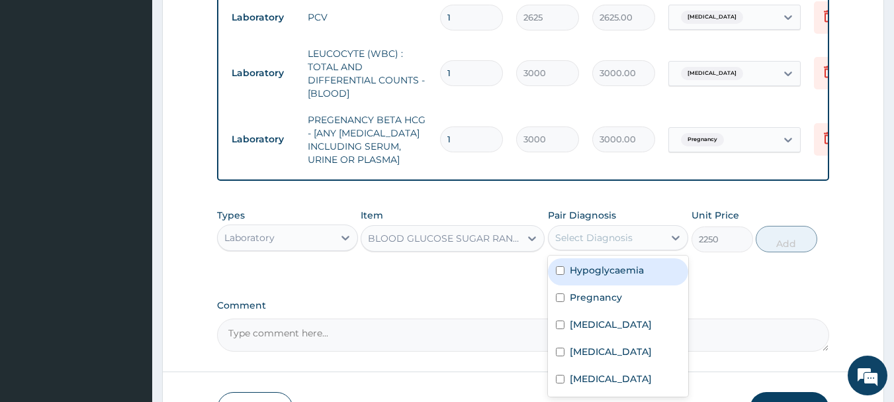
click at [598, 236] on div "Select Diagnosis" at bounding box center [593, 237] width 77 height 13
click at [593, 280] on div "Hypoglycaemia" at bounding box center [618, 271] width 141 height 27
checkbox input "true"
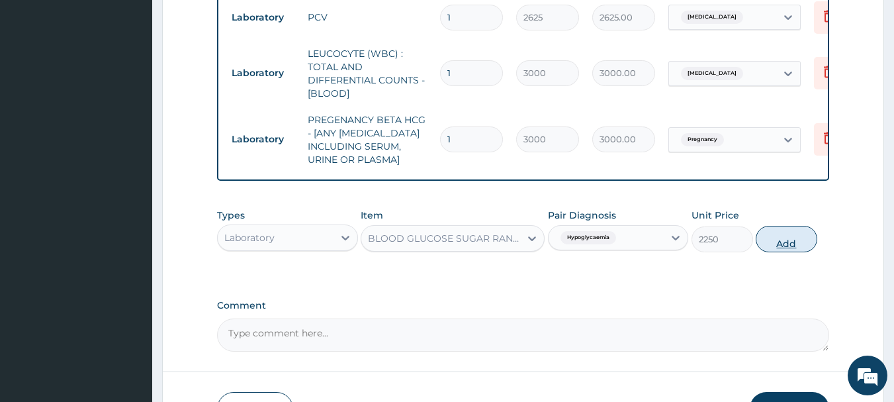
click at [776, 244] on button "Add" at bounding box center [787, 239] width 62 height 26
type input "0"
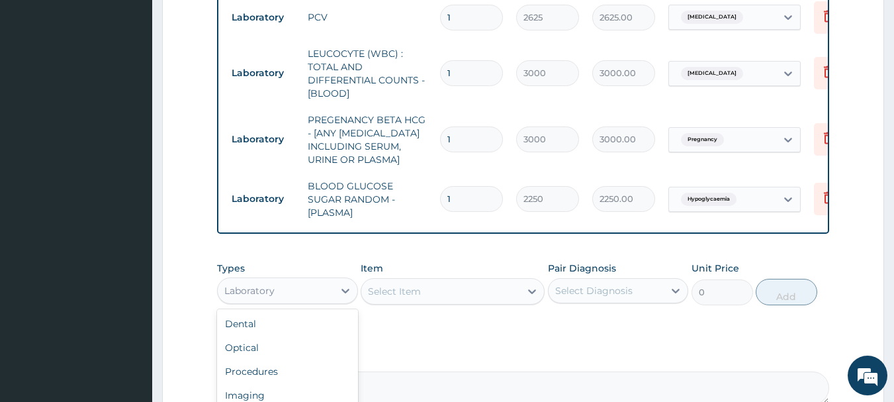
click at [293, 295] on div "Laboratory" at bounding box center [276, 290] width 116 height 21
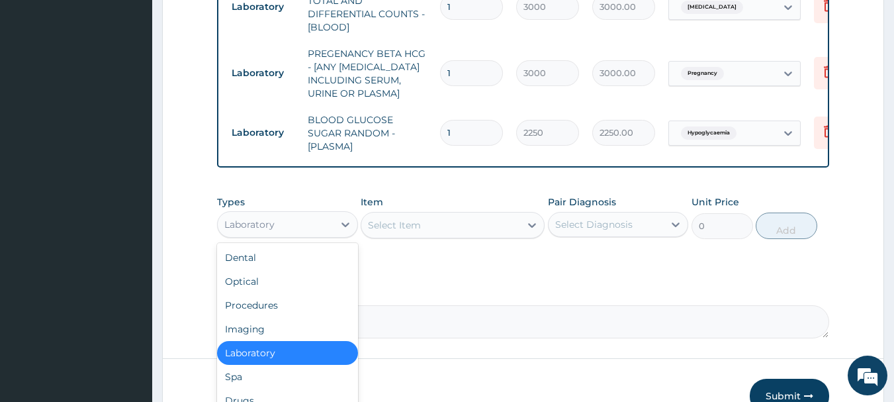
scroll to position [772, 0]
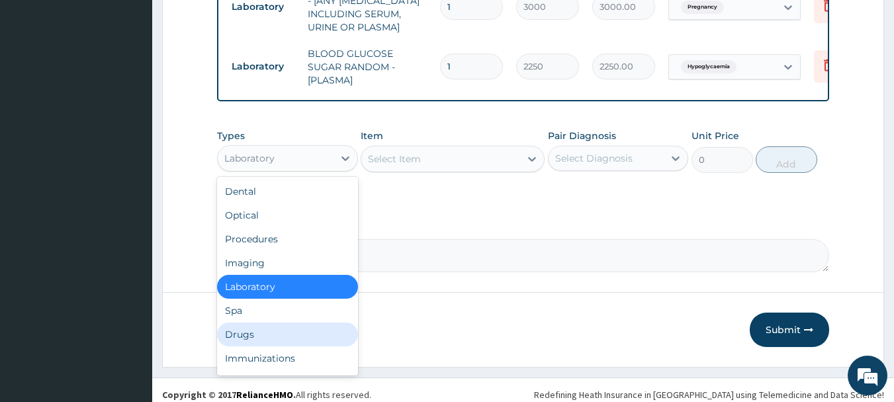
click at [259, 329] on div "Drugs" at bounding box center [287, 334] width 141 height 24
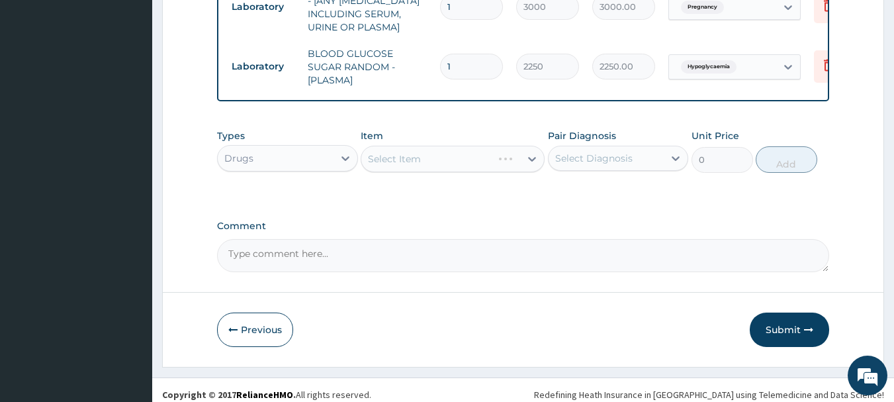
click at [449, 155] on div "Select Item" at bounding box center [453, 159] width 184 height 26
click at [457, 167] on div "Select Item" at bounding box center [440, 158] width 159 height 21
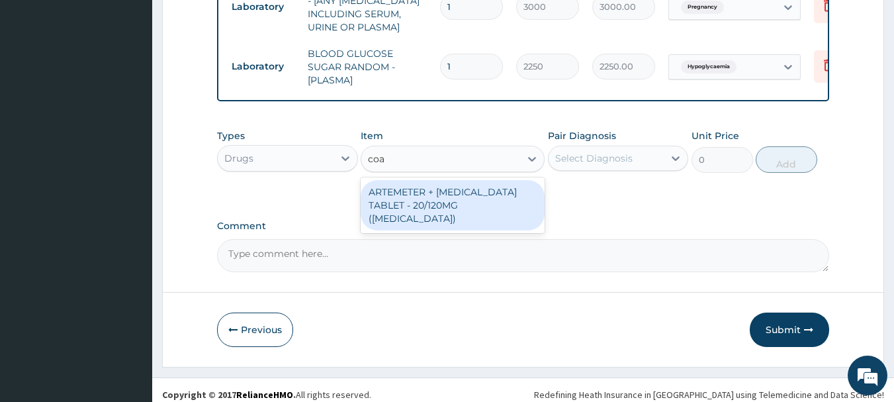
type input "[PERSON_NAME]"
click at [463, 195] on div "ARTEMETER + [MEDICAL_DATA] TABLET - 20/120MG ([MEDICAL_DATA])" at bounding box center [453, 205] width 184 height 50
type input "240"
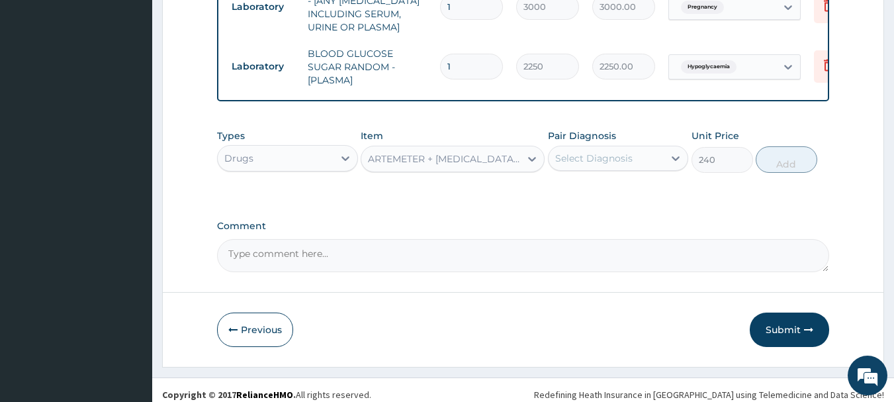
click at [467, 165] on div "ARTEMETER + [MEDICAL_DATA] TABLET - 20/120MG ([MEDICAL_DATA])" at bounding box center [445, 158] width 154 height 13
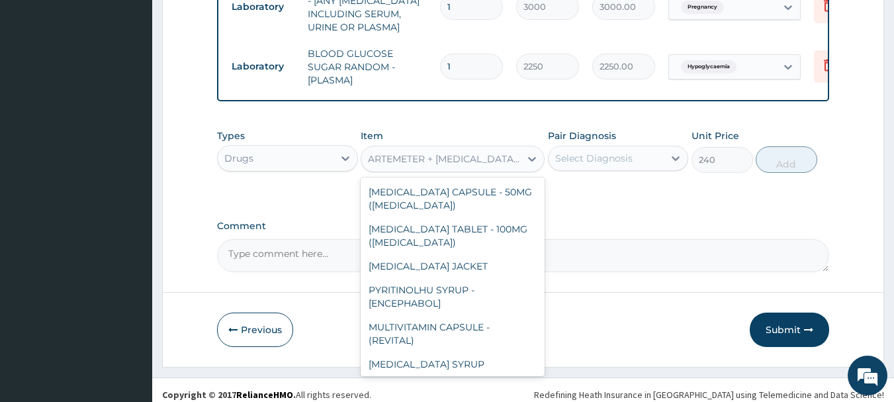
scroll to position [14882, 0]
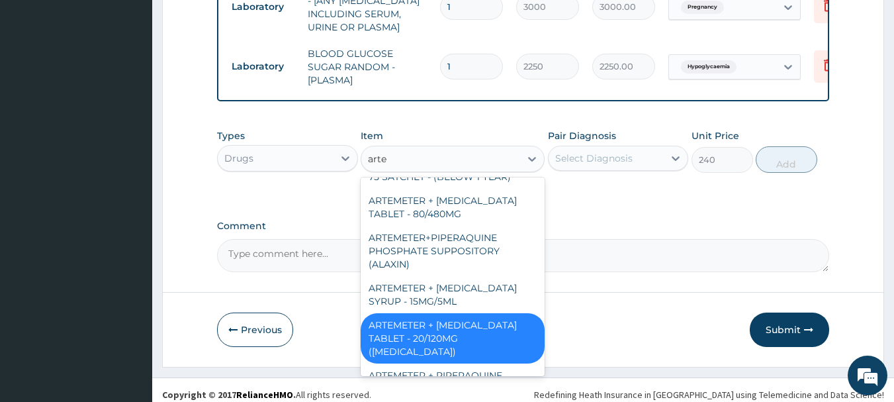
type input "artem"
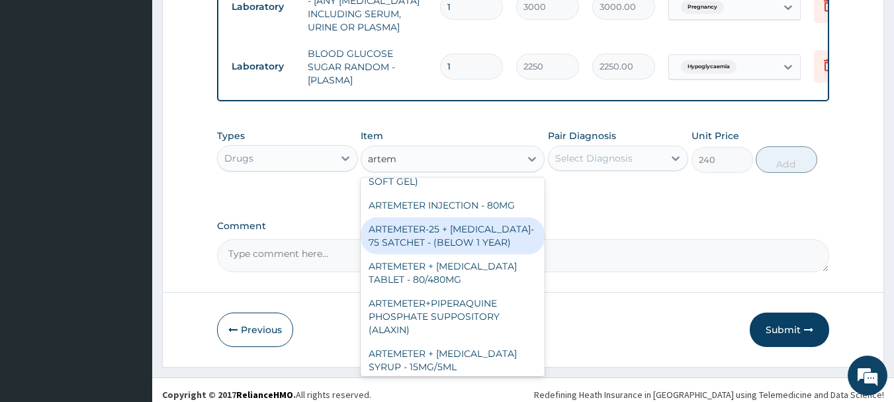
scroll to position [265, 0]
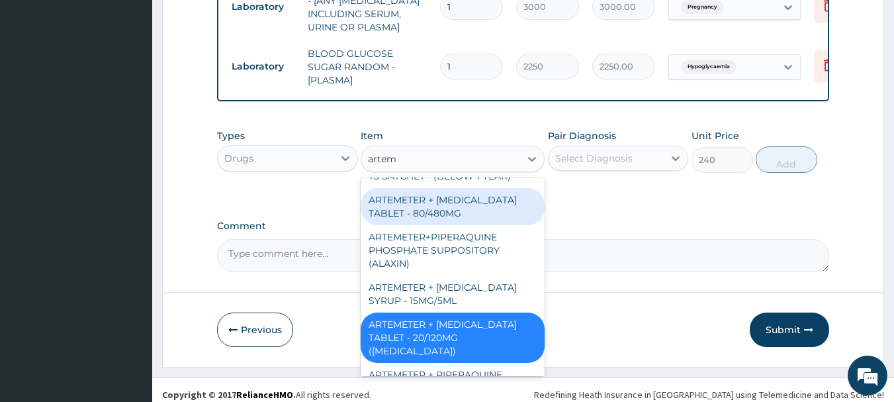
click at [489, 209] on div "ARTEMETER + [MEDICAL_DATA] TABLET - 80/480MG" at bounding box center [453, 206] width 184 height 37
type input "416"
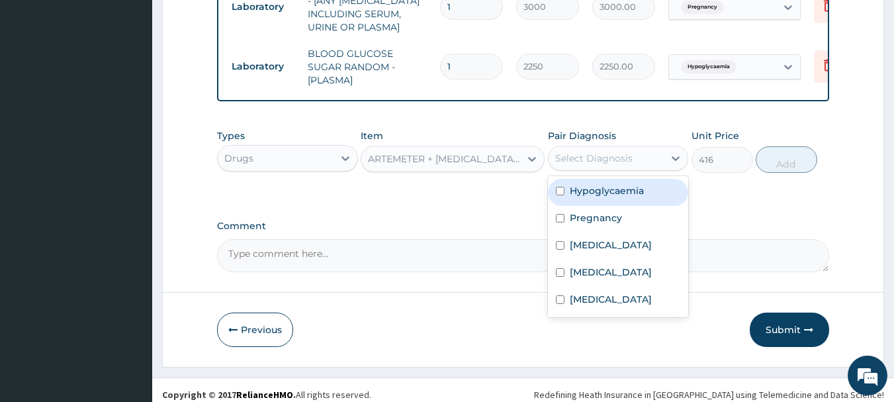
click at [572, 165] on div "Select Diagnosis" at bounding box center [593, 158] width 77 height 13
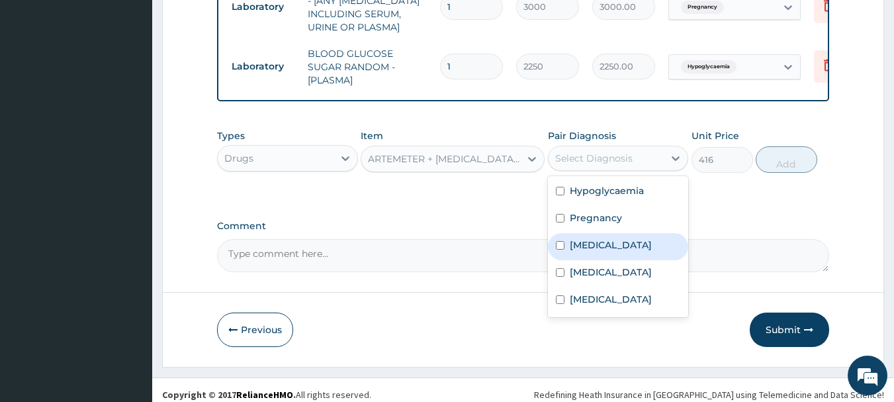
click at [582, 252] on label "[MEDICAL_DATA]" at bounding box center [611, 244] width 82 height 13
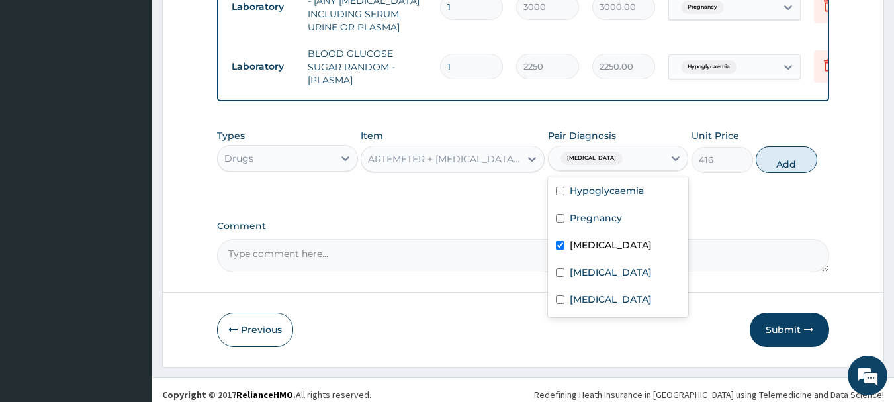
checkbox input "true"
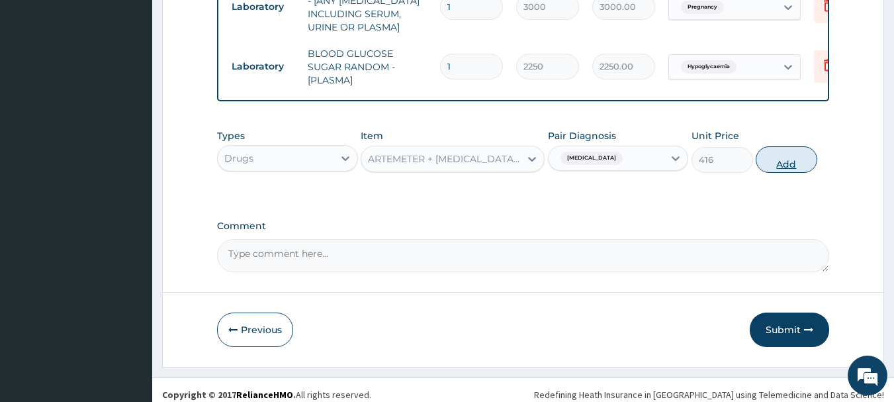
click at [790, 166] on button "Add" at bounding box center [787, 159] width 62 height 26
type input "0"
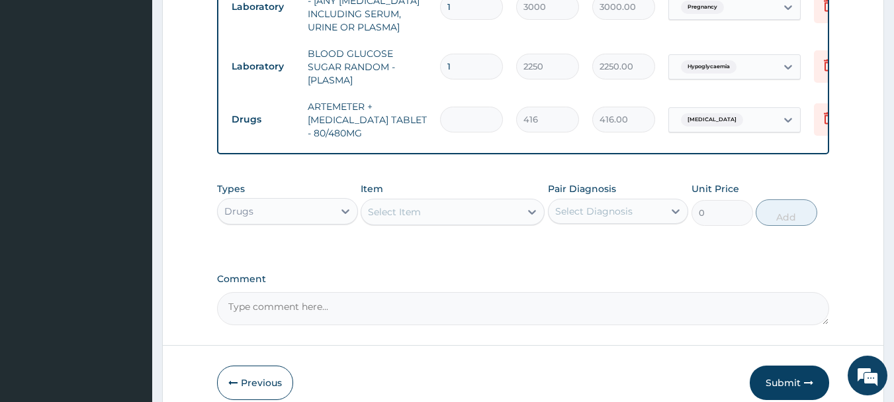
type input "0.00"
type input "6"
type input "2496.00"
type input "6"
click at [481, 219] on div "Select Item" at bounding box center [440, 211] width 159 height 21
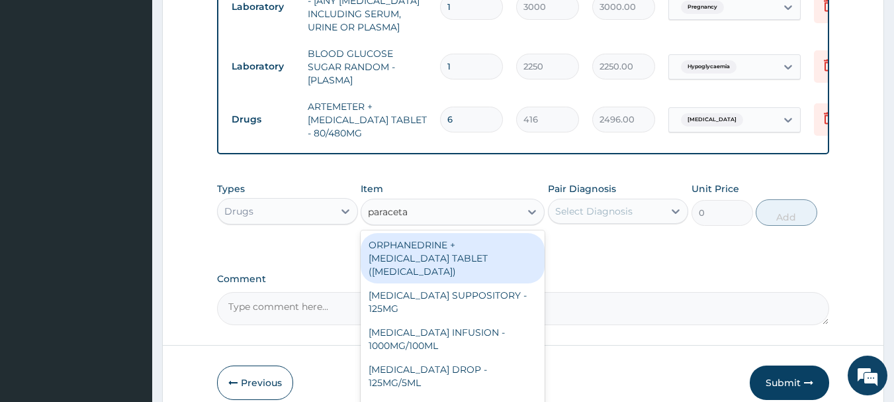
type input "paracetam"
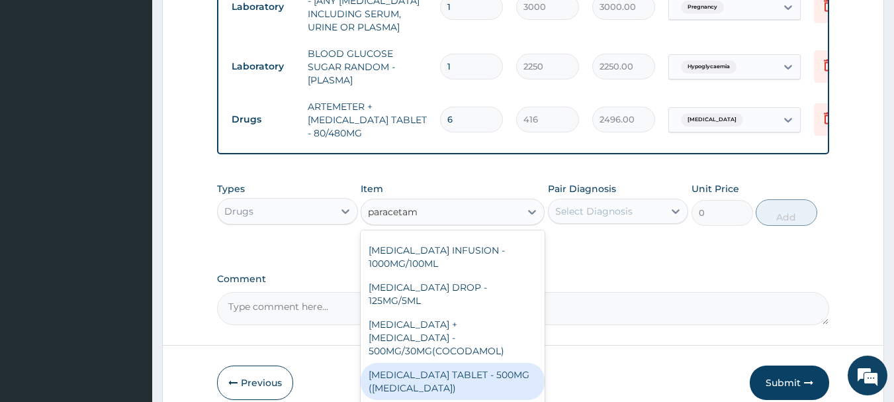
scroll to position [140, 0]
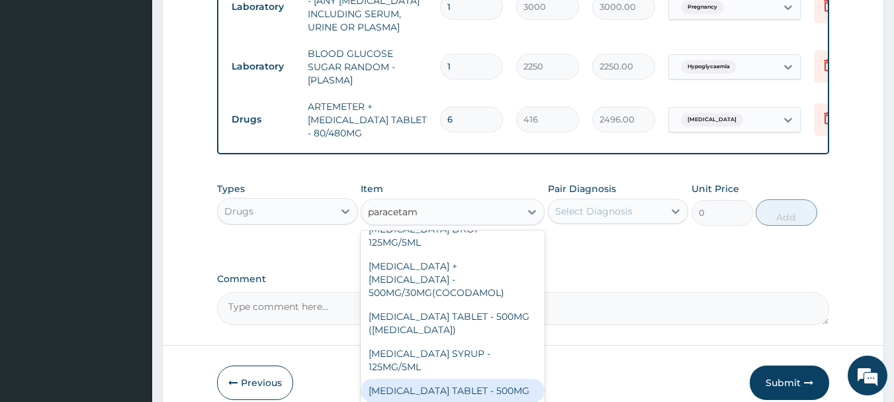
click at [491, 379] on div "[MEDICAL_DATA] TABLET - 500MG" at bounding box center [453, 391] width 184 height 24
type input "38.400000000000006"
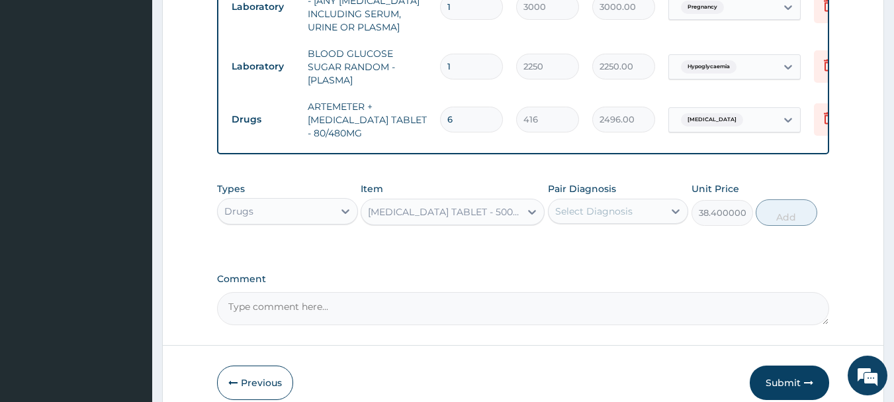
click at [603, 222] on div "Select Diagnosis" at bounding box center [607, 211] width 116 height 21
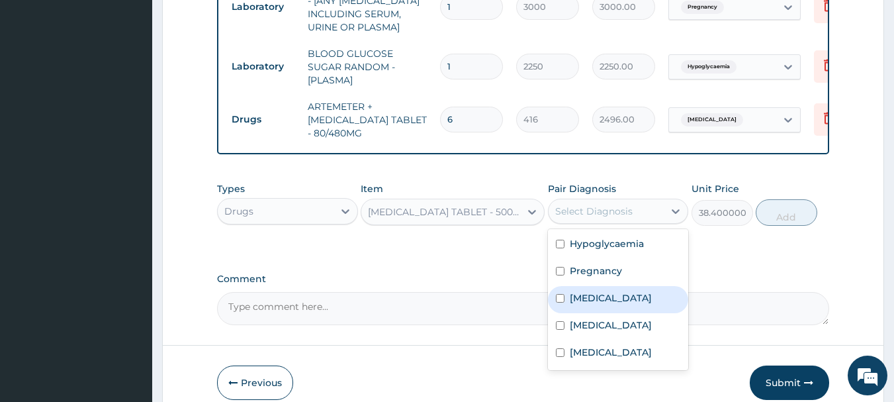
click at [593, 305] on label "[MEDICAL_DATA]" at bounding box center [611, 297] width 82 height 13
checkbox input "true"
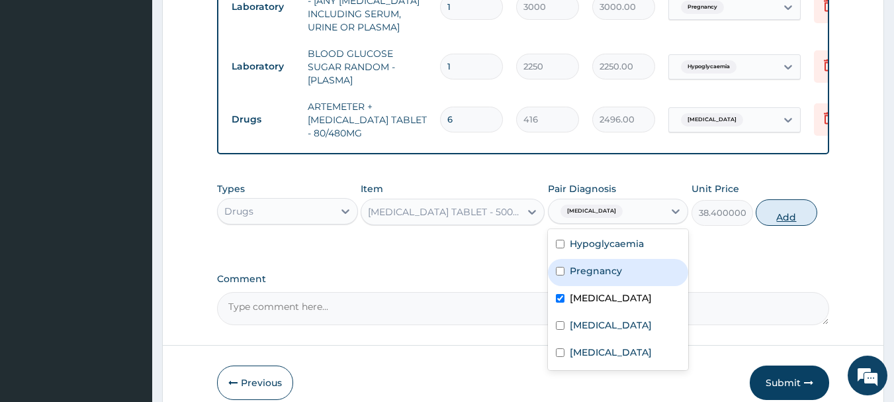
click at [798, 218] on button "Add" at bounding box center [787, 212] width 62 height 26
type input "0"
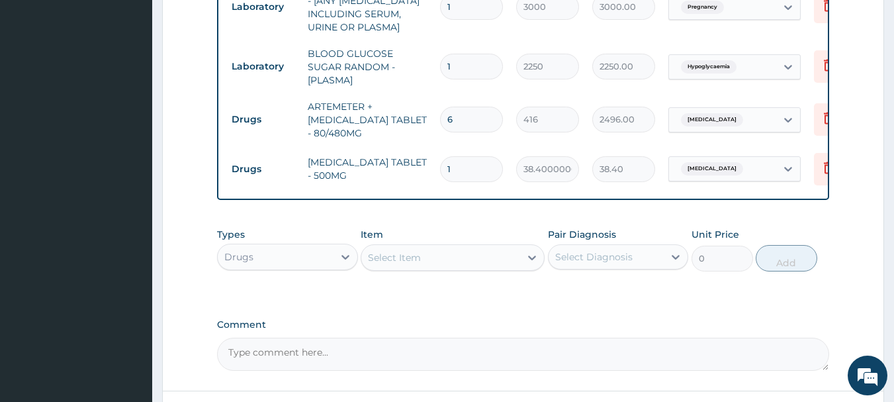
type input "18"
type input "691.20"
type input "18"
click at [443, 268] on div "Select Item" at bounding box center [440, 257] width 159 height 21
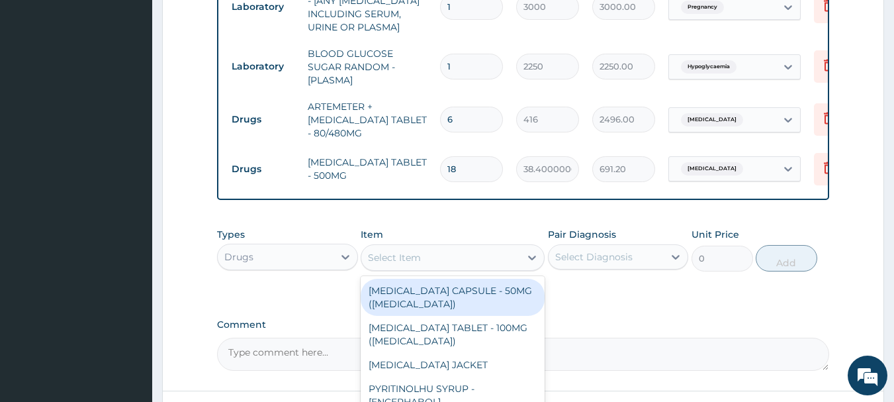
type input "a"
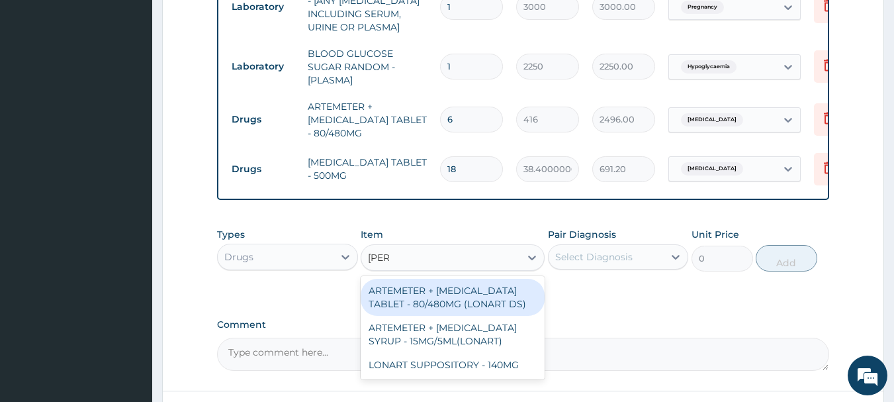
type input "lonar"
click at [487, 299] on div "ARTEMETER + [MEDICAL_DATA] TABLET - 80/480MG (LONART DS)" at bounding box center [453, 297] width 184 height 37
type input "672"
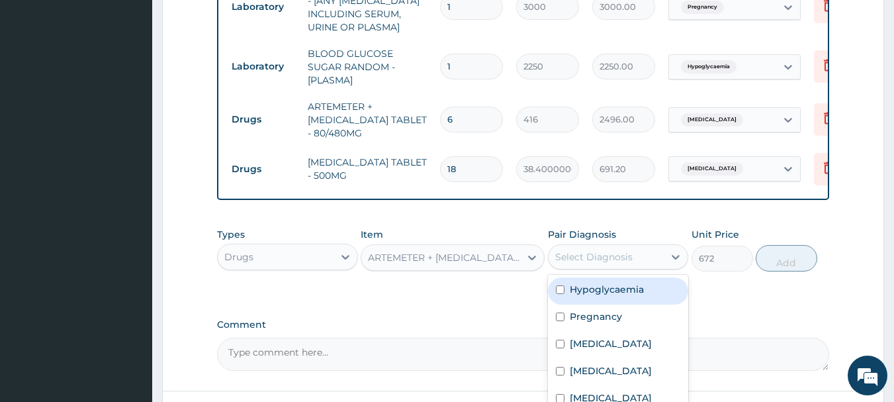
click at [616, 261] on div "Select Diagnosis" at bounding box center [593, 256] width 77 height 13
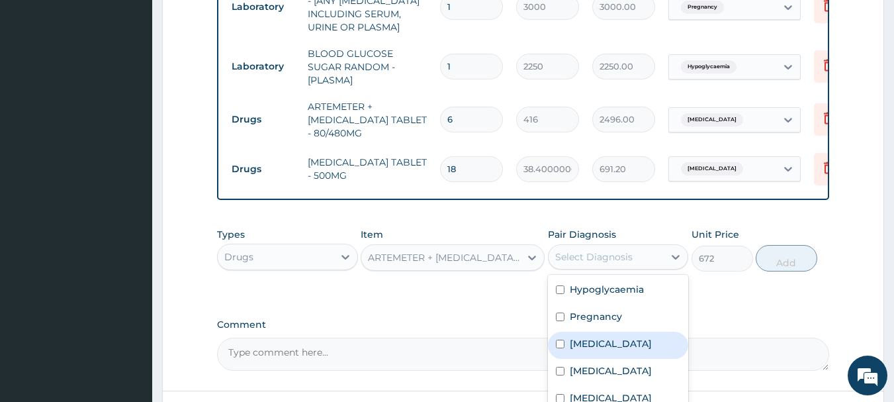
drag, startPoint x: 612, startPoint y: 356, endPoint x: 665, endPoint y: 338, distance: 56.1
click at [613, 356] on div "[MEDICAL_DATA]" at bounding box center [618, 345] width 141 height 27
checkbox input "true"
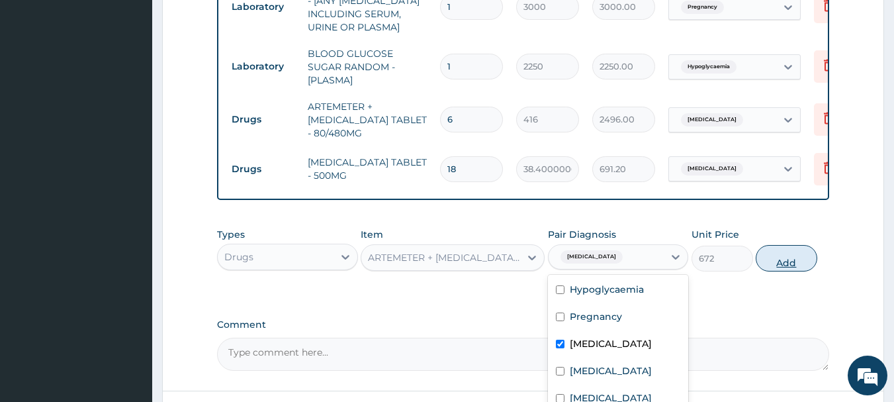
click at [784, 258] on button "Add" at bounding box center [787, 258] width 62 height 26
type input "0"
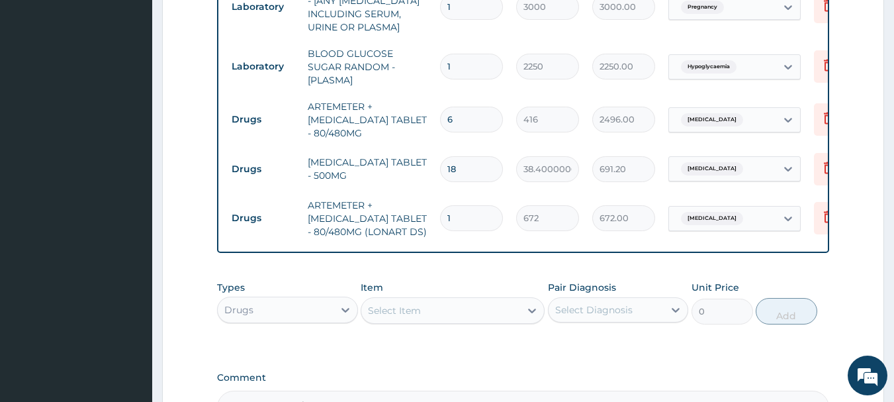
type input "0.00"
type input "6"
type input "4032.00"
type input "6"
click at [823, 113] on icon at bounding box center [829, 118] width 16 height 16
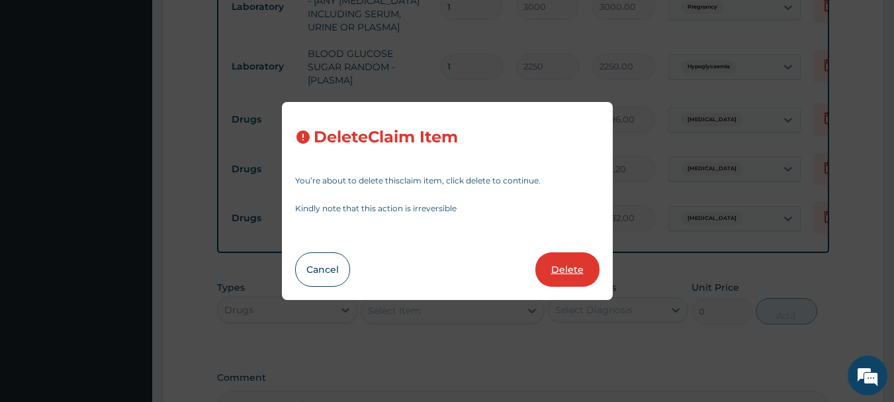
click at [585, 265] on button "Delete" at bounding box center [568, 269] width 64 height 34
type input "18"
type input "38.400000000000006"
type input "691.20"
type input "6"
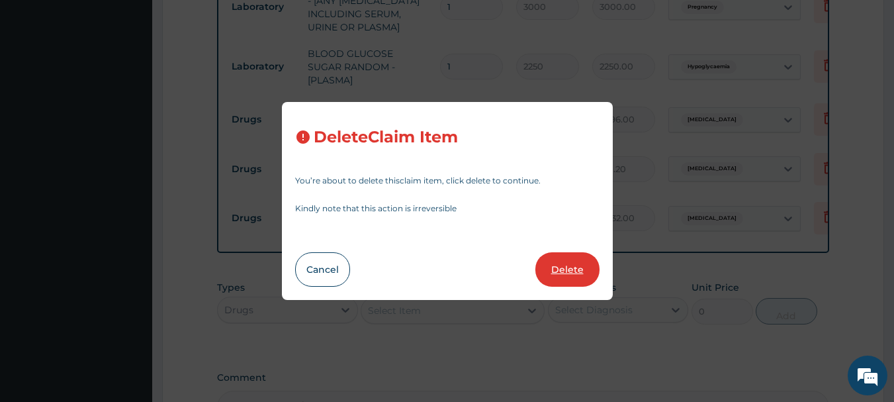
type input "672"
type input "4032.00"
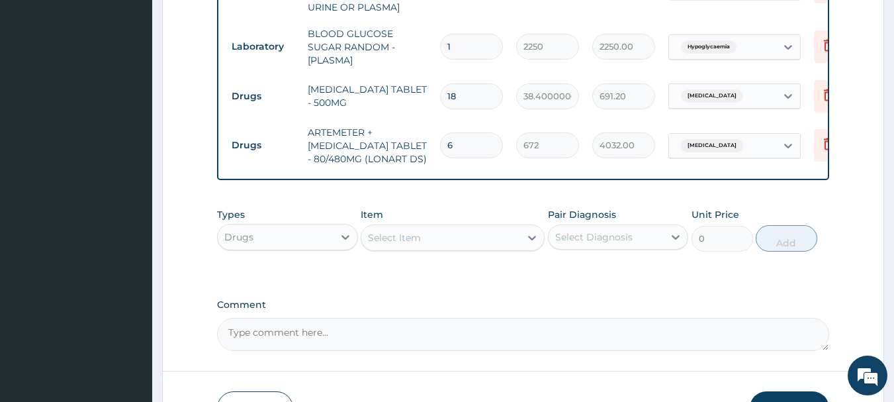
scroll to position [882, 0]
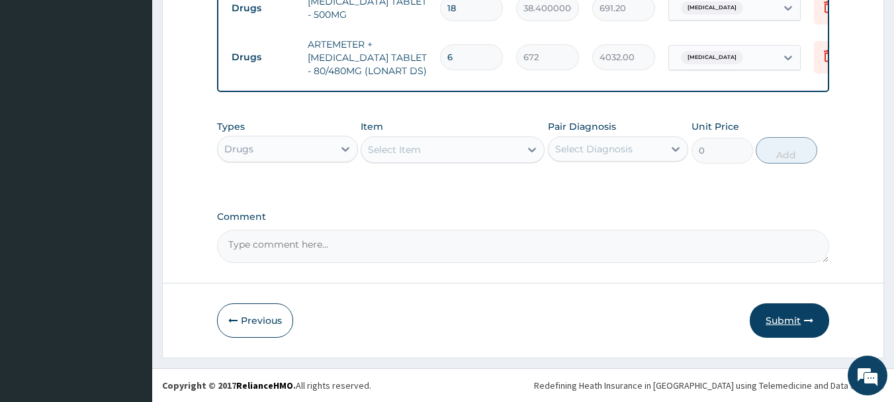
click at [777, 321] on button "Submit" at bounding box center [789, 320] width 79 height 34
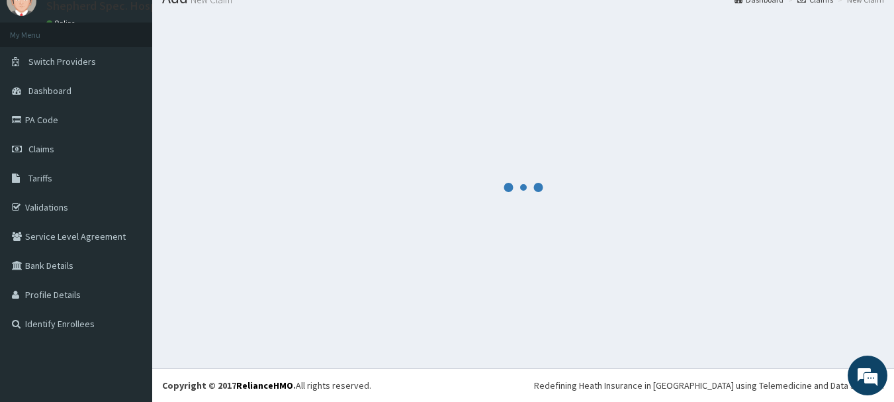
scroll to position [54, 0]
